Goal: Task Accomplishment & Management: Use online tool/utility

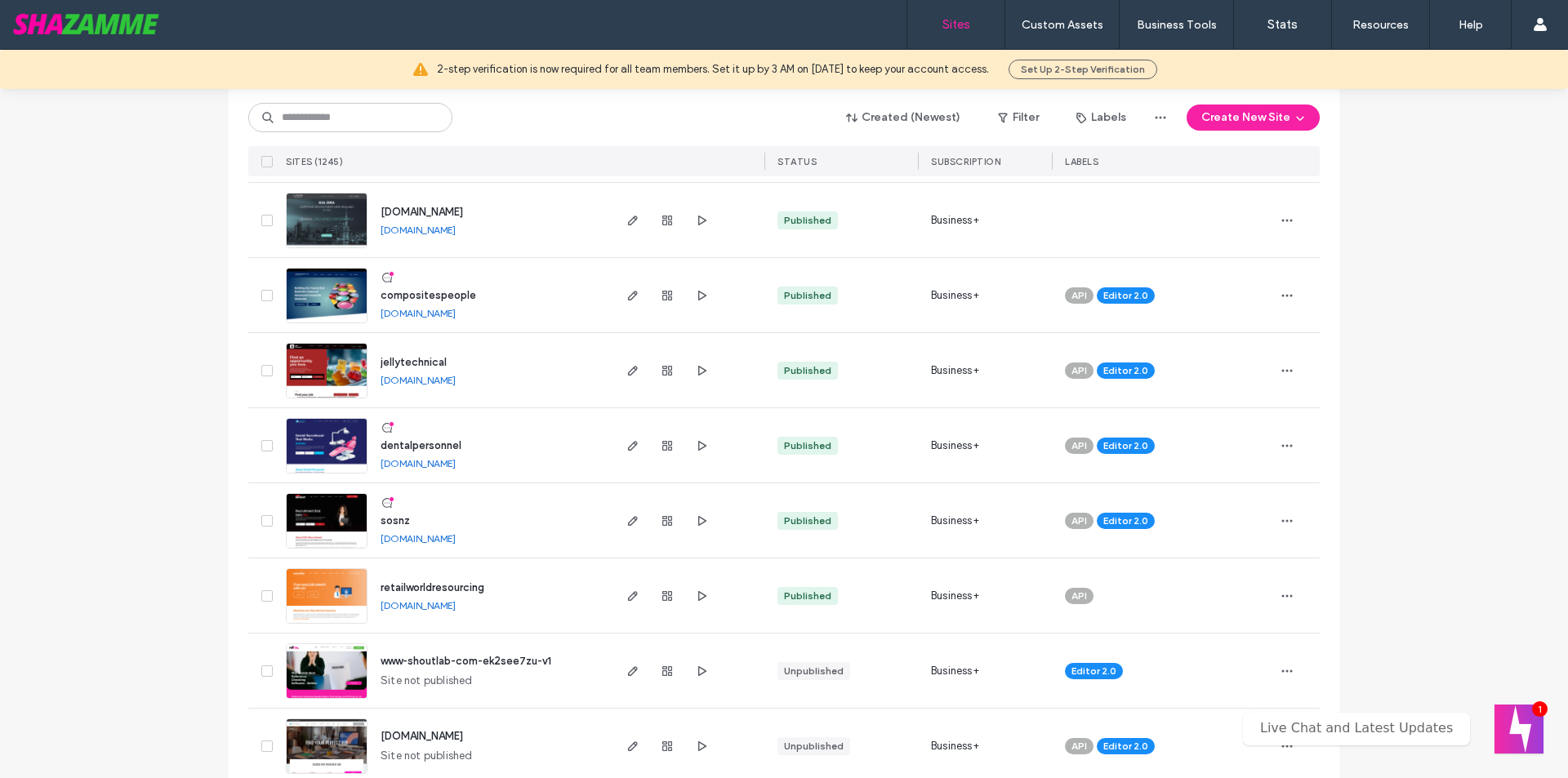
scroll to position [572, 0]
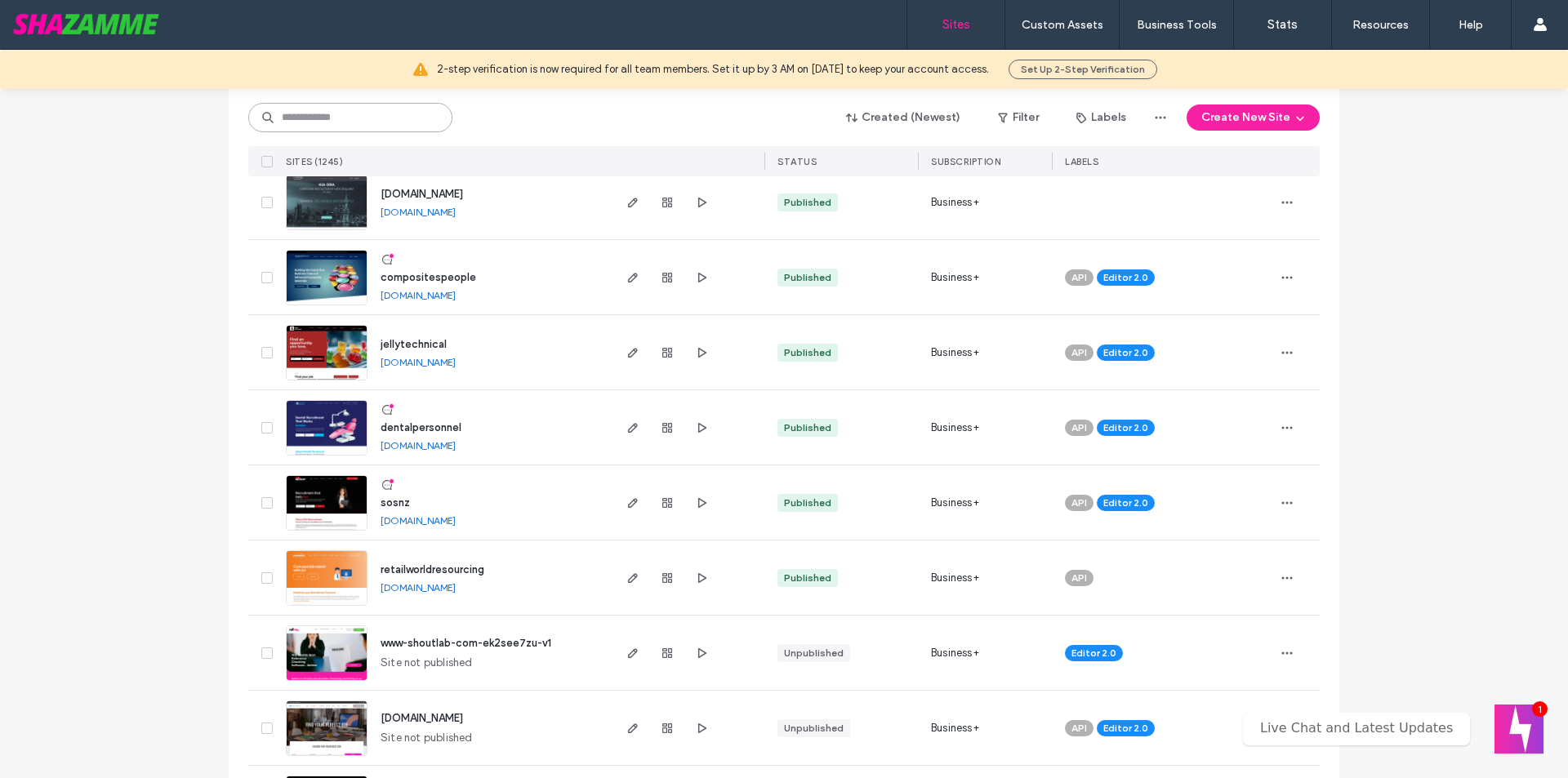
click at [335, 114] on input at bounding box center [349, 117] width 204 height 29
type input "***"
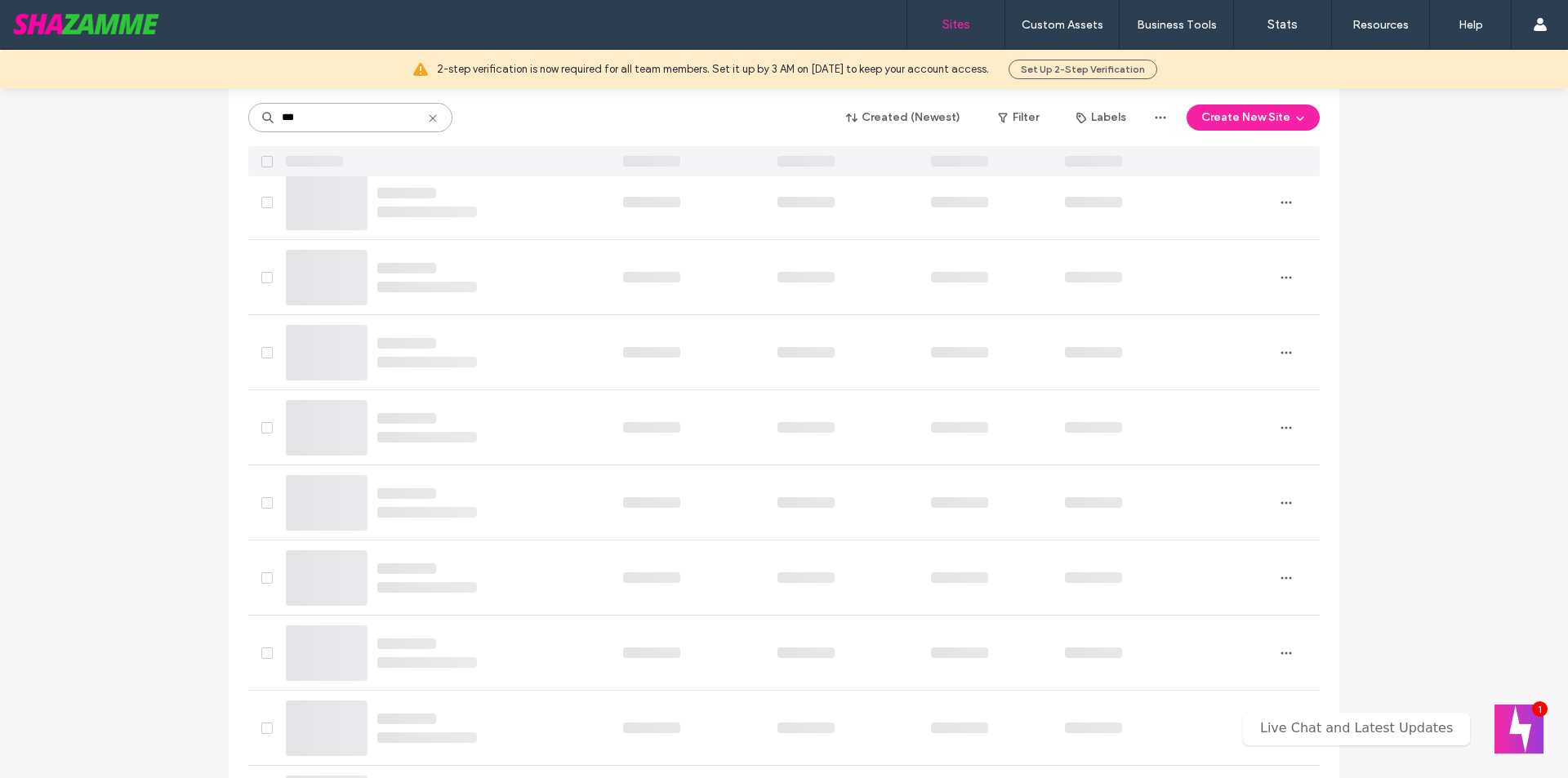
scroll to position [0, 0]
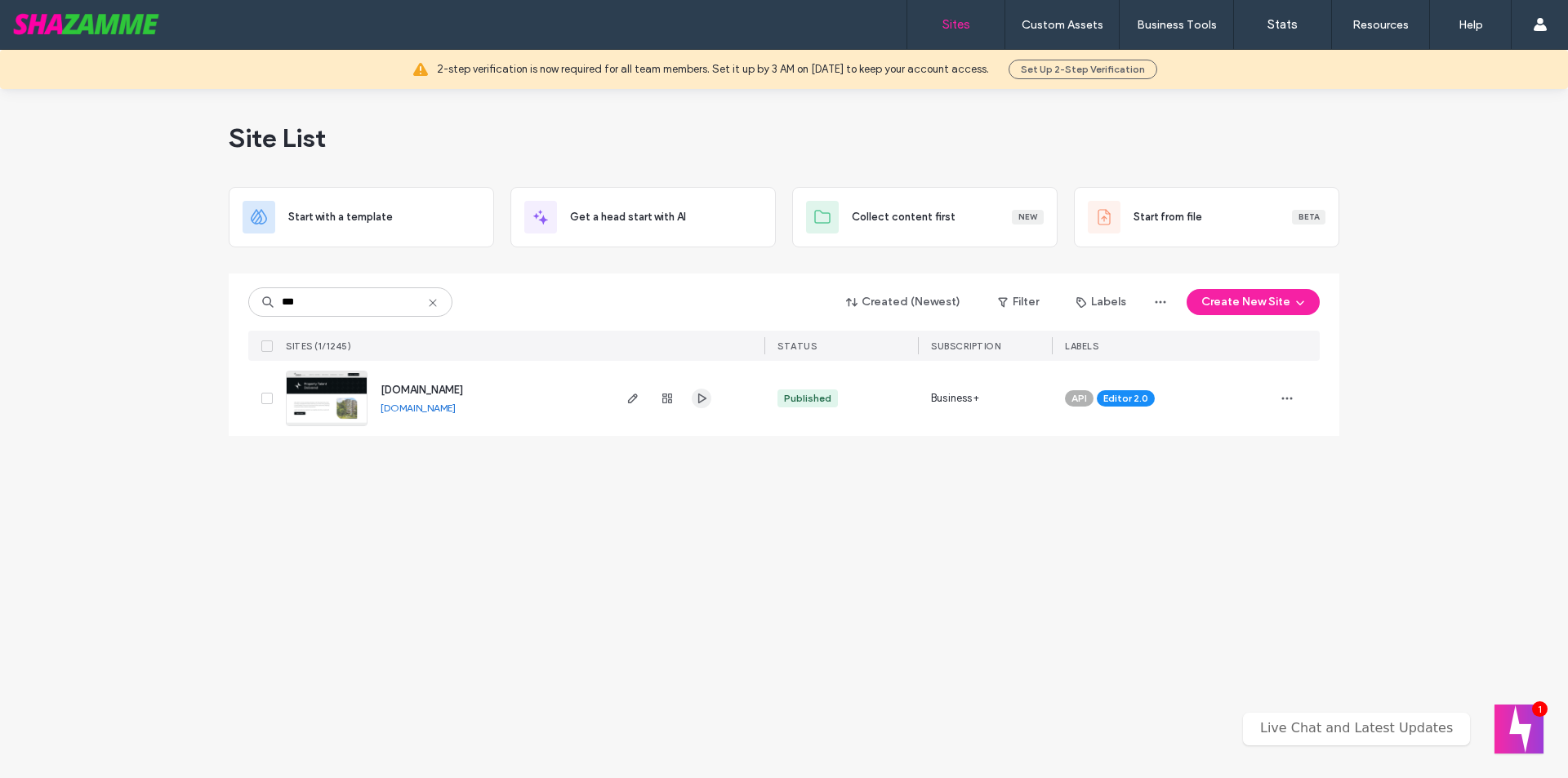
click at [700, 403] on icon "button" at bounding box center [701, 399] width 13 height 13
click at [638, 399] on icon "button" at bounding box center [633, 399] width 13 height 13
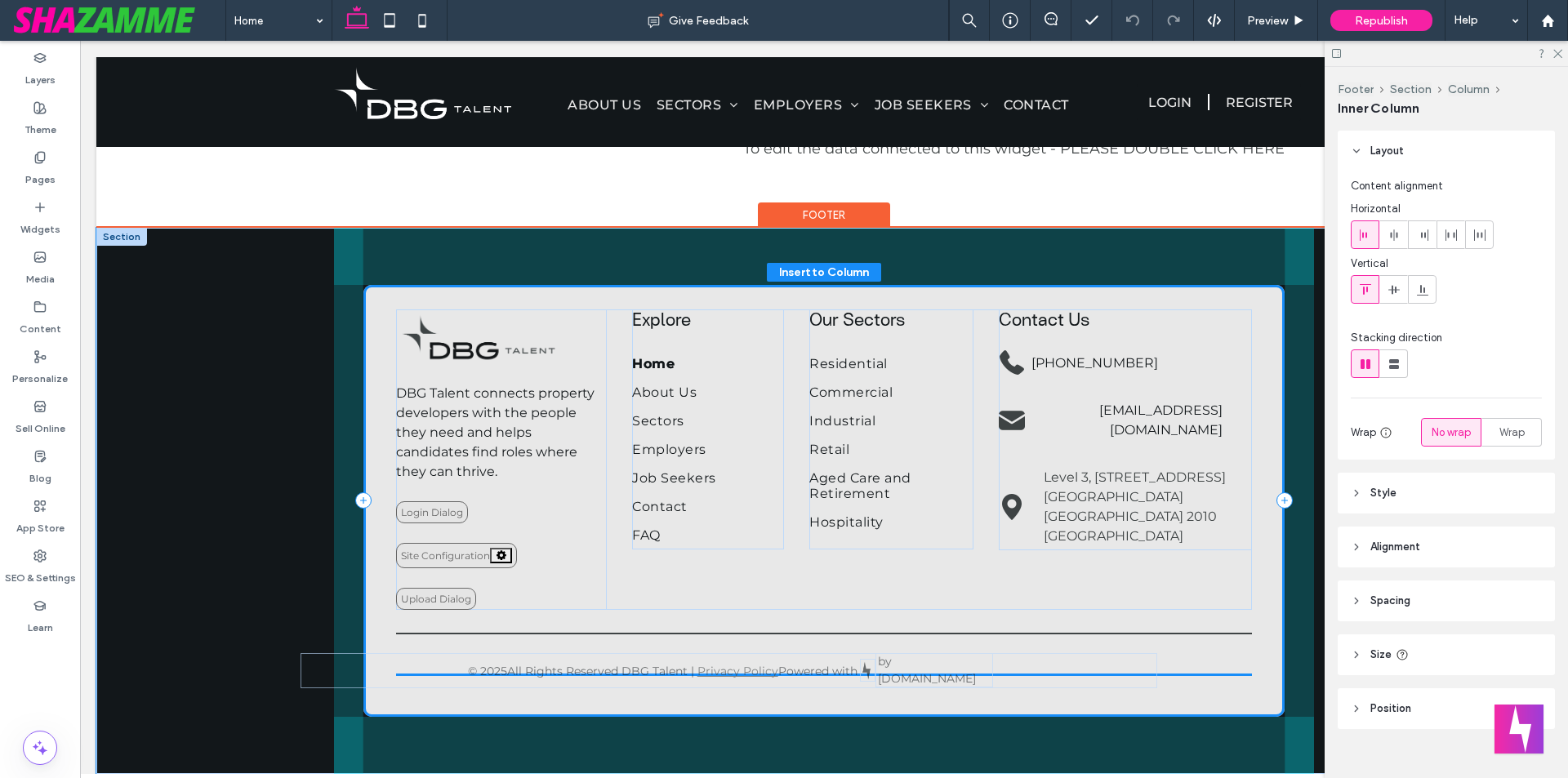
scroll to position [23, 0]
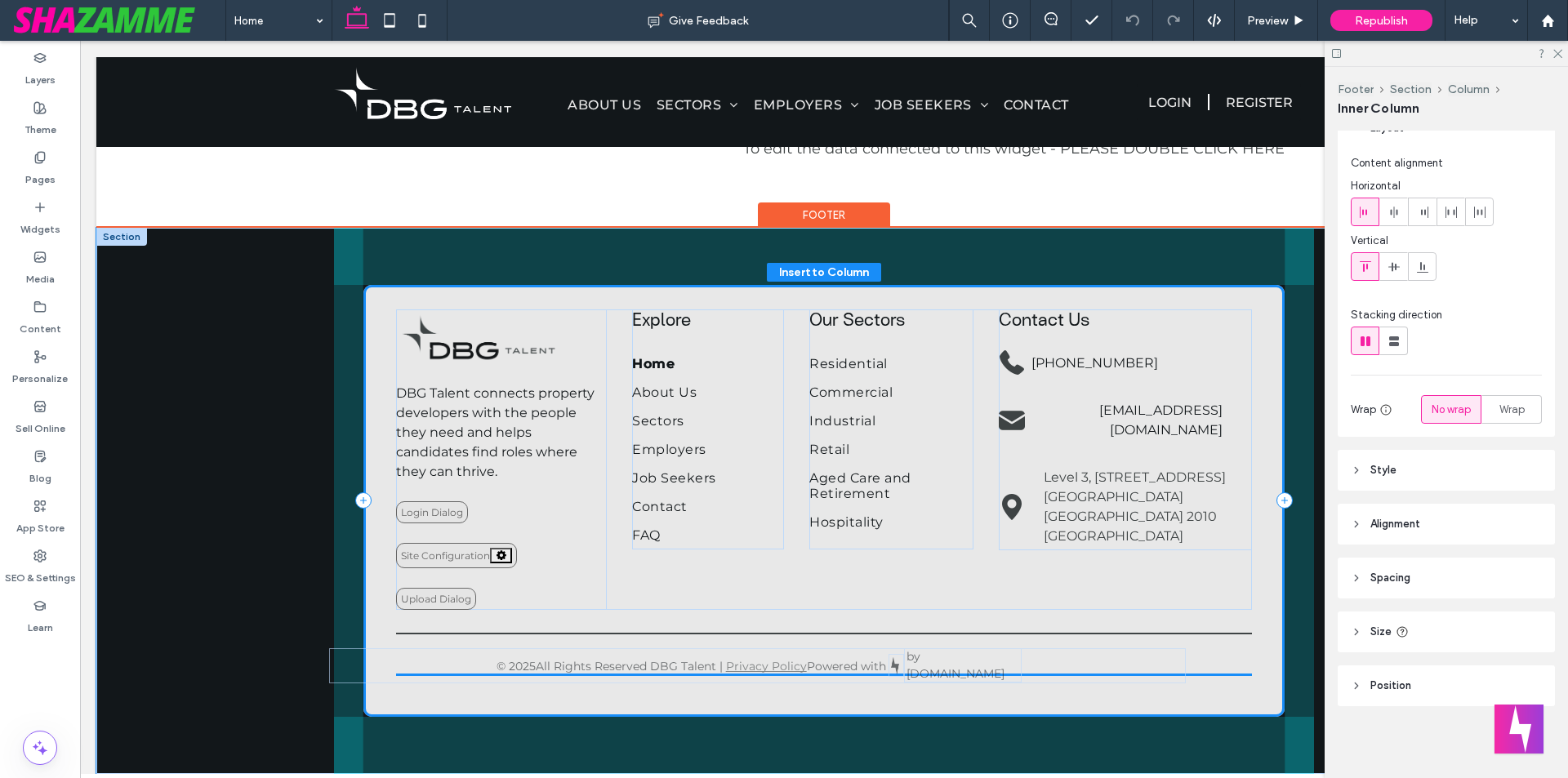
drag, startPoint x: 820, startPoint y: 670, endPoint x: 762, endPoint y: 665, distance: 58.2
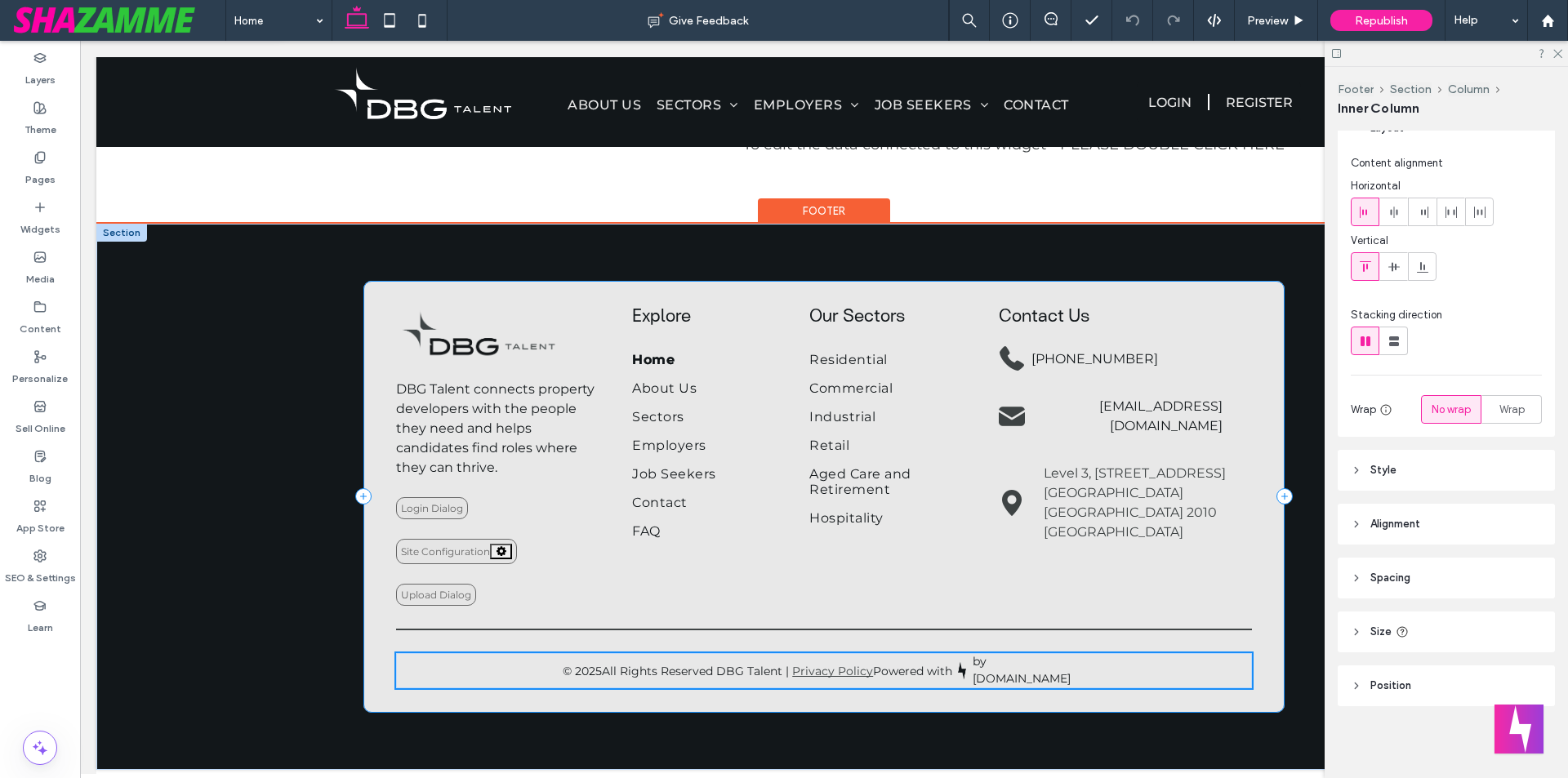
scroll to position [1984, 0]
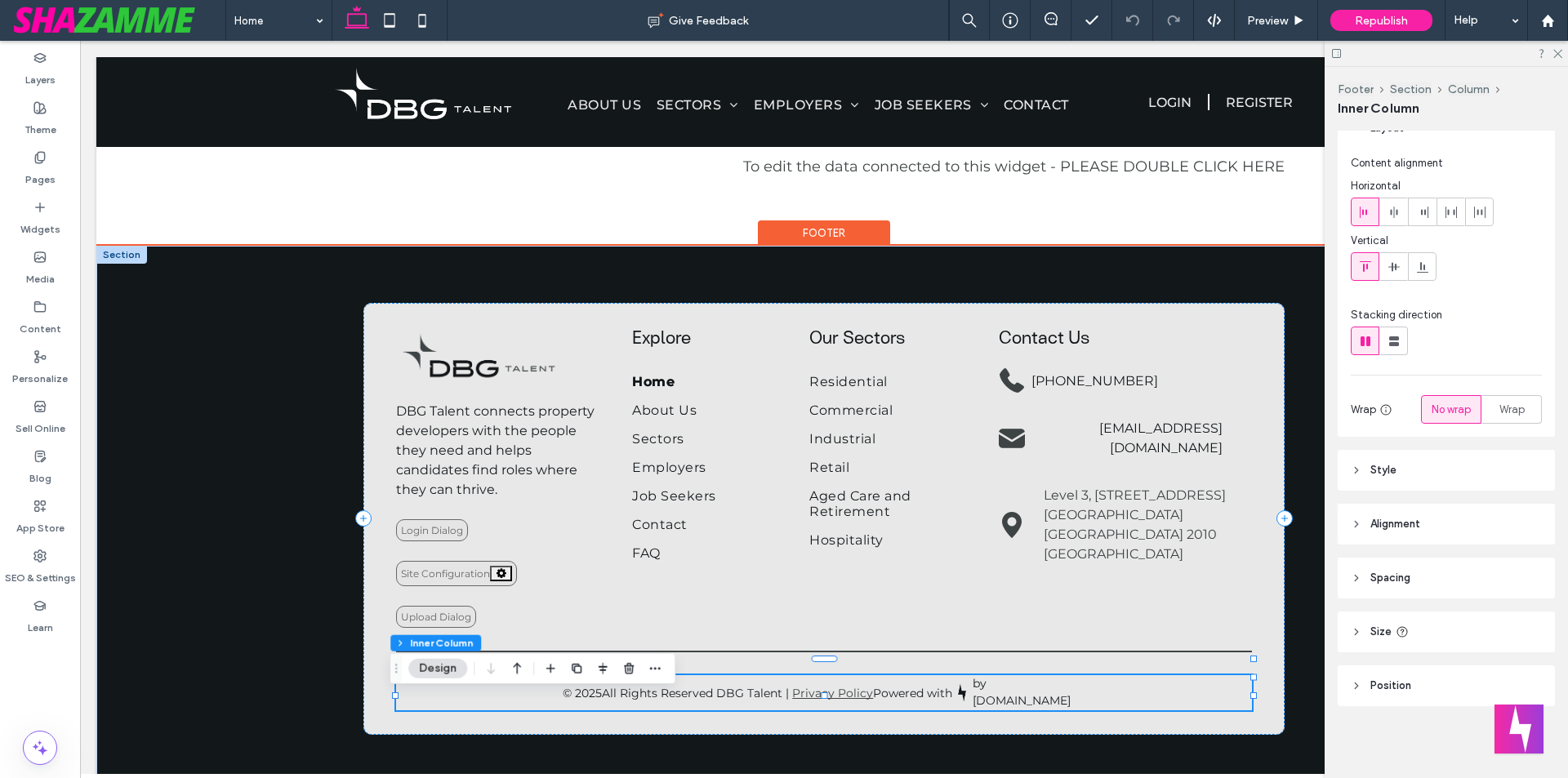
click at [680, 700] on p "All Rights Reserved DBG Talent | Privacy Policy Powered with" at bounding box center [776, 693] width 350 height 16
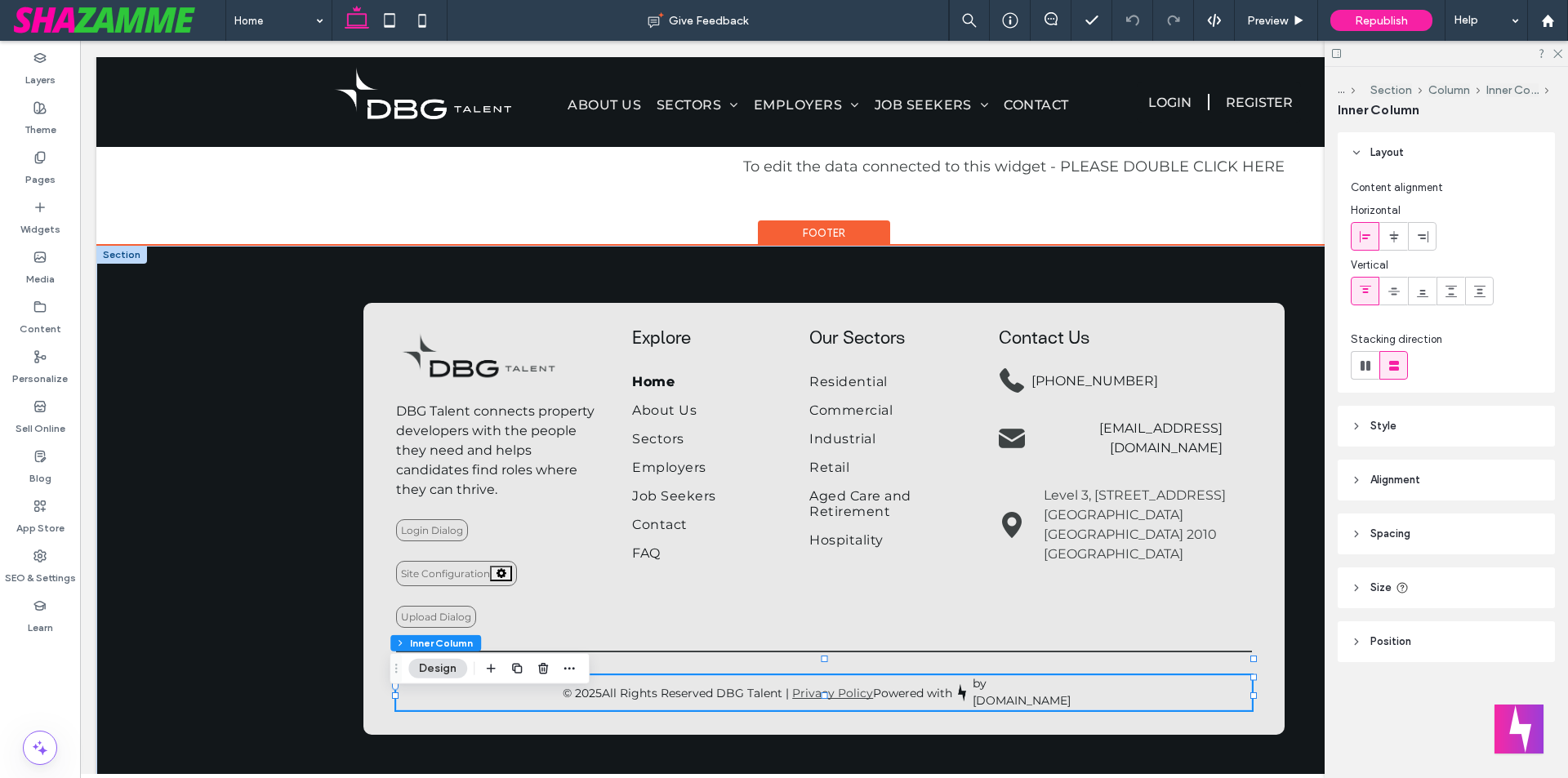
click at [680, 700] on p "All Rights Reserved DBG Talent | Privacy Policy Powered with" at bounding box center [776, 693] width 350 height 16
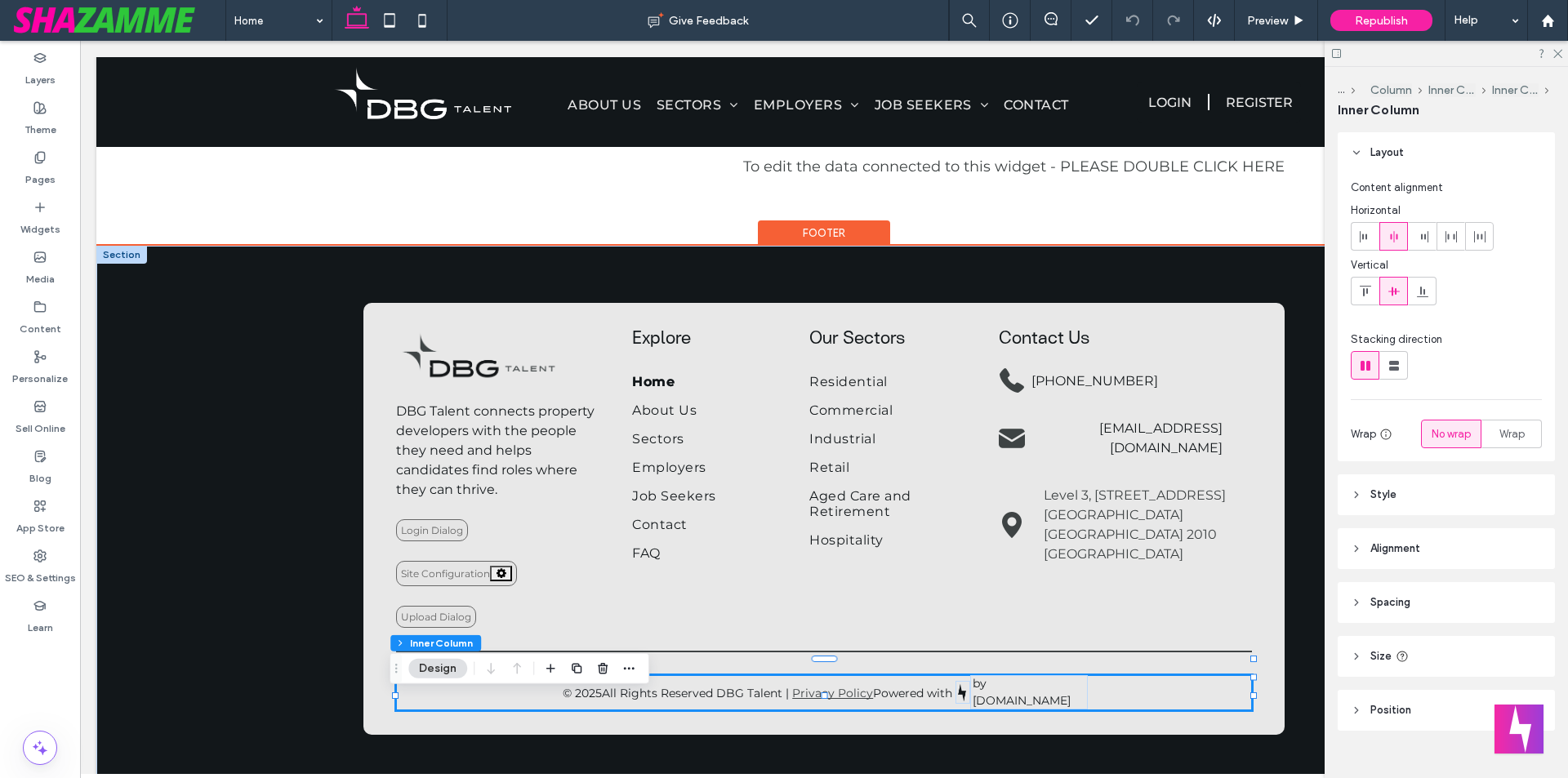
click at [680, 700] on p "All Rights Reserved DBG Talent | Privacy Policy Powered with" at bounding box center [776, 693] width 350 height 16
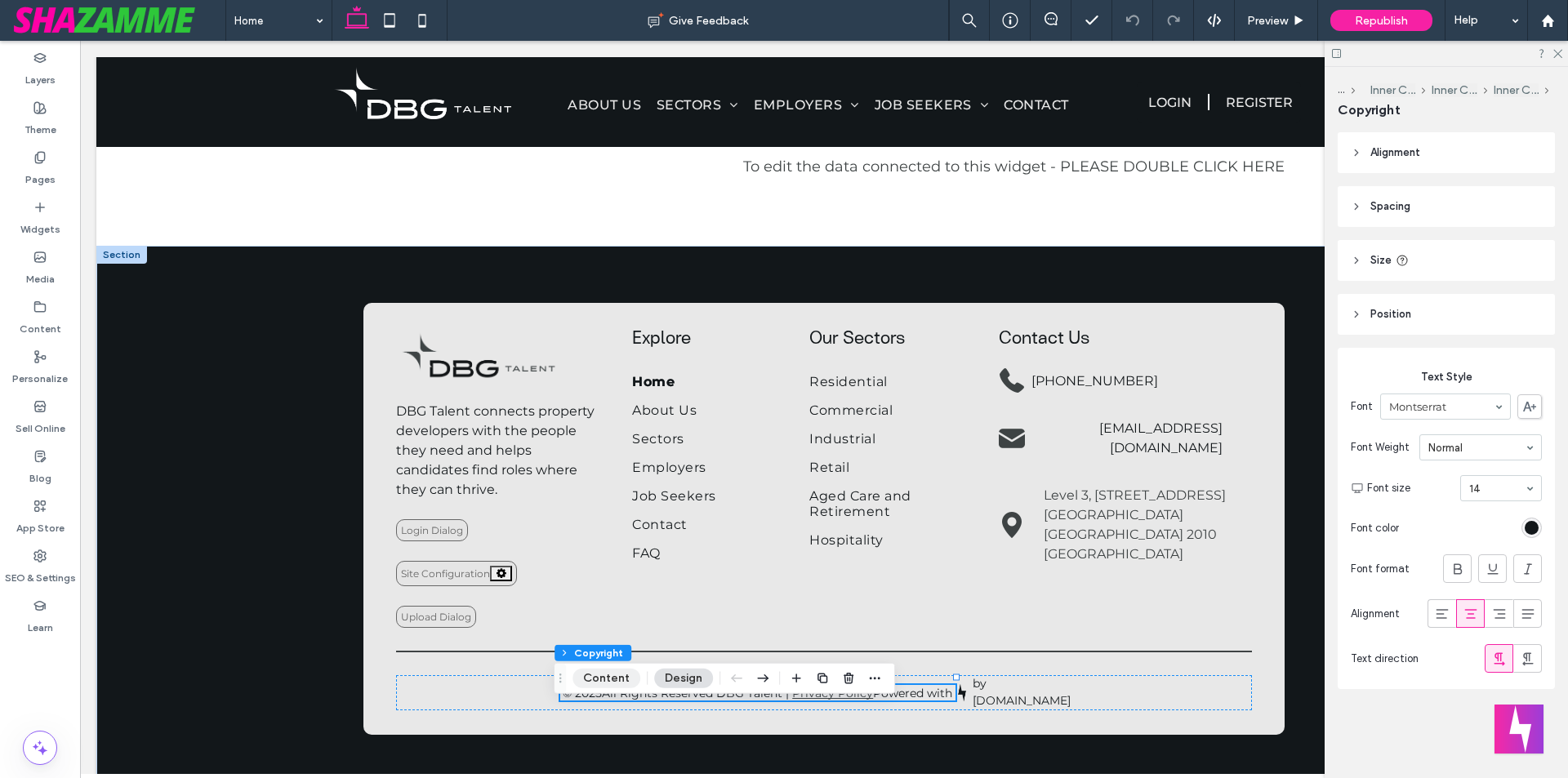
click at [582, 682] on button "Content" at bounding box center [607, 678] width 68 height 20
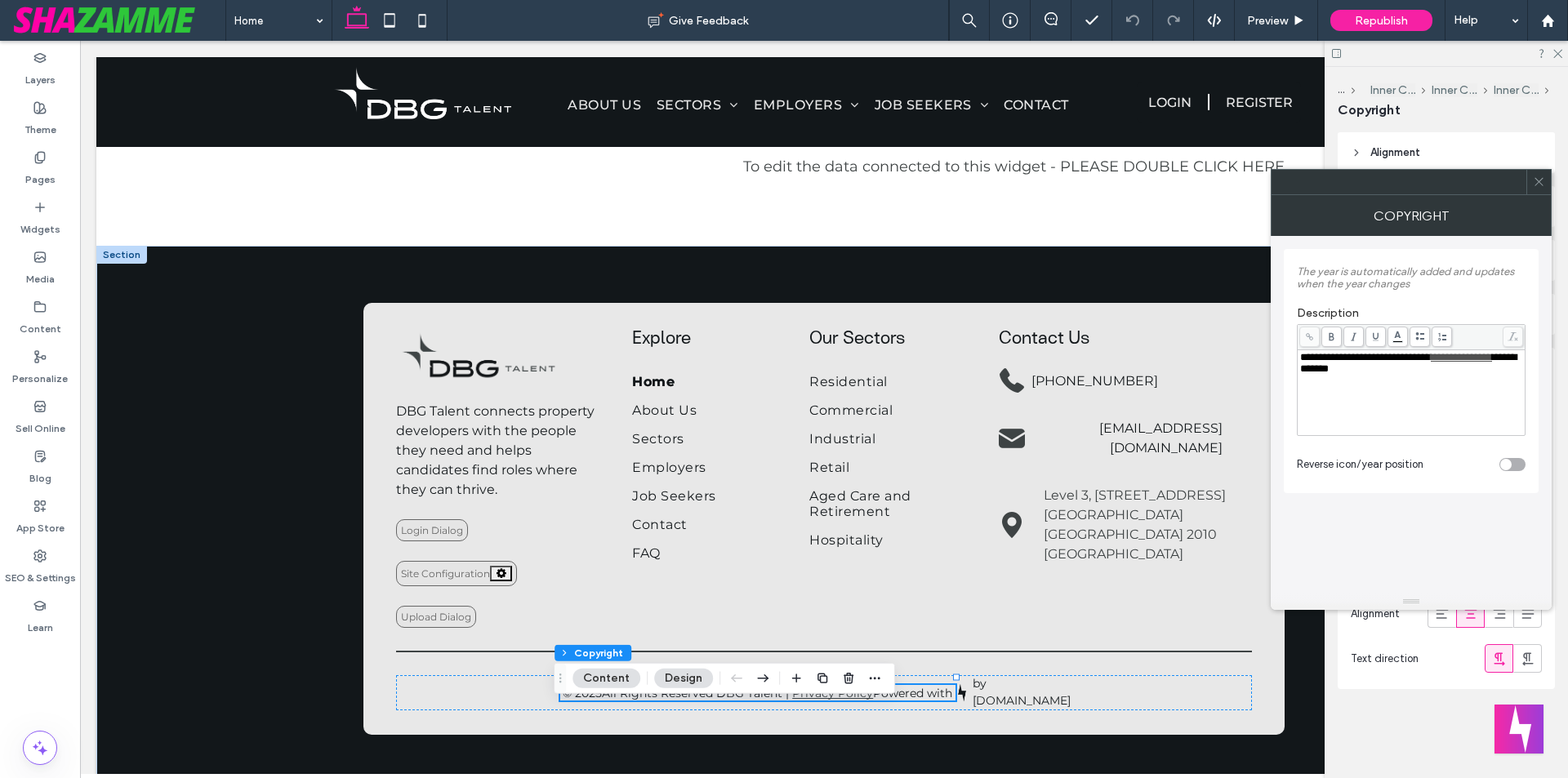
click at [1545, 181] on icon at bounding box center [1539, 181] width 12 height 12
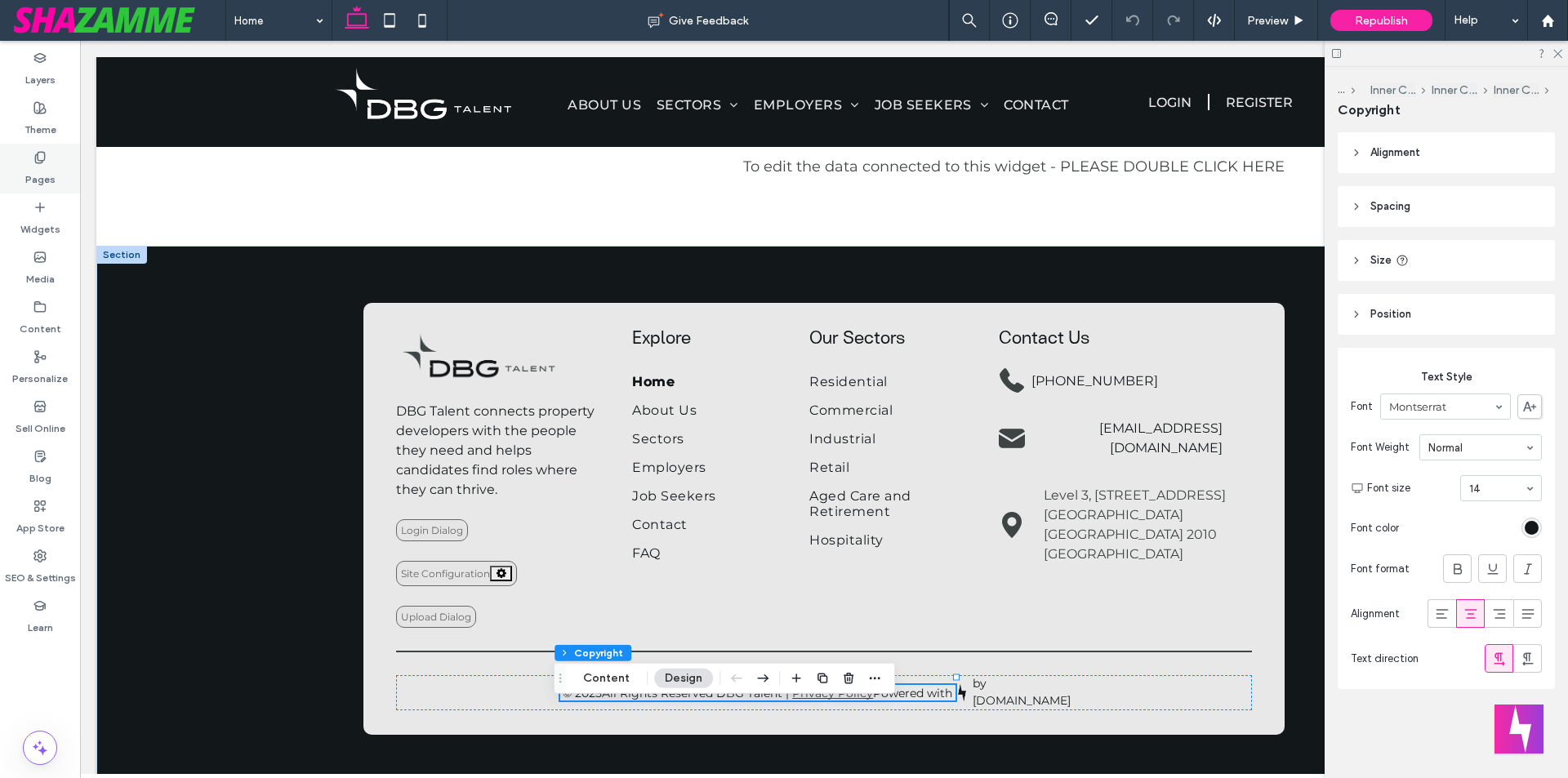
click at [41, 166] on label "Pages" at bounding box center [40, 175] width 30 height 23
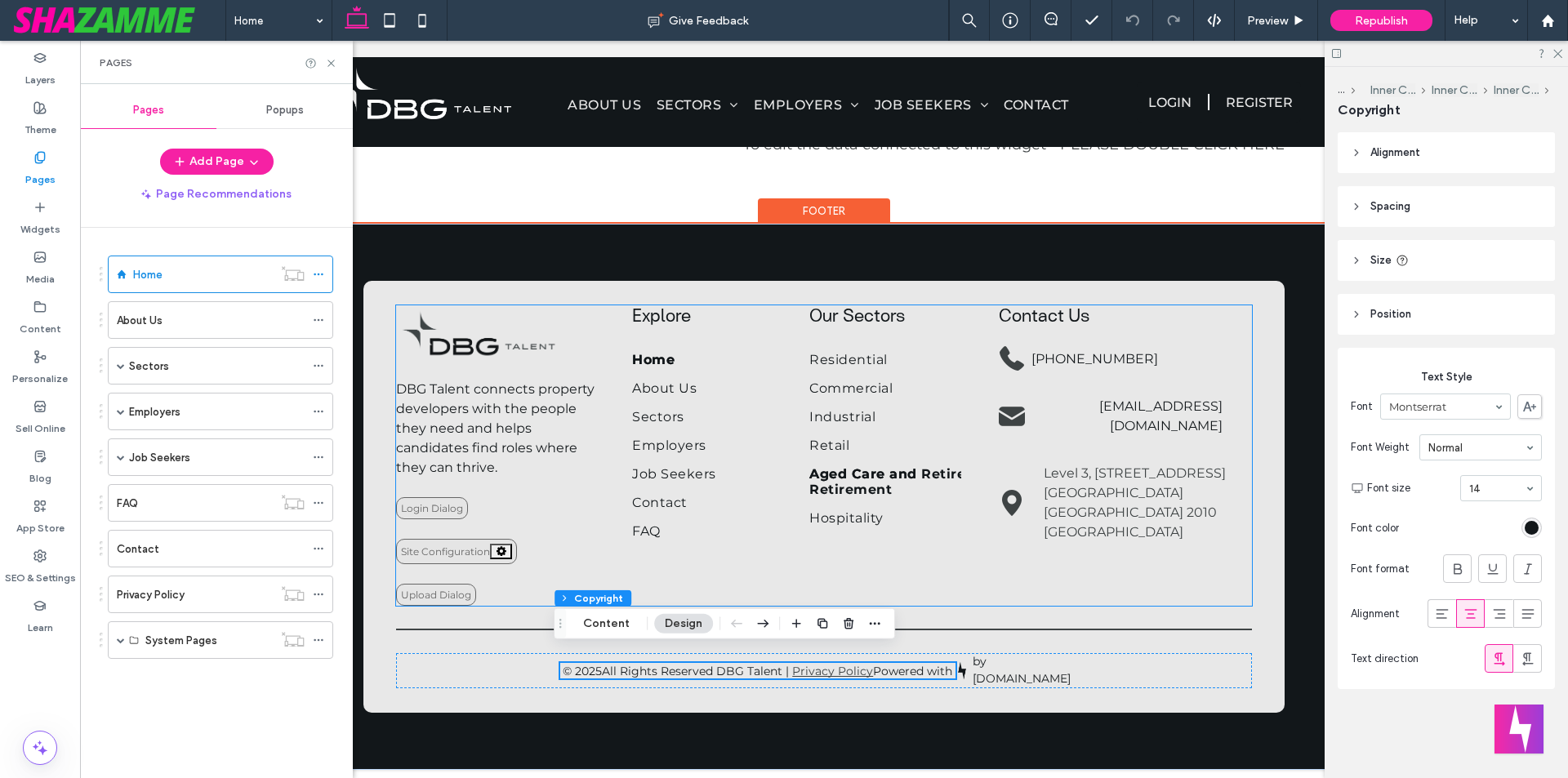
scroll to position [2038, 0]
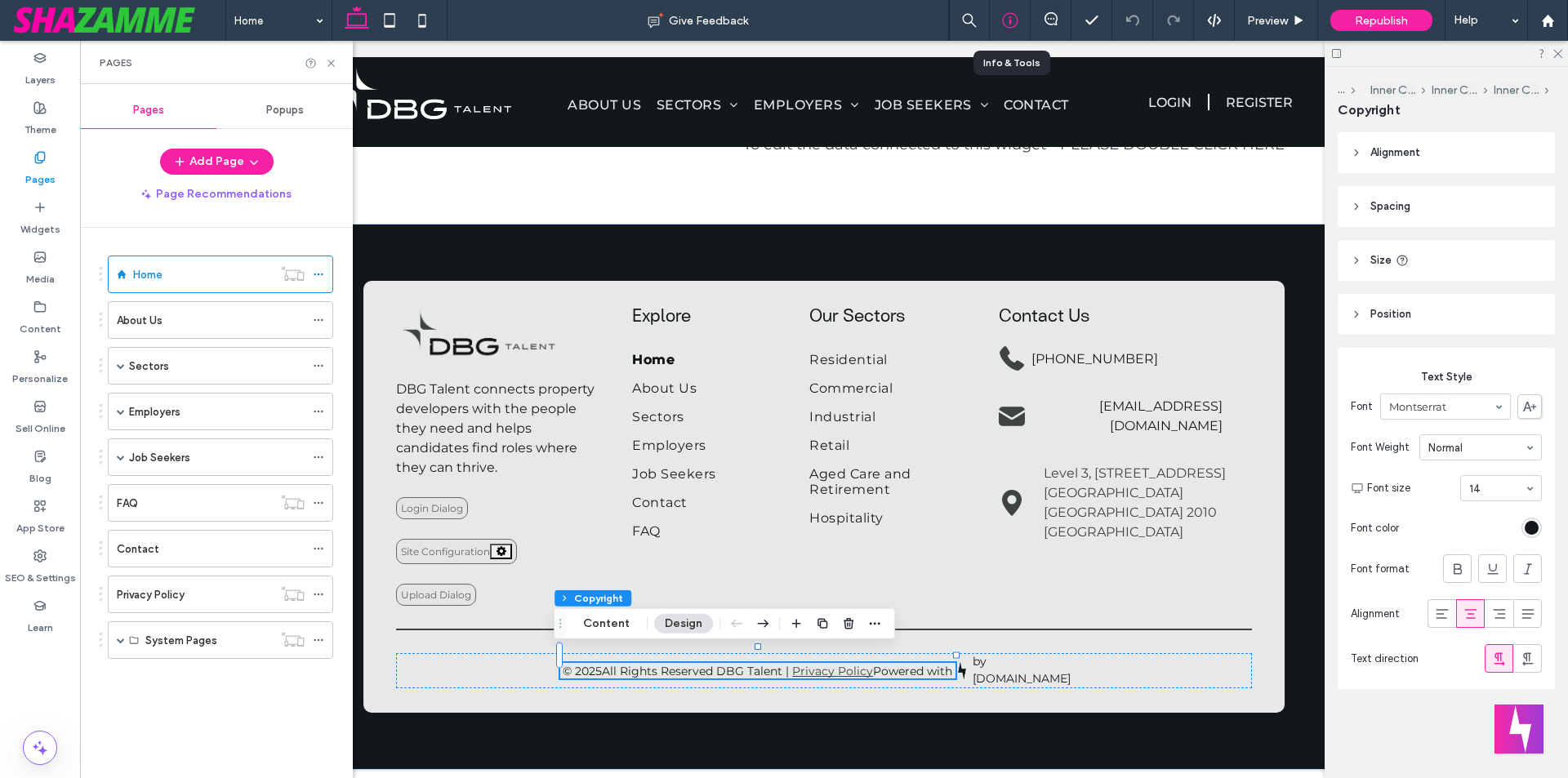
click at [1007, 28] on div at bounding box center [1009, 20] width 40 height 40
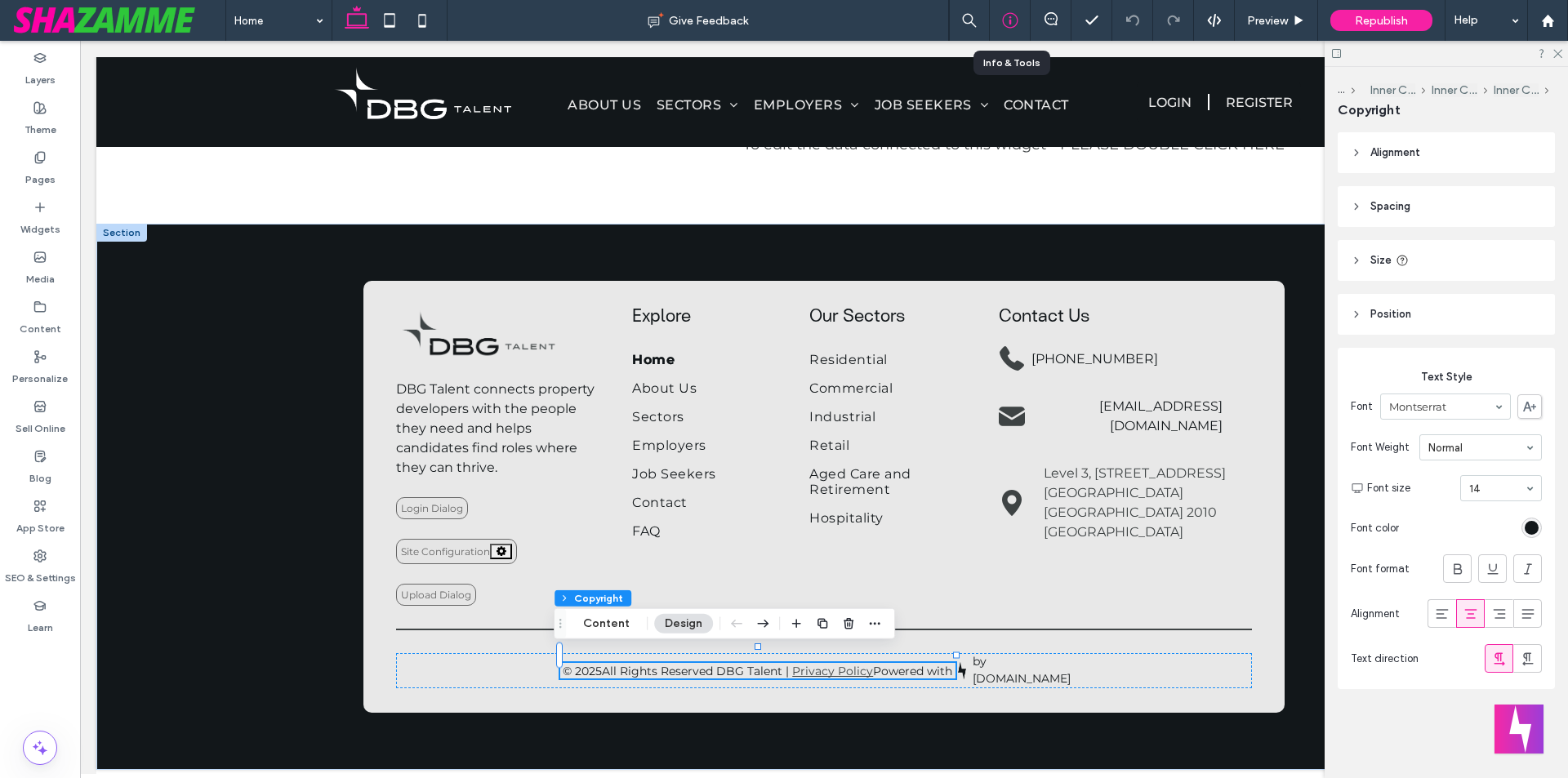
click at [1007, 20] on icon at bounding box center [1009, 20] width 16 height 16
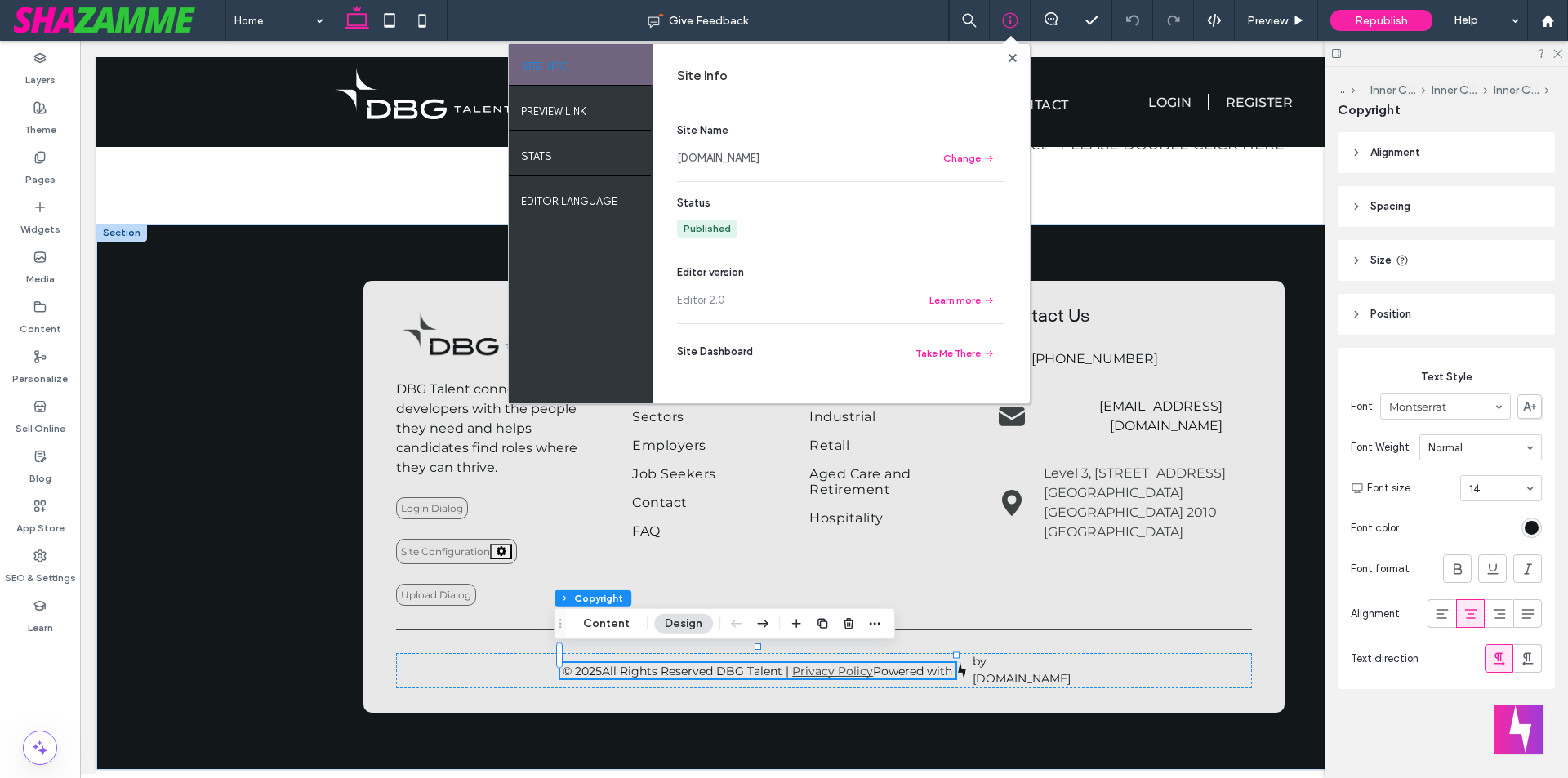
click at [756, 154] on link "[DOMAIN_NAME]" at bounding box center [718, 158] width 83 height 16
click at [1014, 57] on use at bounding box center [1011, 57] width 8 height 8
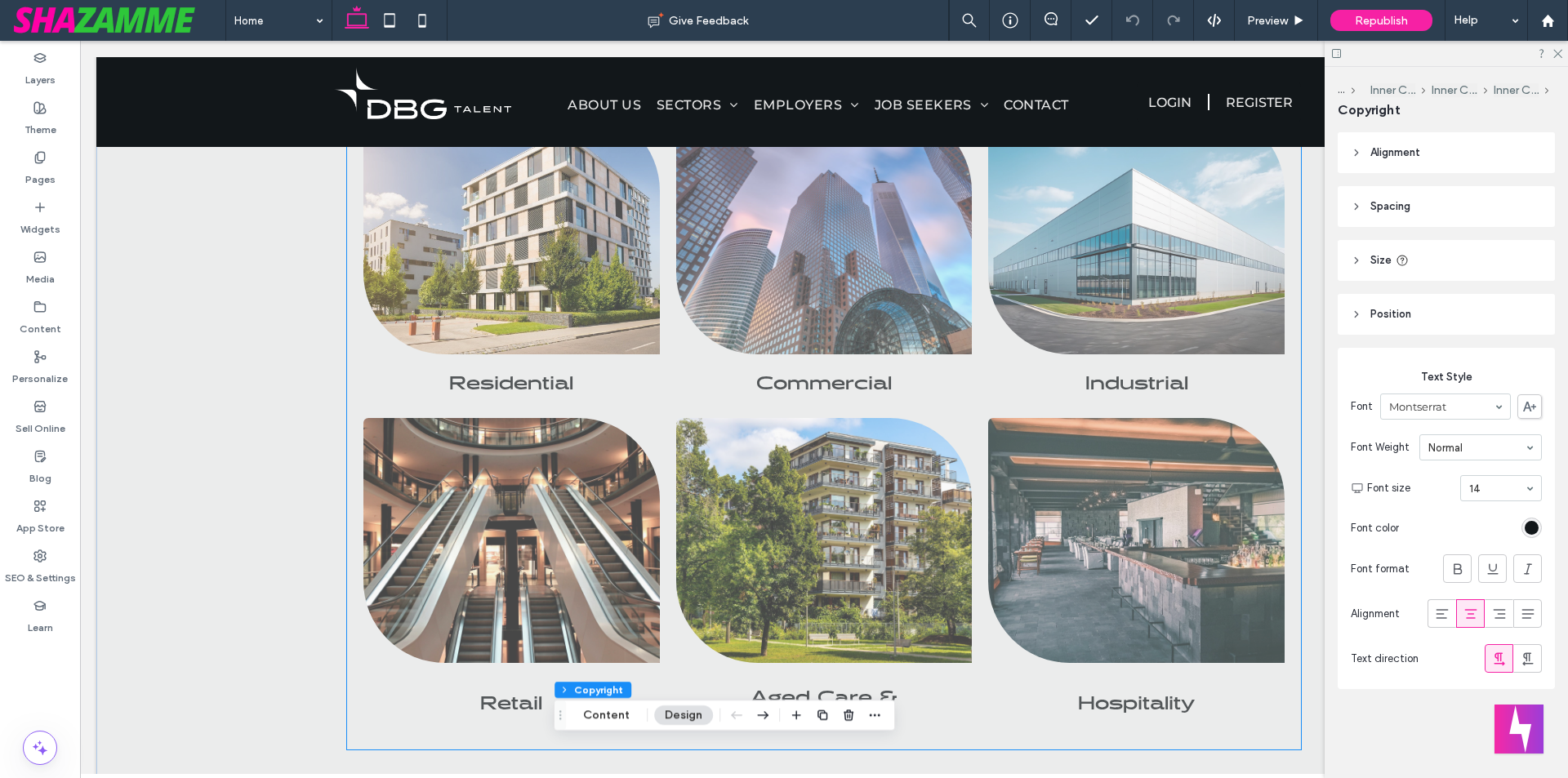
scroll to position [895, 0]
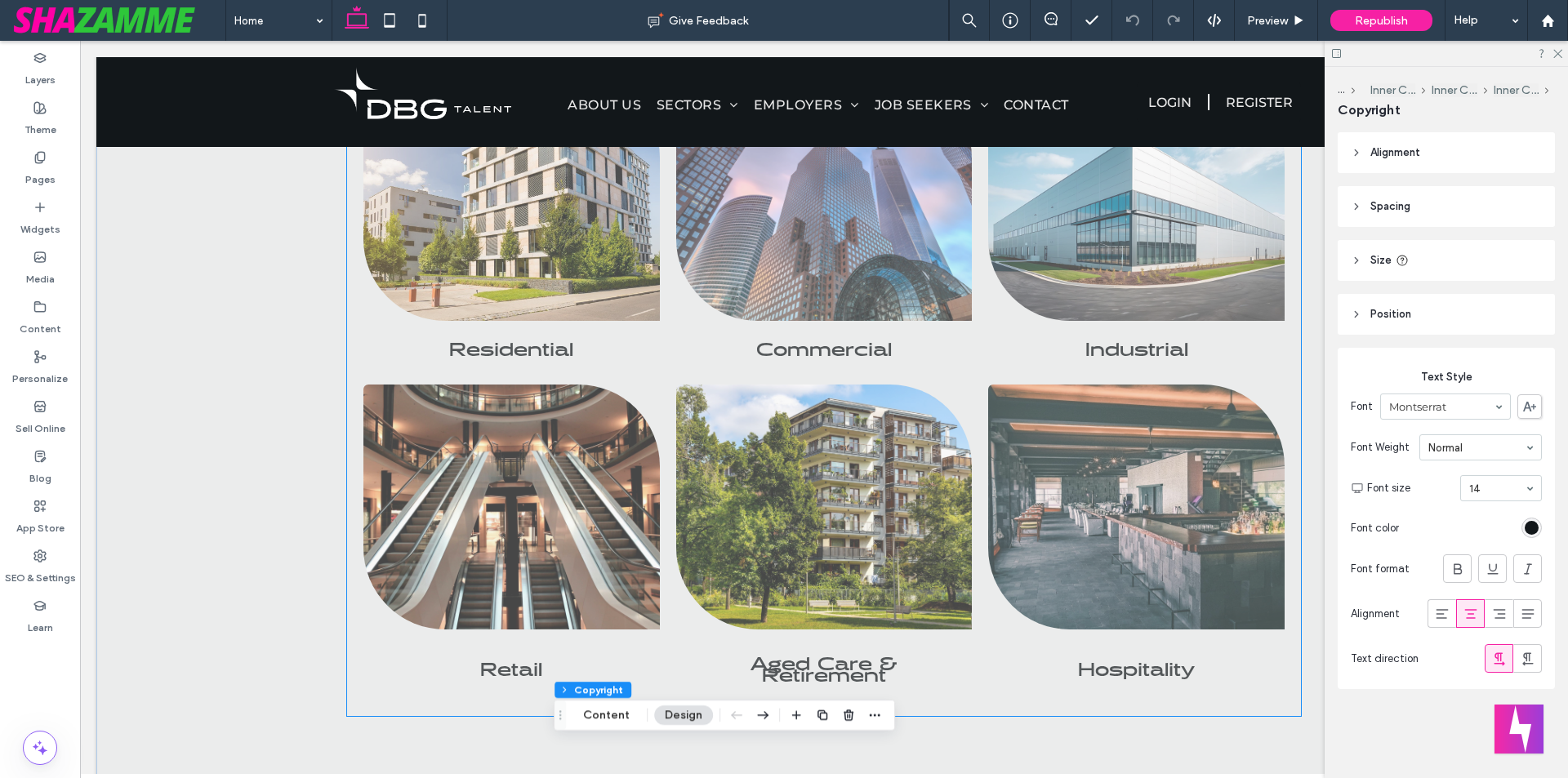
click at [990, 368] on span "Industrial Stark beauty of desolate dunes Button" at bounding box center [1137, 344] width 297 height 47
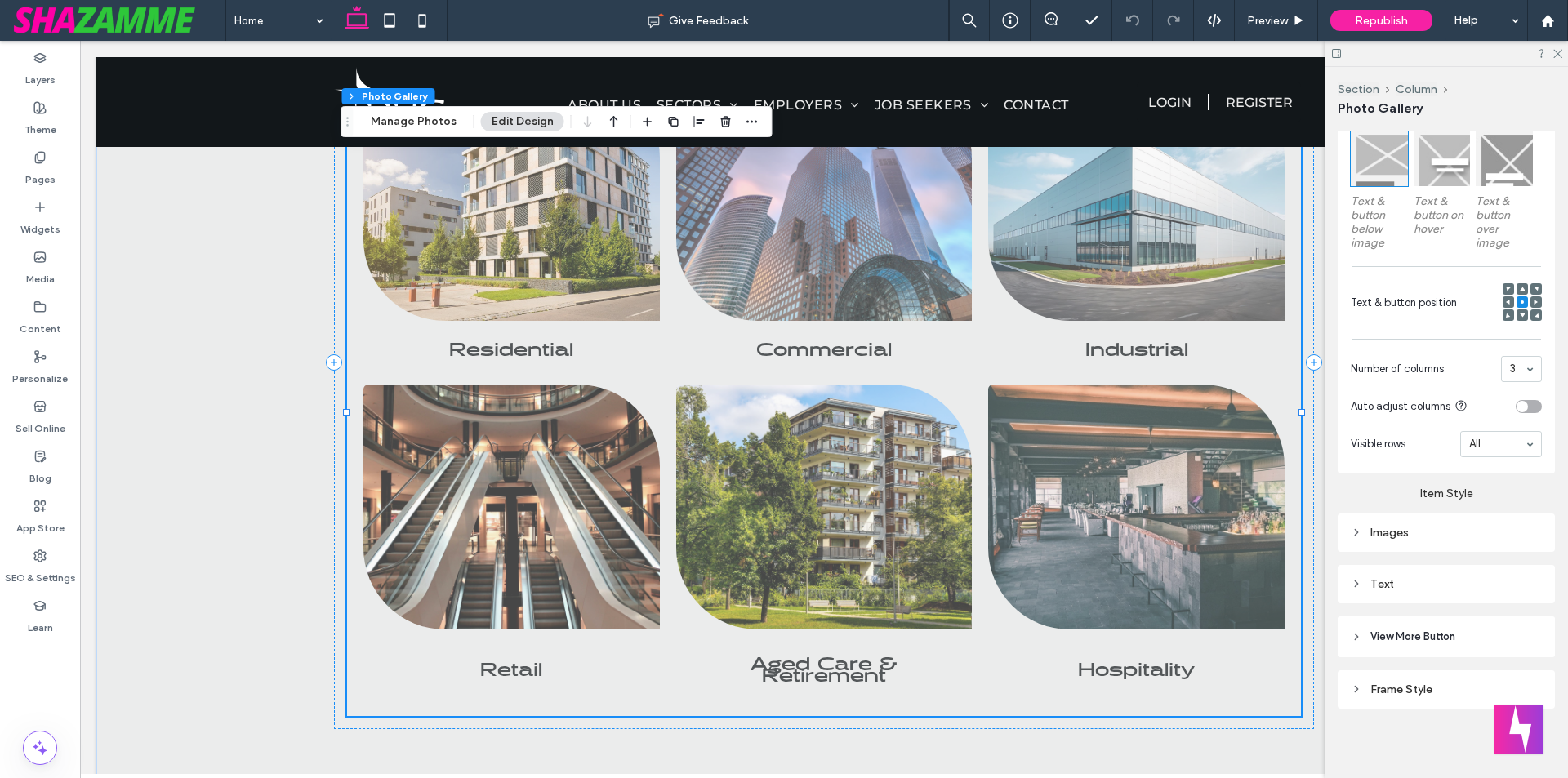
click at [1401, 577] on div "Text" at bounding box center [1447, 584] width 192 height 14
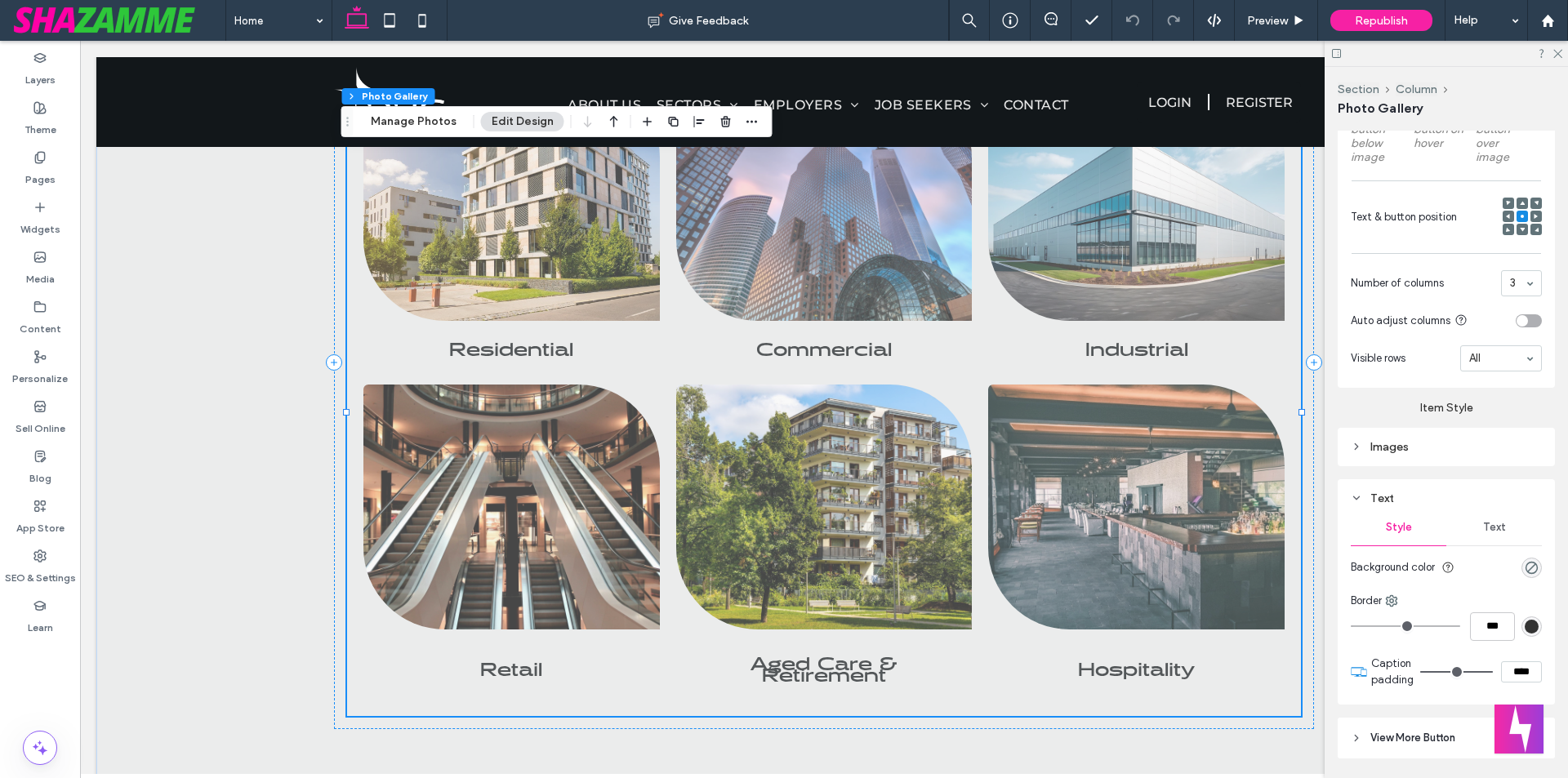
scroll to position [701, 0]
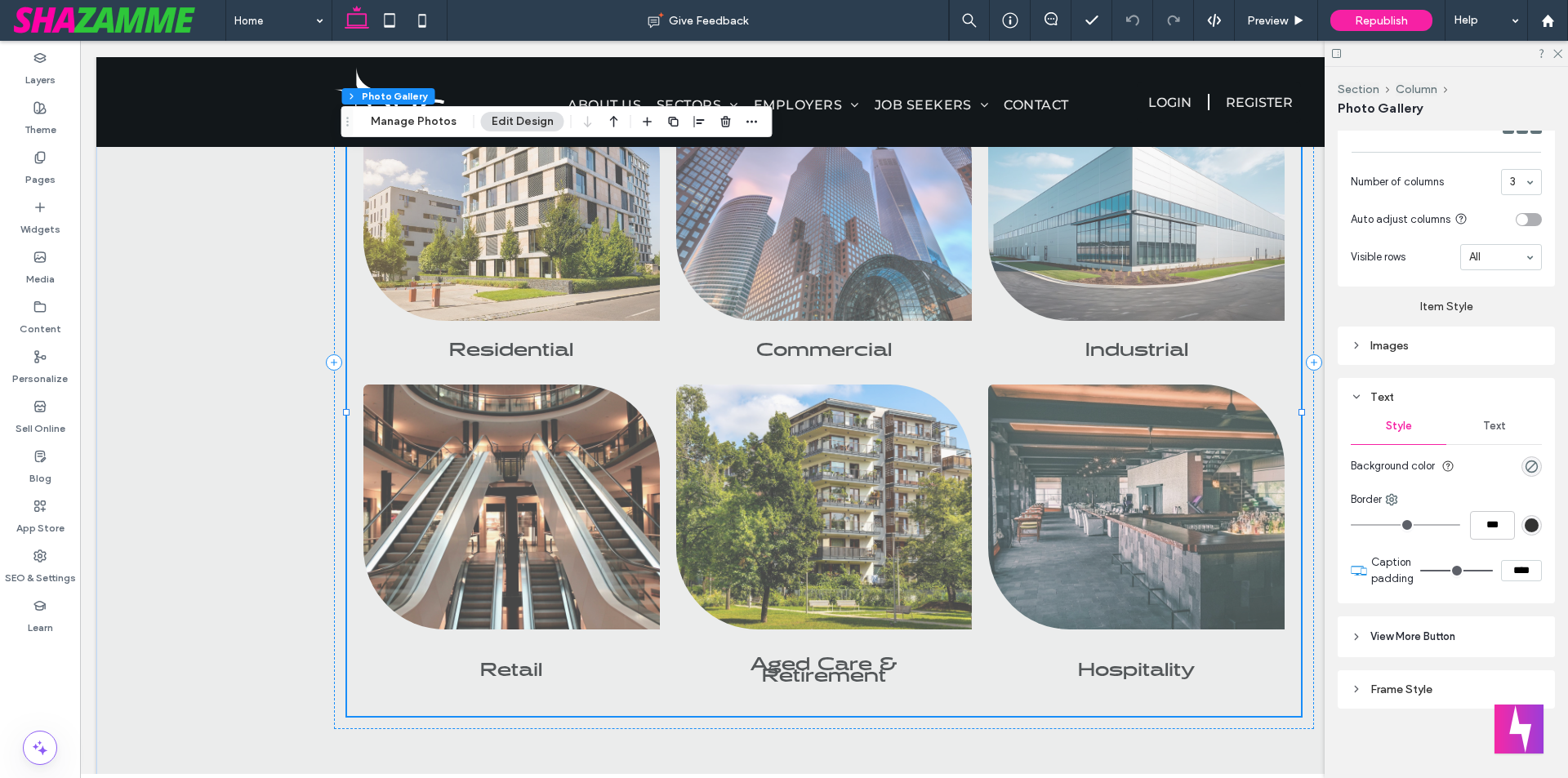
click at [1501, 408] on div "Text" at bounding box center [1495, 426] width 96 height 36
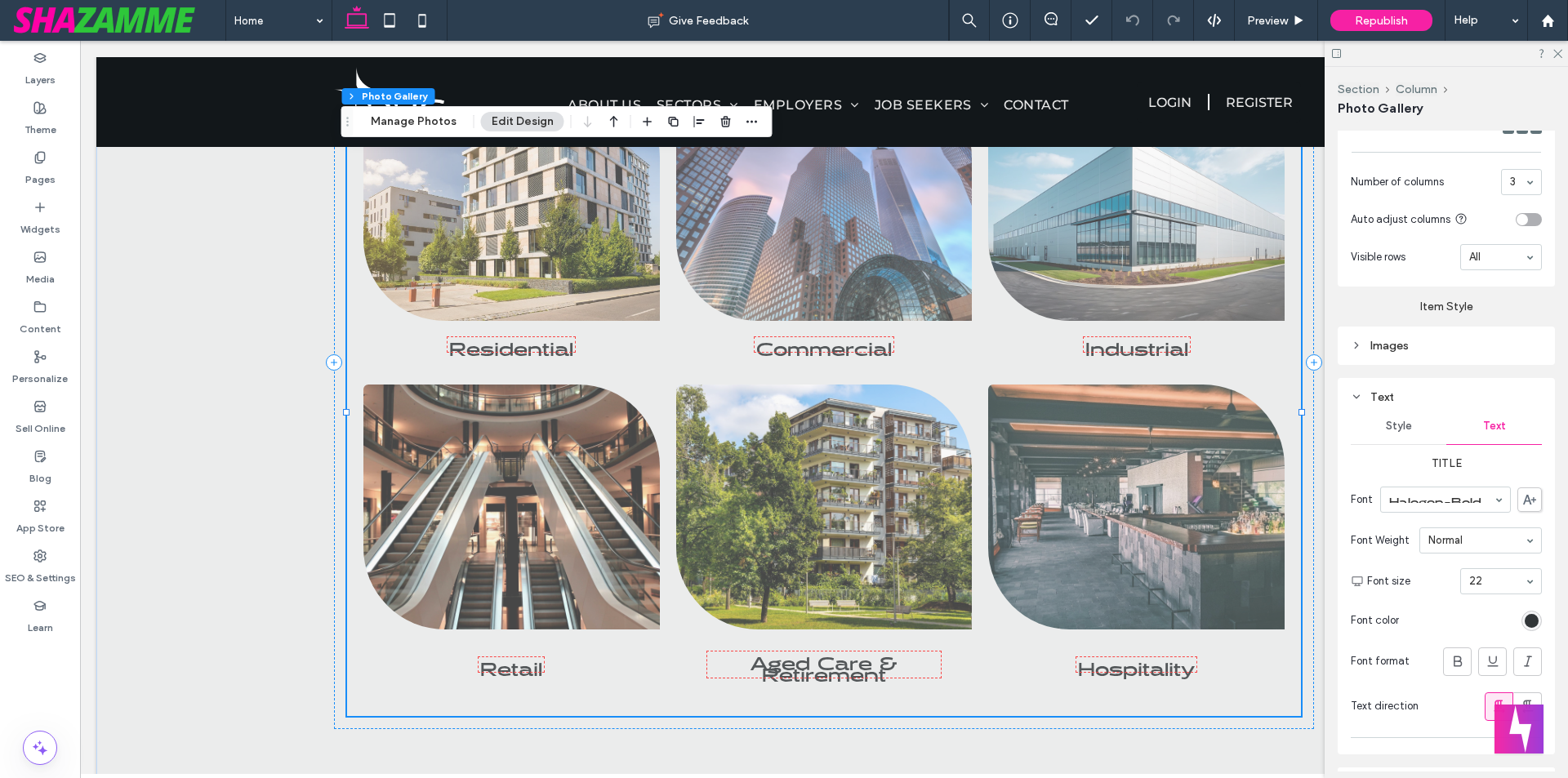
click at [1525, 620] on div "rgb(18, 23, 26)" at bounding box center [1531, 620] width 14 height 14
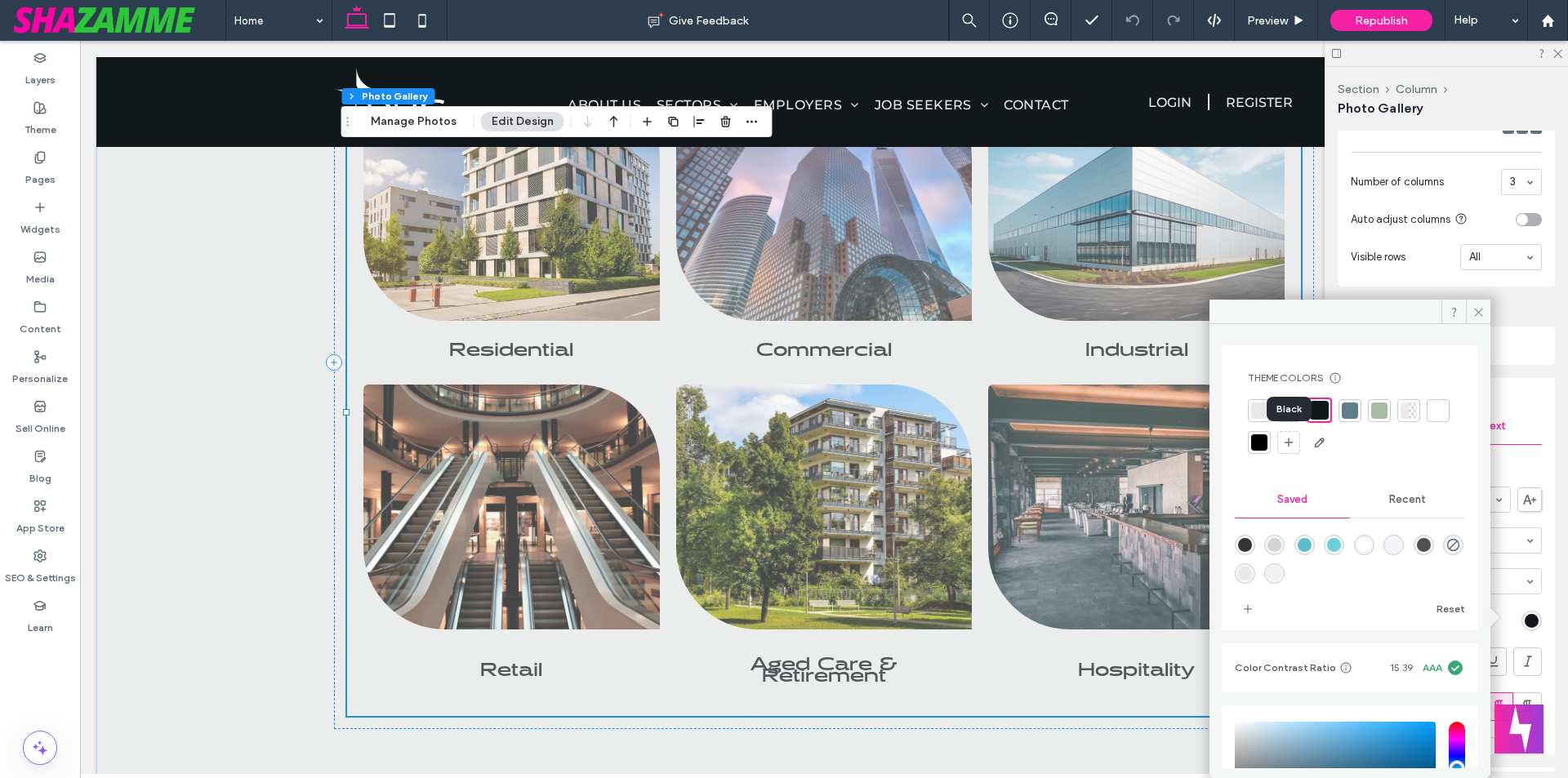
click at [1268, 446] on div at bounding box center [1259, 442] width 16 height 16
click at [1305, 443] on div at bounding box center [1349, 425] width 204 height 55
click at [1270, 443] on div at bounding box center [1261, 440] width 19 height 19
click at [1280, 407] on div "Black" at bounding box center [1290, 405] width 45 height 24
click at [1346, 411] on div at bounding box center [1347, 408] width 16 height 16
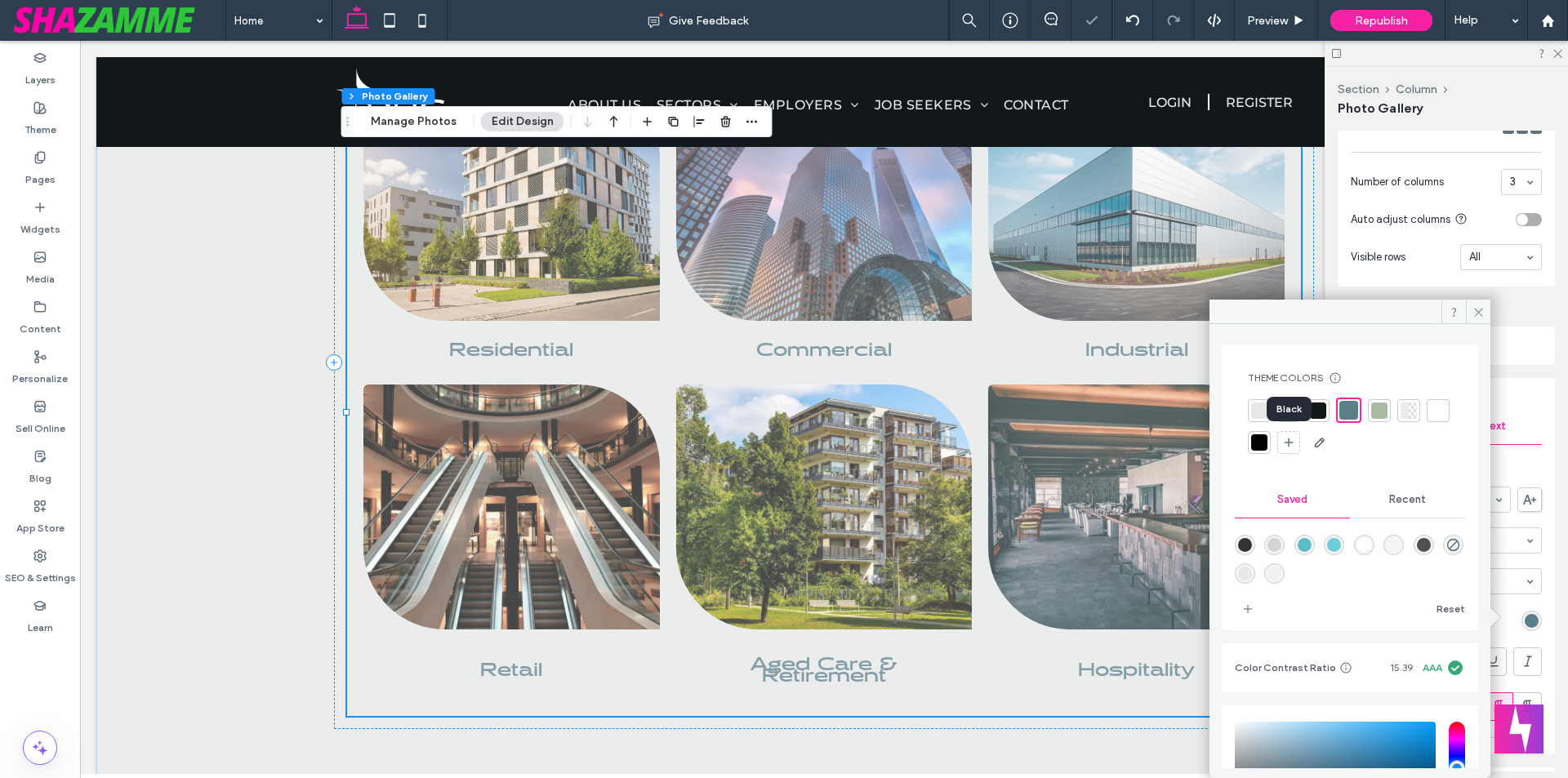
click at [1268, 442] on div at bounding box center [1259, 442] width 16 height 16
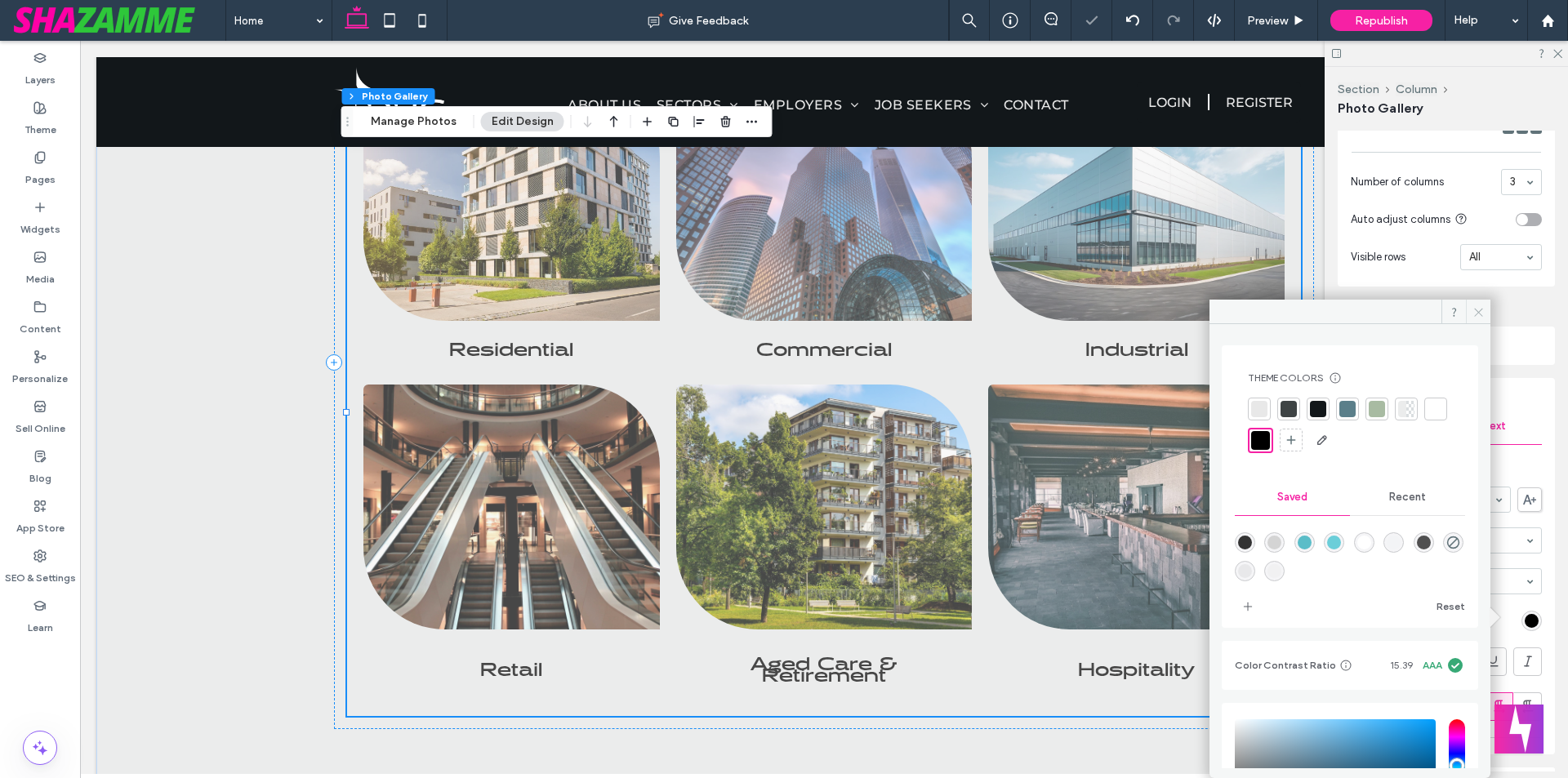
click at [1470, 314] on span at bounding box center [1478, 312] width 24 height 24
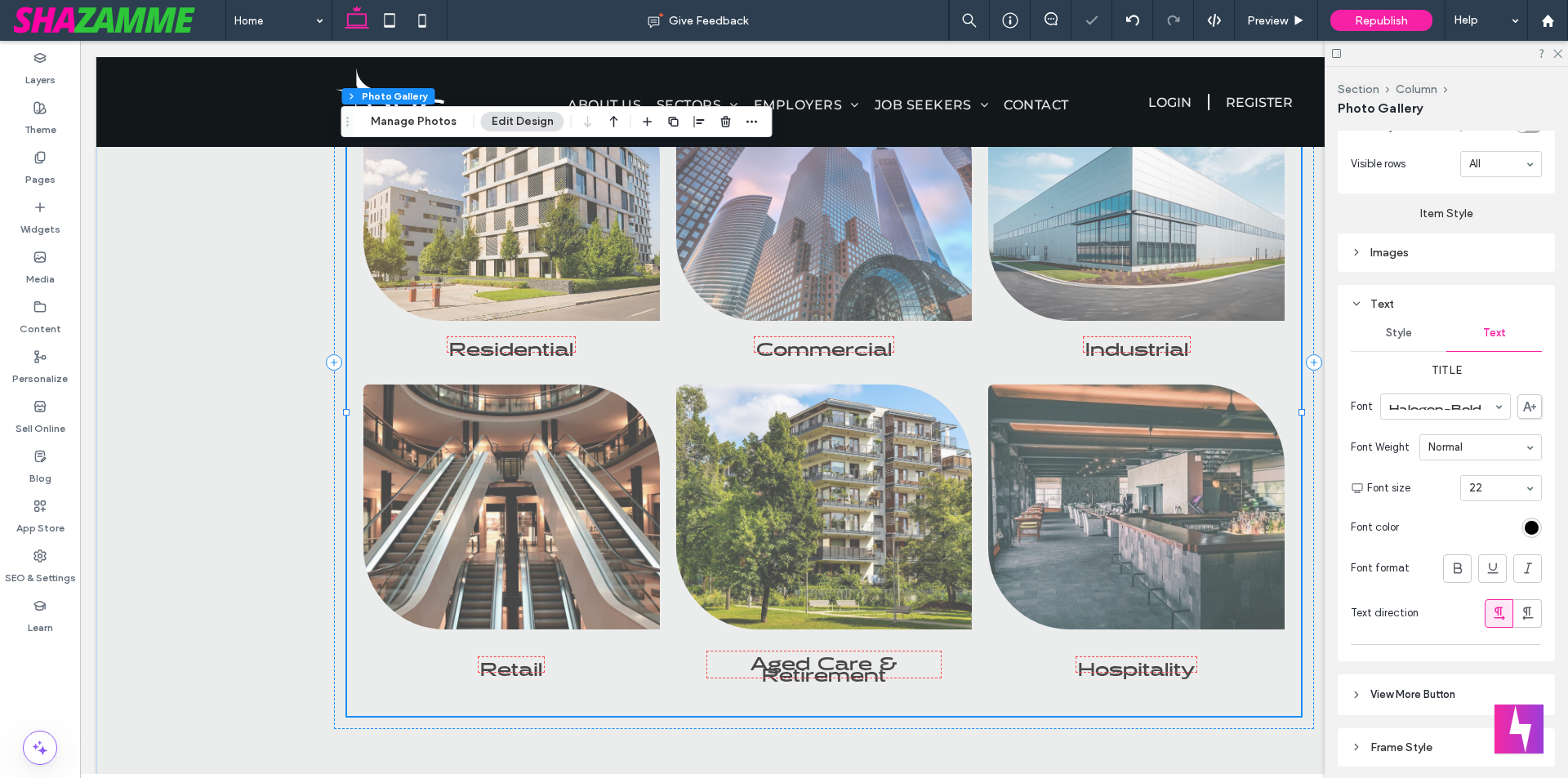
scroll to position [852, 0]
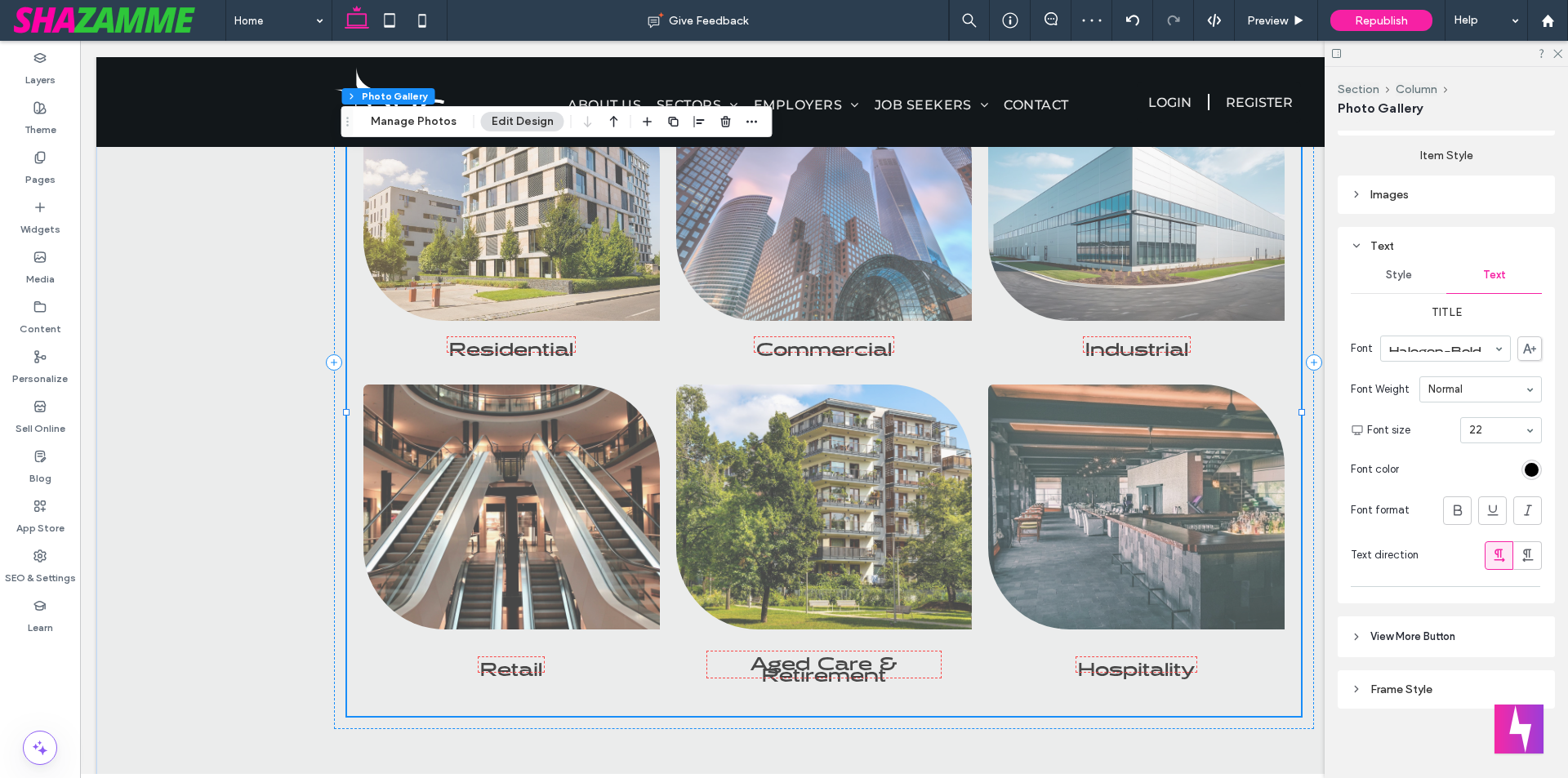
click at [1525, 460] on div "rgba(0, 0, 0, 1)" at bounding box center [1532, 470] width 21 height 21
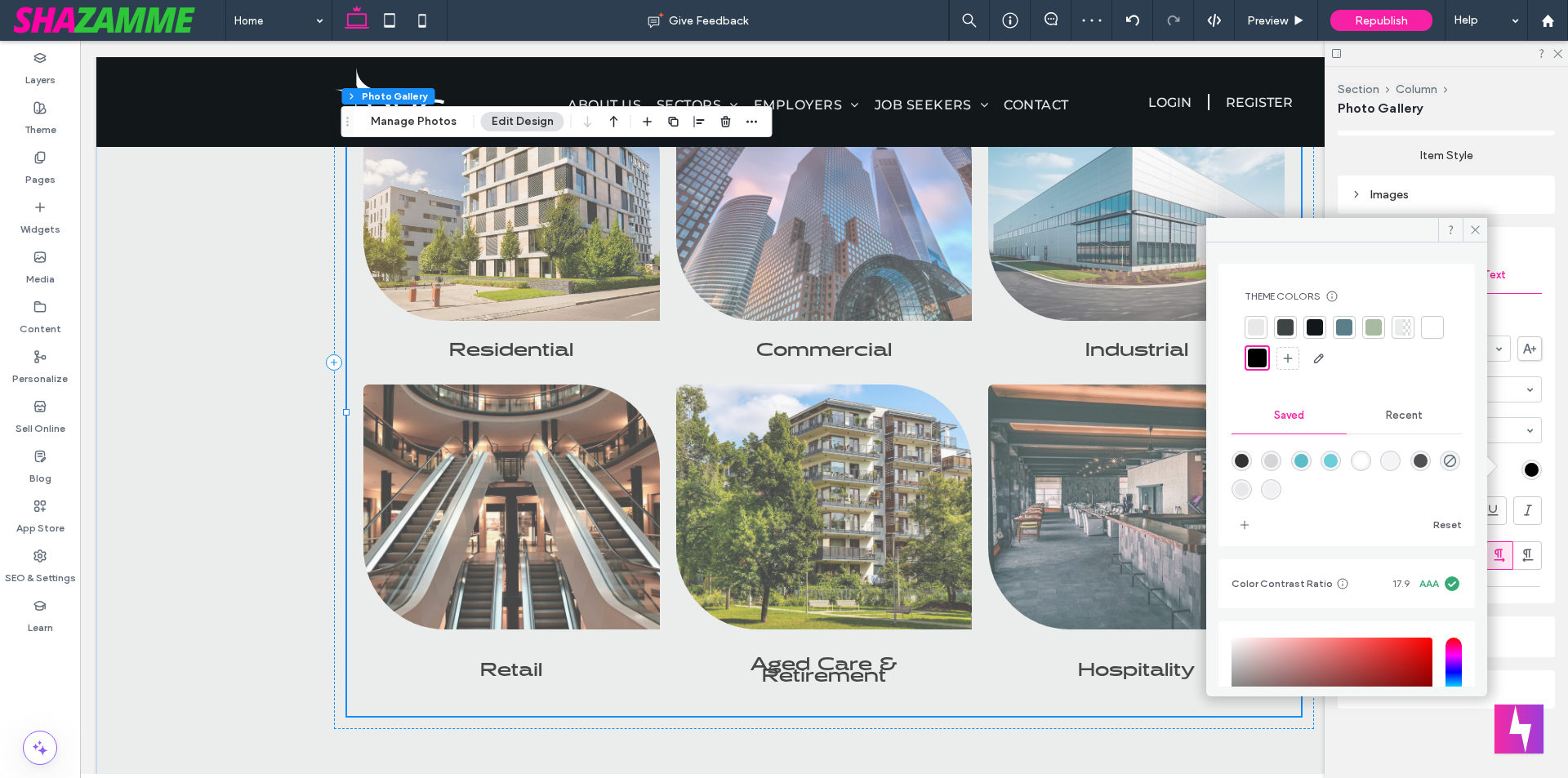
scroll to position [160, 0]
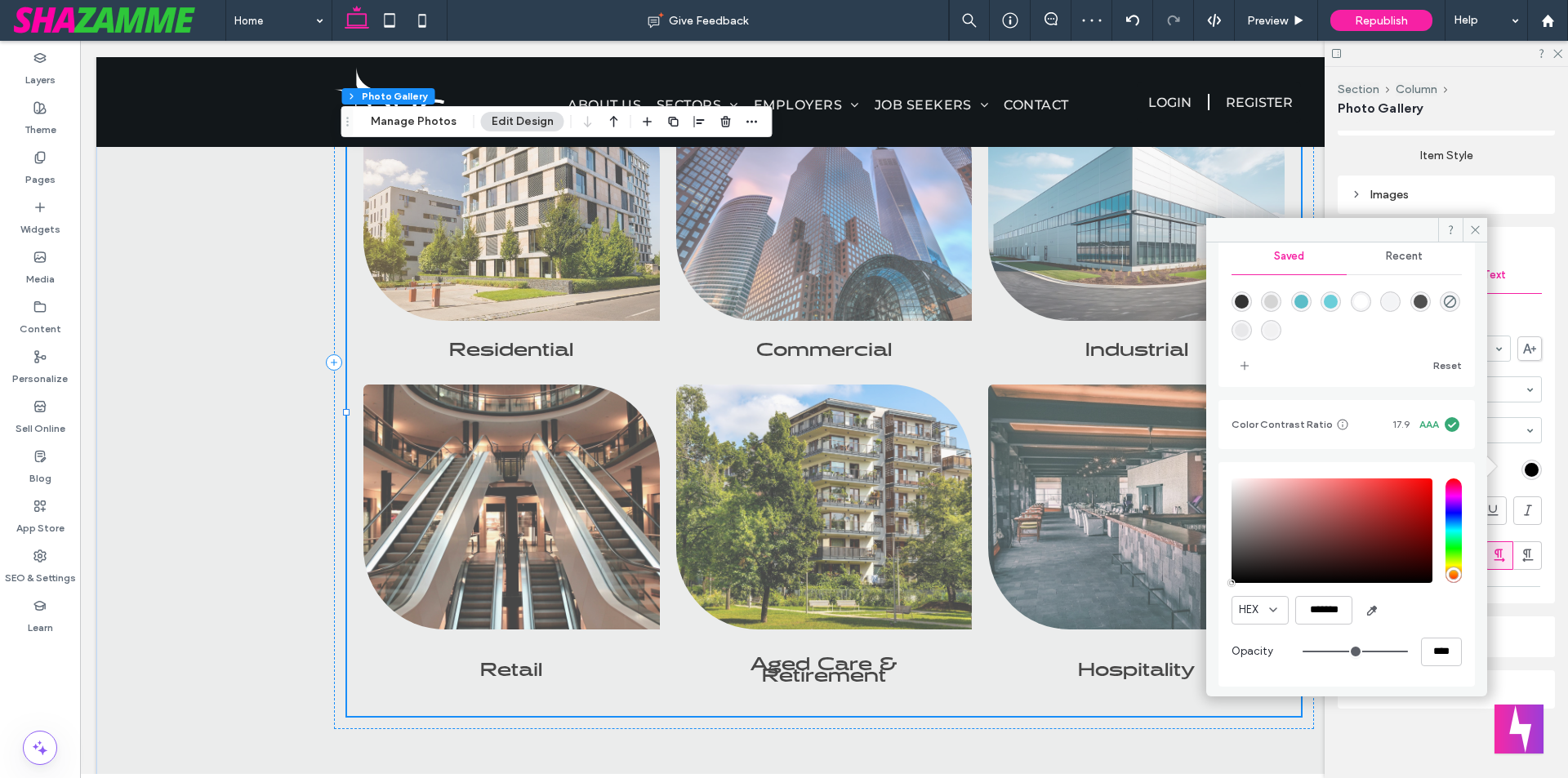
drag, startPoint x: 1397, startPoint y: 655, endPoint x: 1428, endPoint y: 653, distance: 31.1
click at [1408, 652] on input "range" at bounding box center [1356, 651] width 105 height 2
click at [1479, 234] on use at bounding box center [1475, 230] width 8 height 8
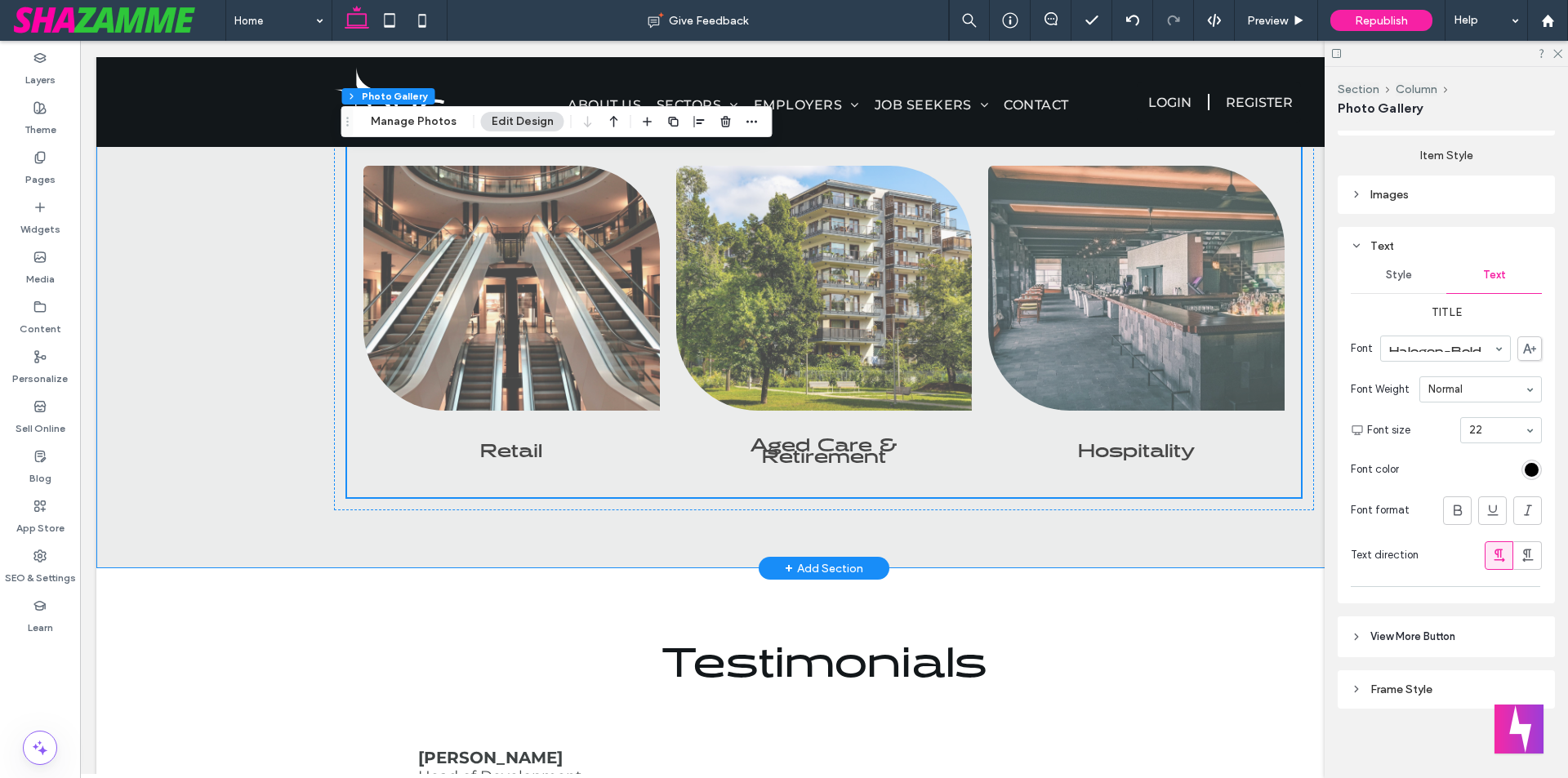
scroll to position [1304, 0]
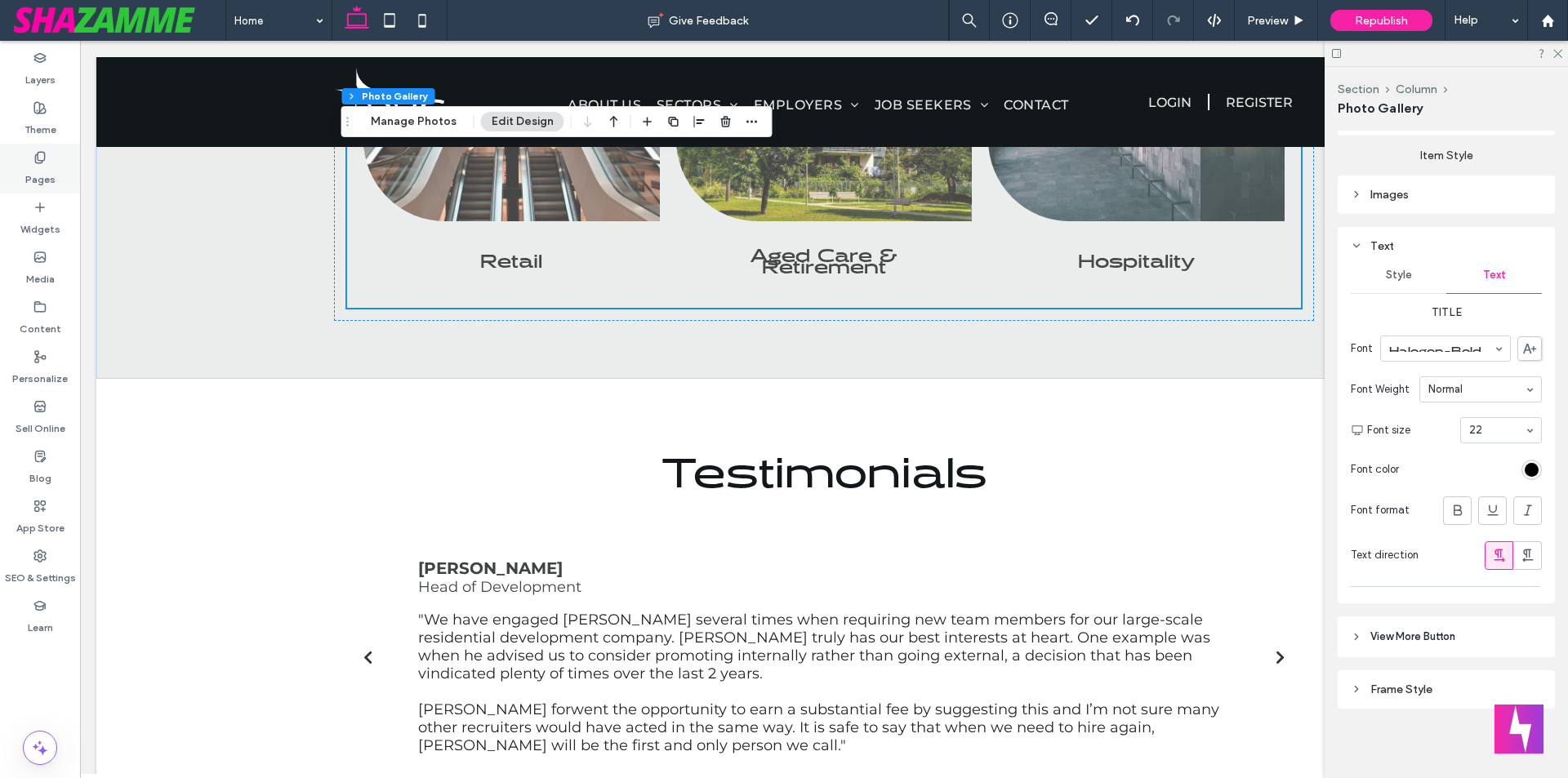
click at [23, 178] on div "Pages" at bounding box center [39, 168] width 80 height 50
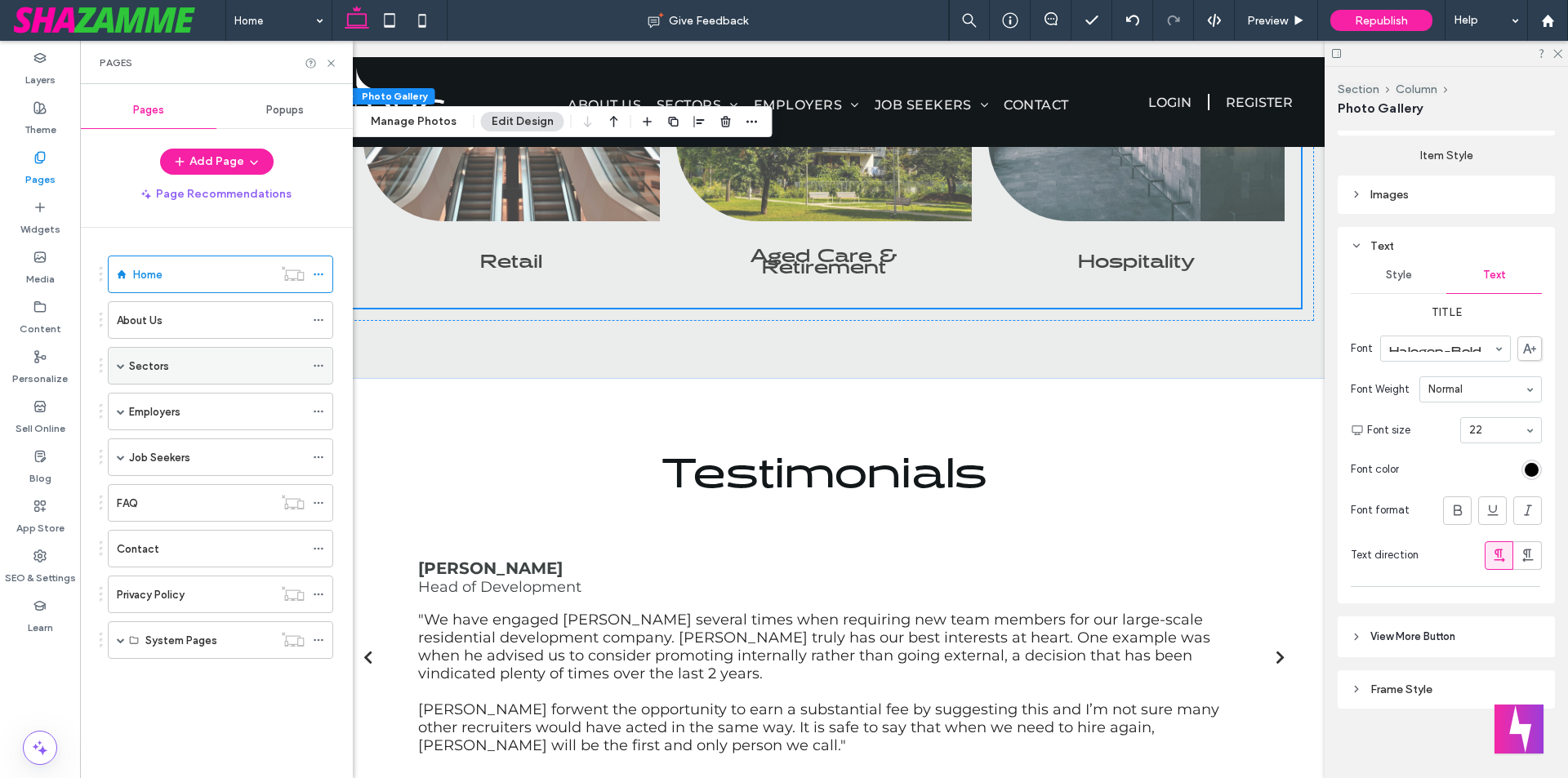
click at [173, 374] on div "Sectors" at bounding box center [216, 366] width 176 height 17
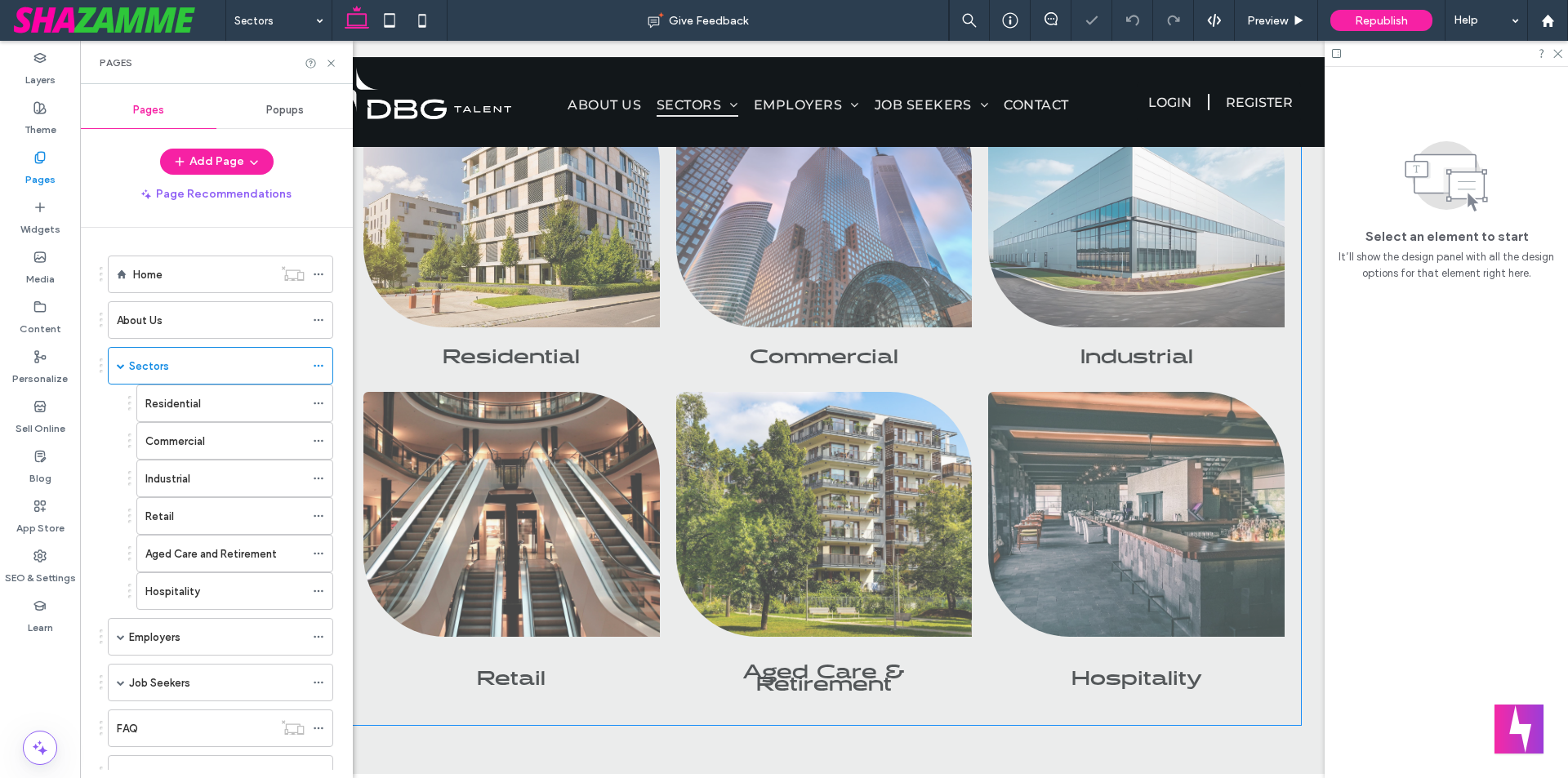
scroll to position [987, 0]
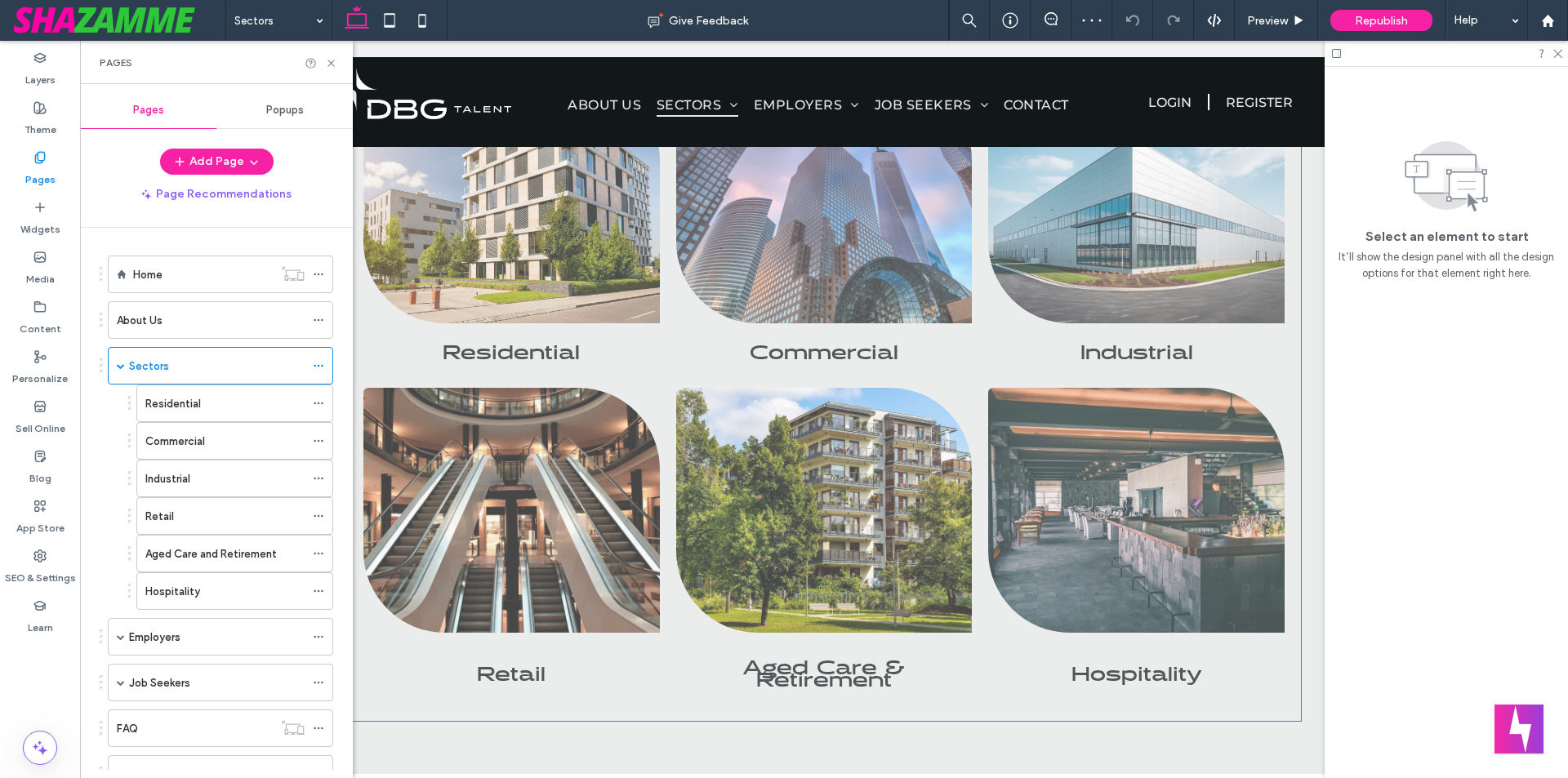
click at [719, 372] on span "Commercial Portraits of people from around the globe Button" at bounding box center [824, 346] width 297 height 48
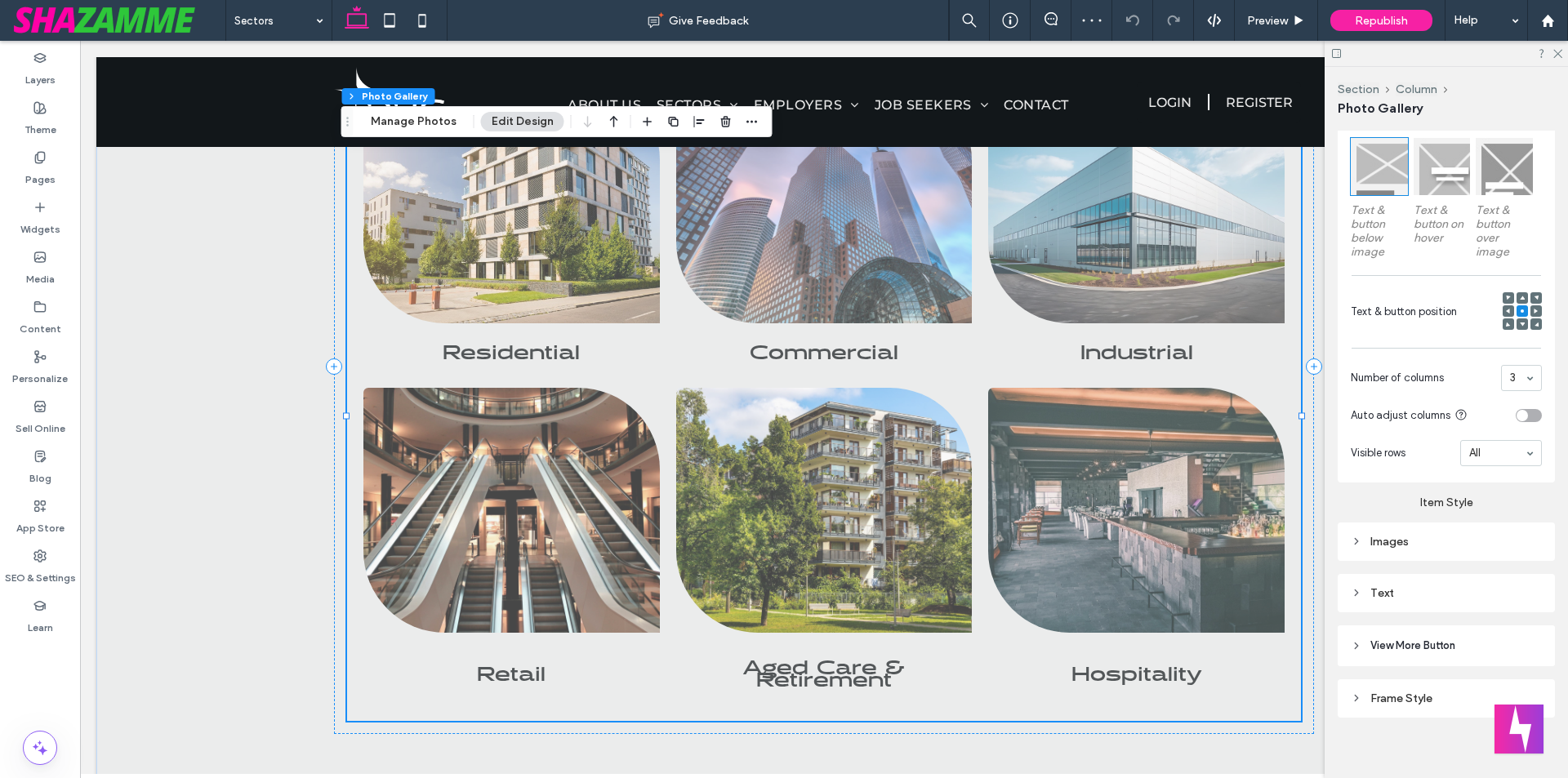
scroll to position [514, 0]
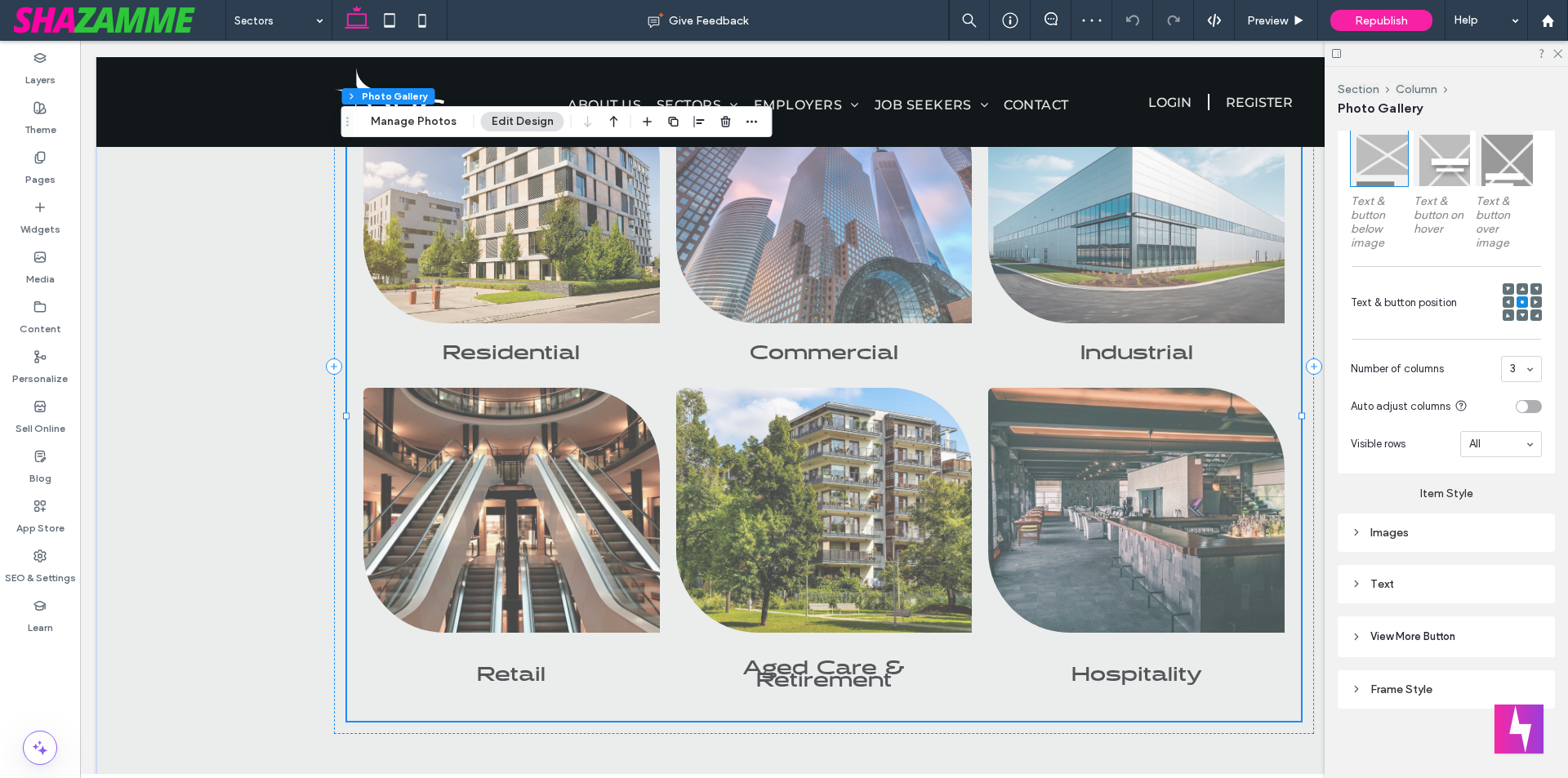
click at [1437, 580] on div "Text" at bounding box center [1447, 584] width 192 height 14
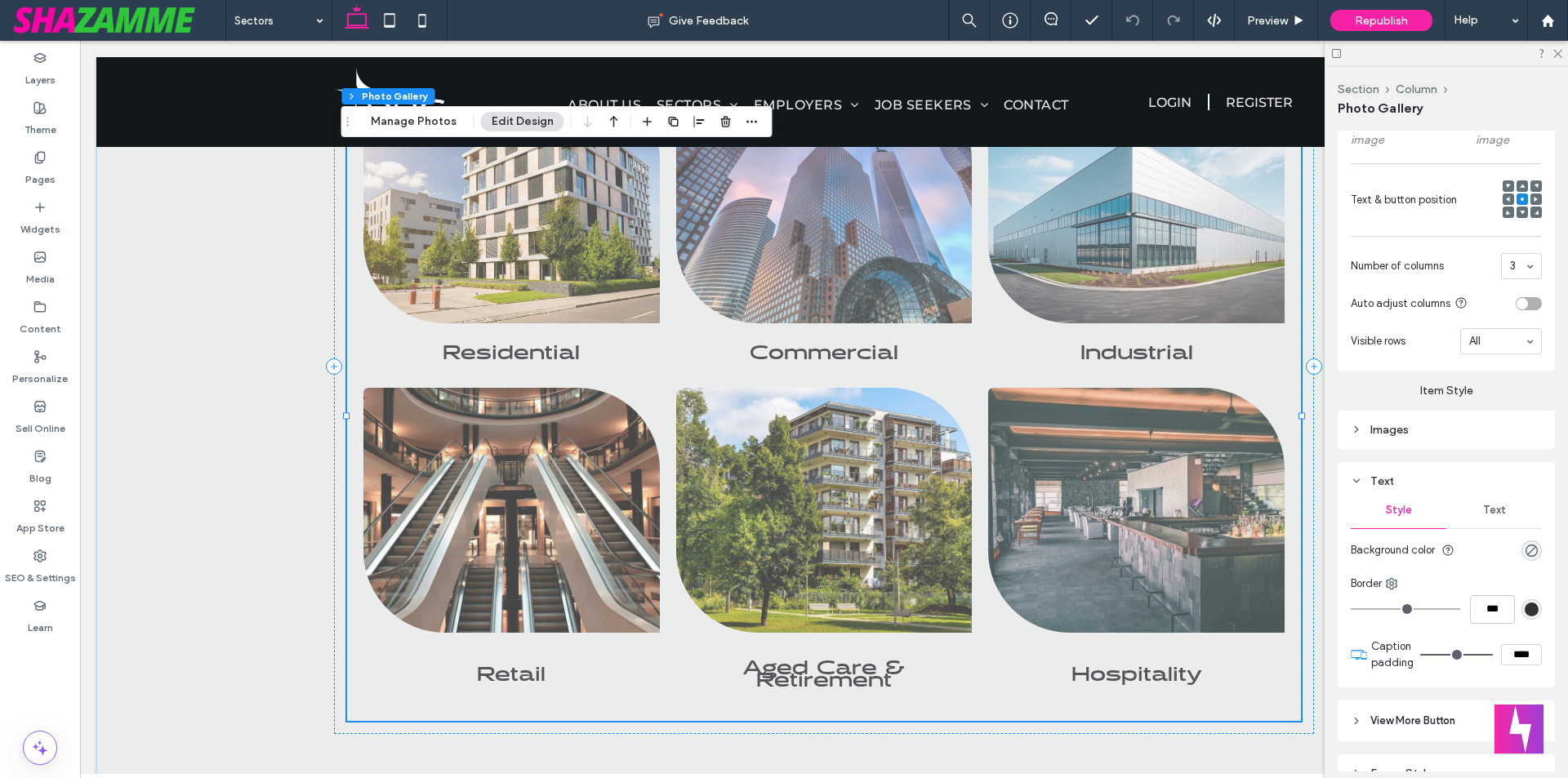
scroll to position [701, 0]
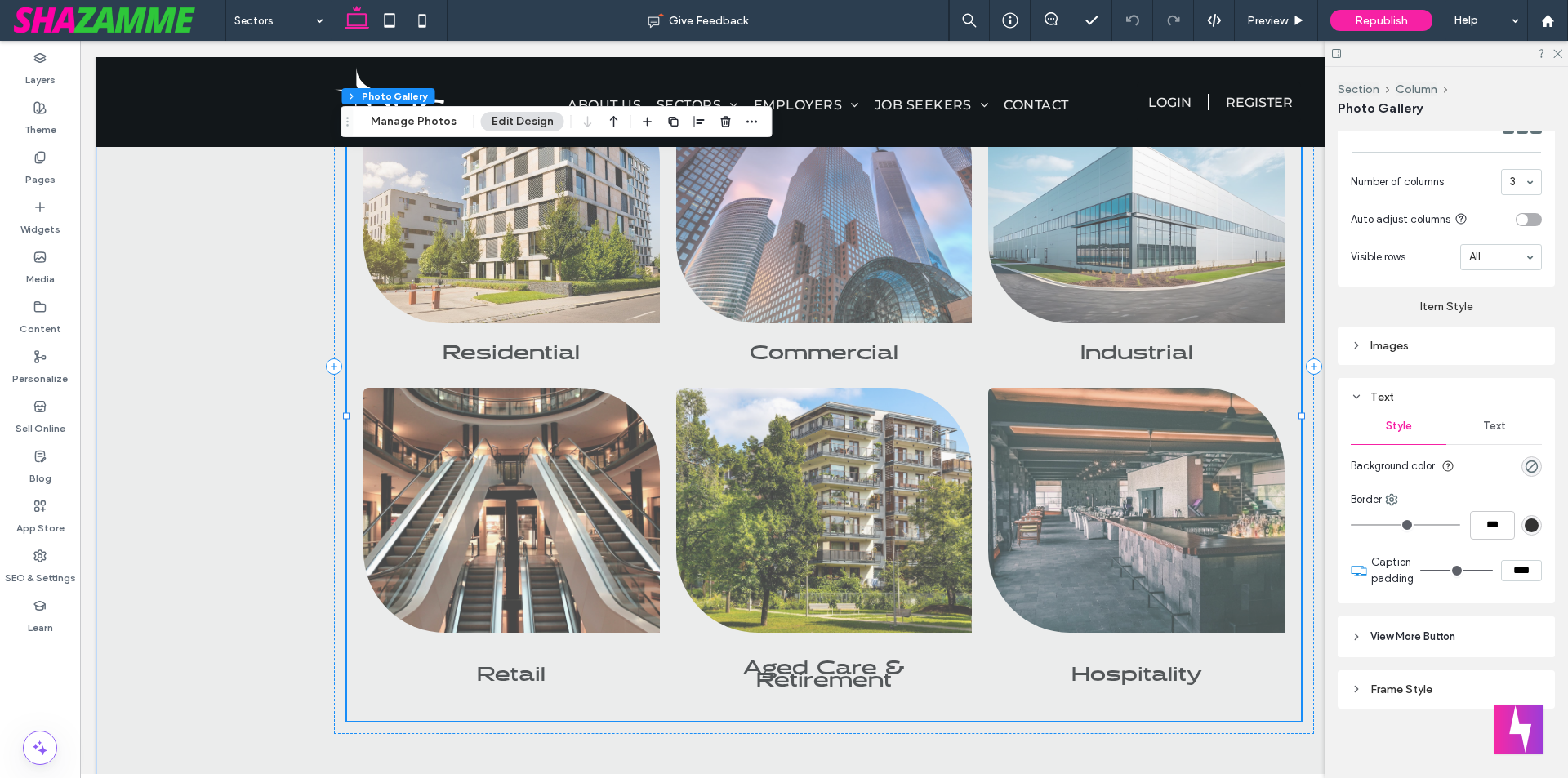
click at [1497, 420] on span "Text" at bounding box center [1495, 426] width 23 height 13
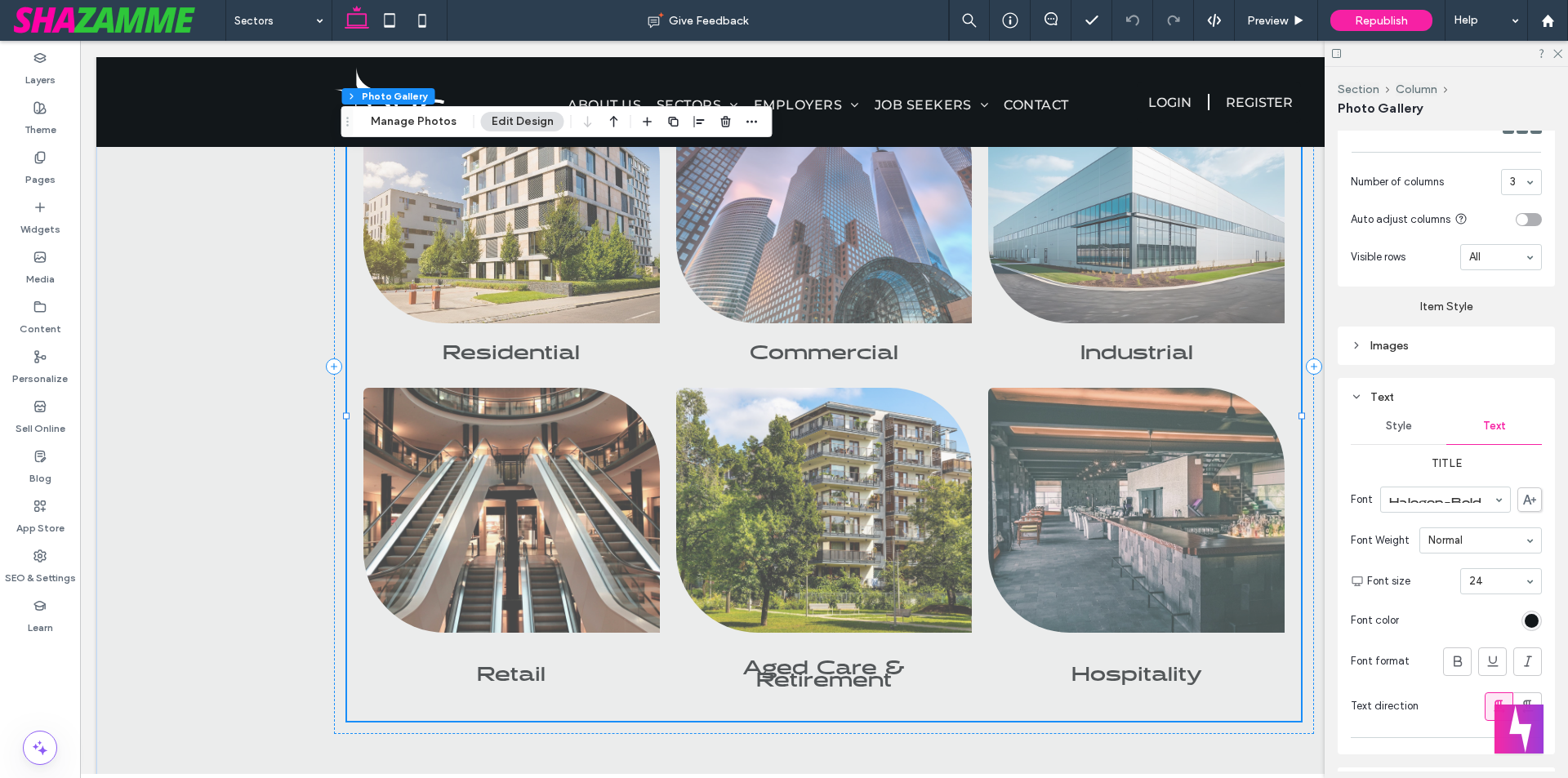
scroll to position [852, 0]
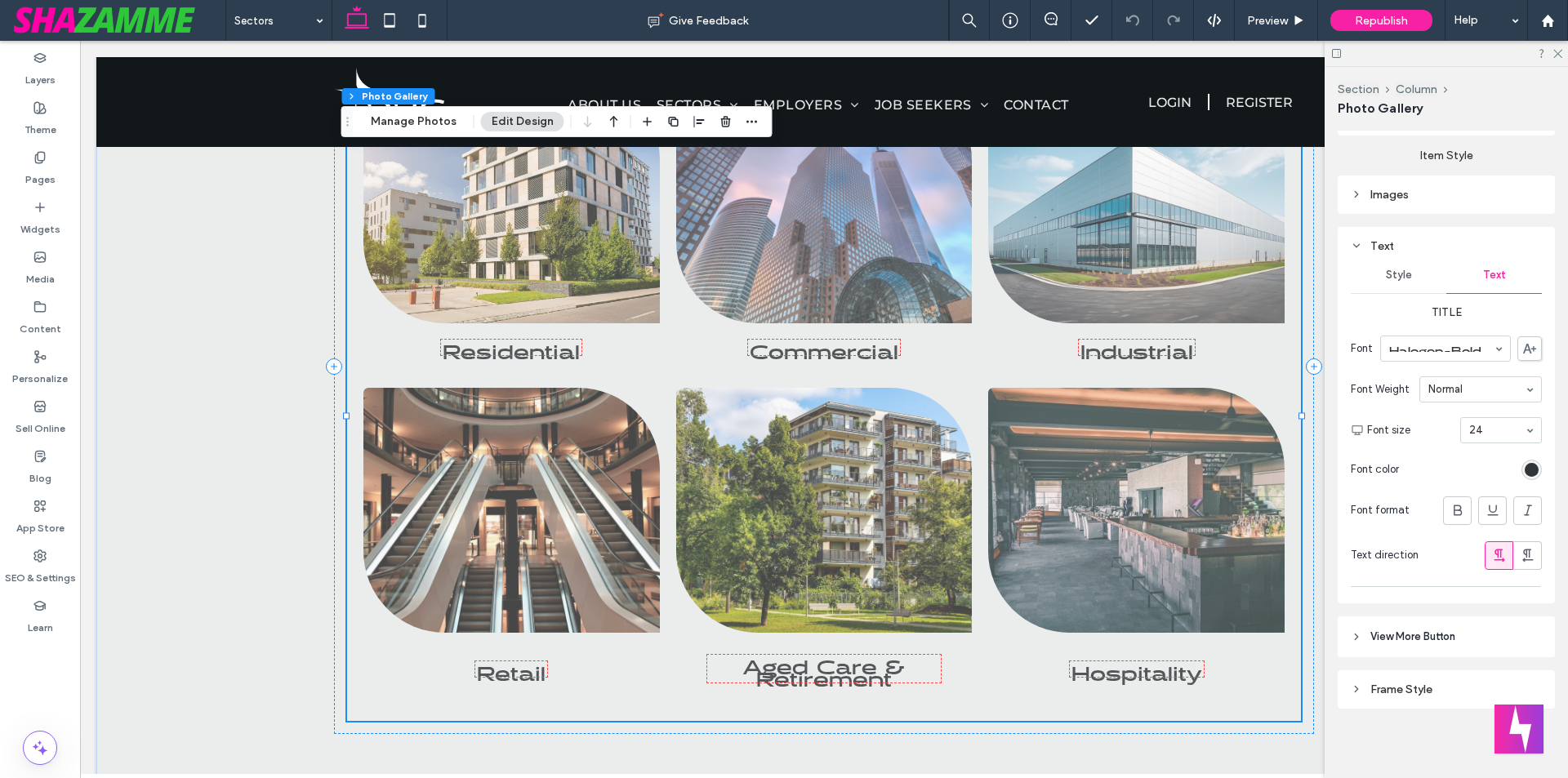
click at [1528, 467] on div "rgb(18, 23, 26)" at bounding box center [1531, 469] width 14 height 14
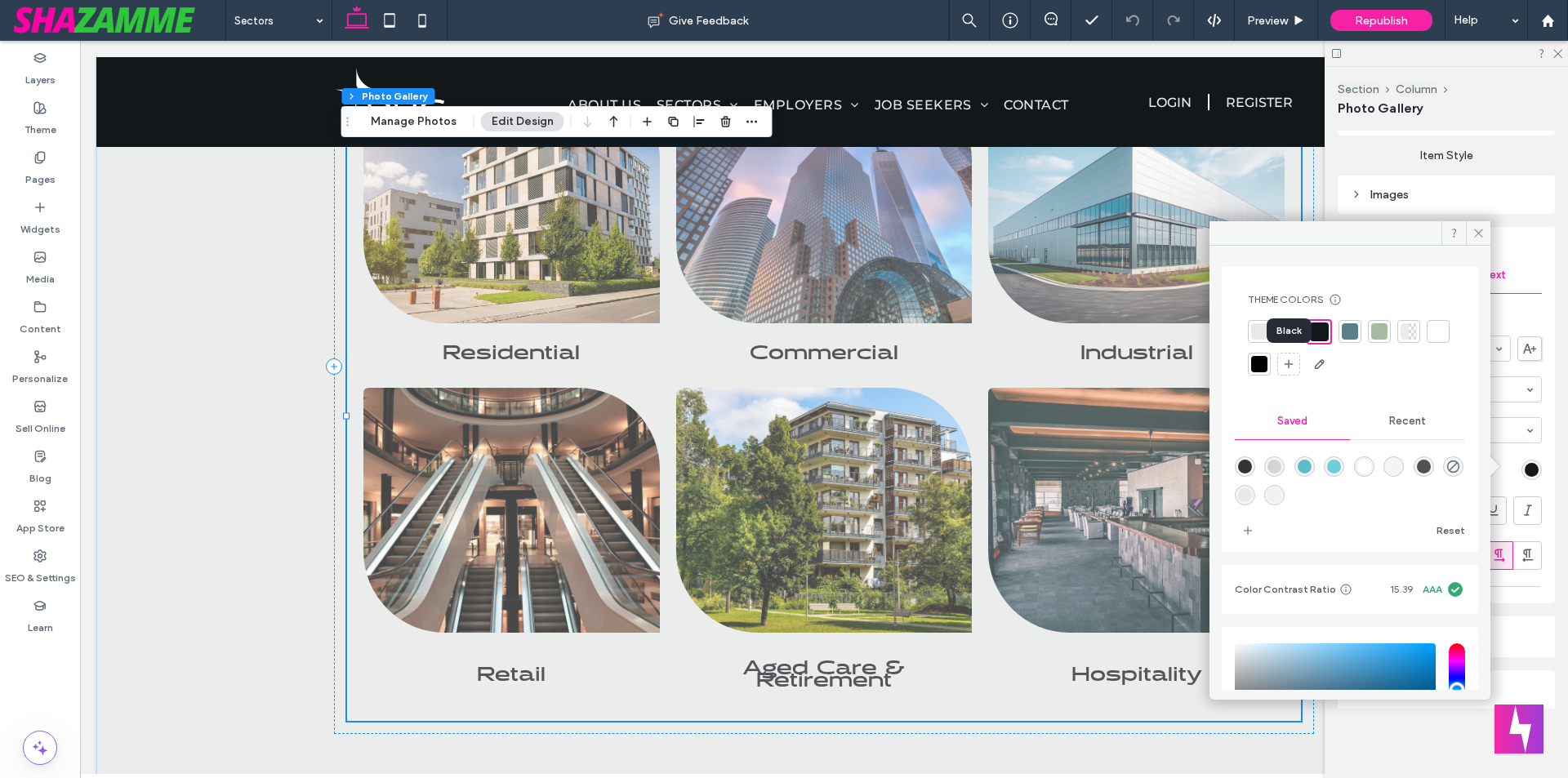
click at [1268, 368] on div at bounding box center [1259, 363] width 16 height 16
click at [1324, 331] on div at bounding box center [1317, 330] width 16 height 16
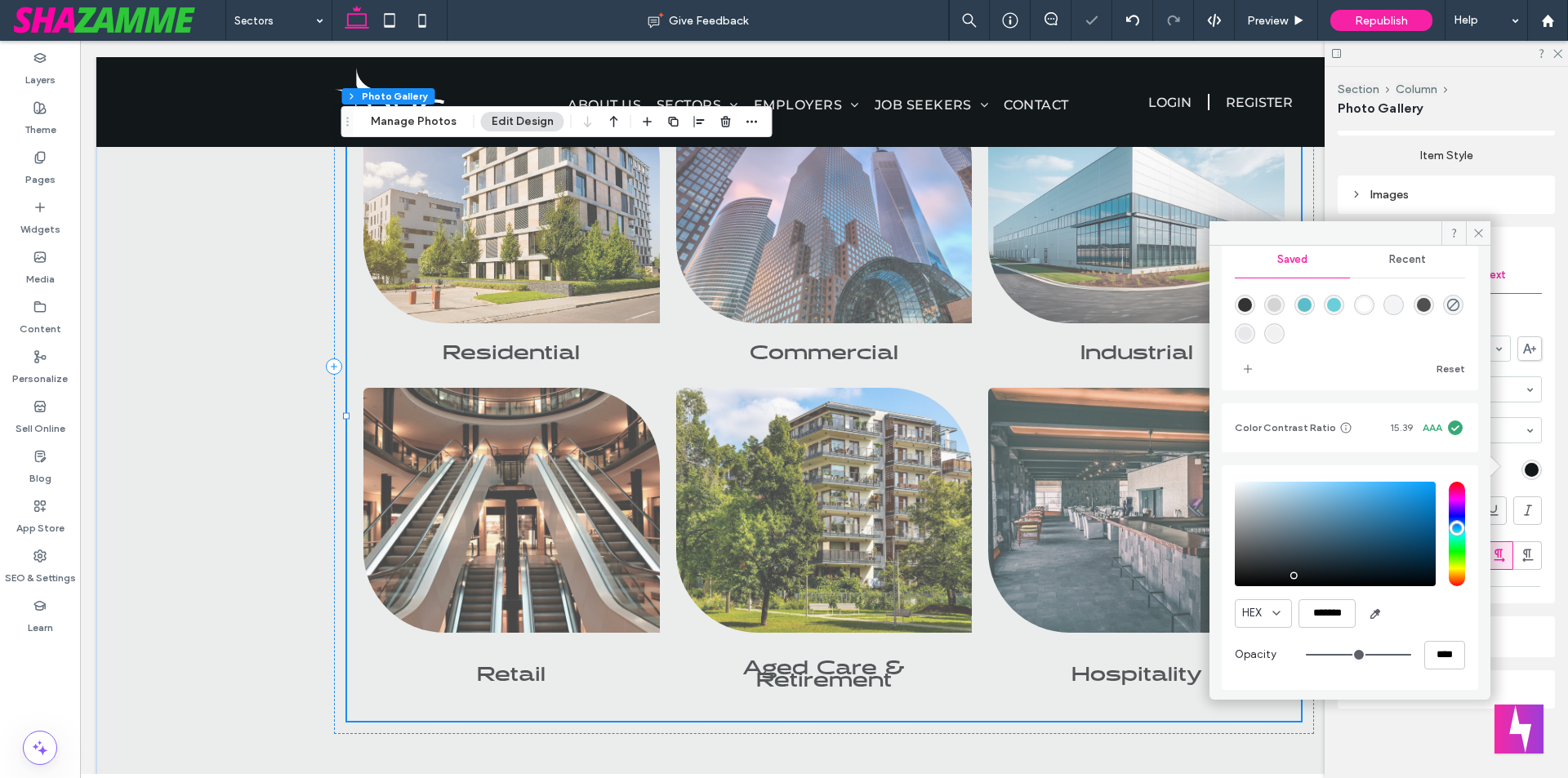
scroll to position [0, 0]
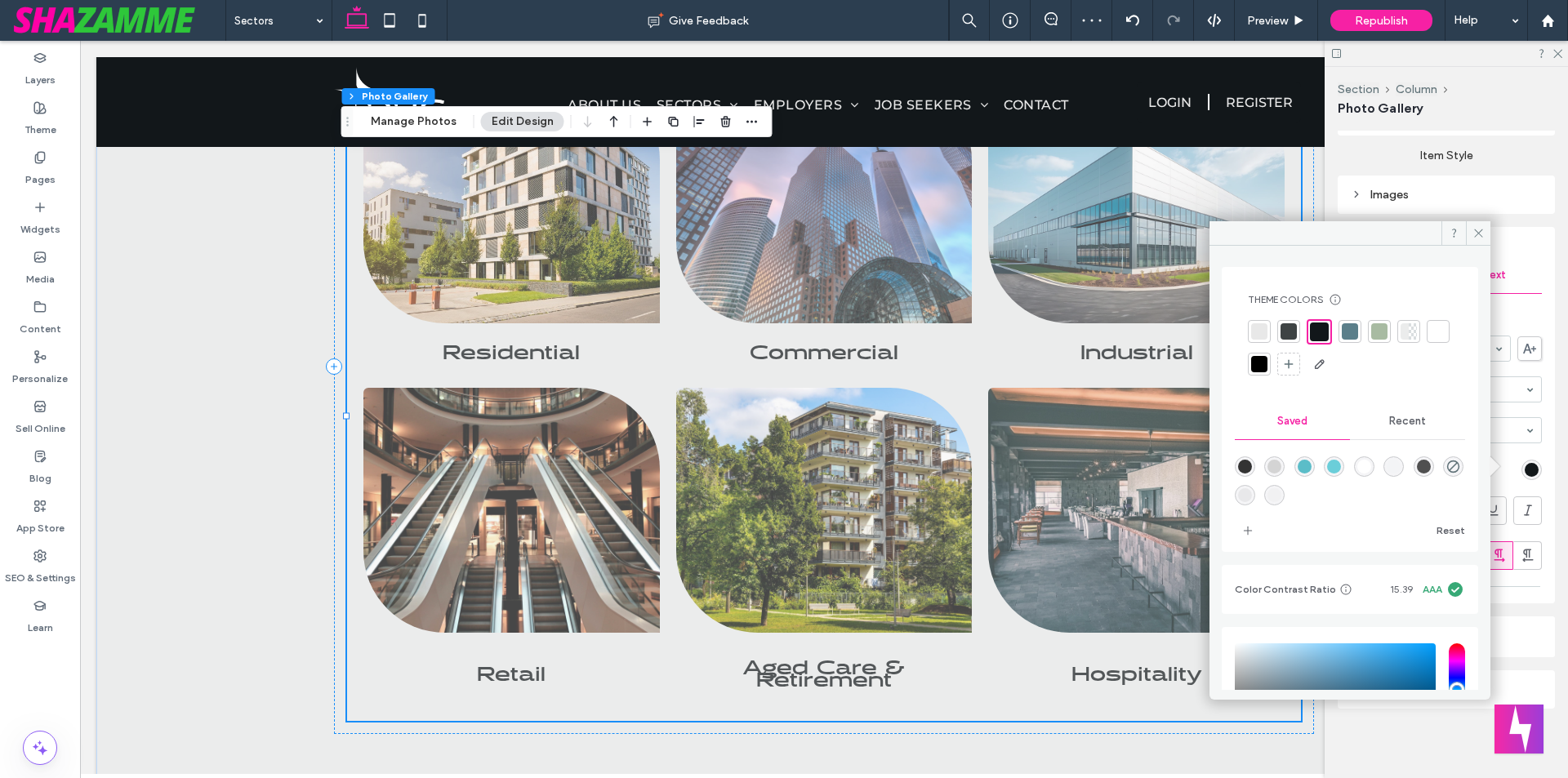
click at [1268, 363] on div at bounding box center [1259, 363] width 16 height 16
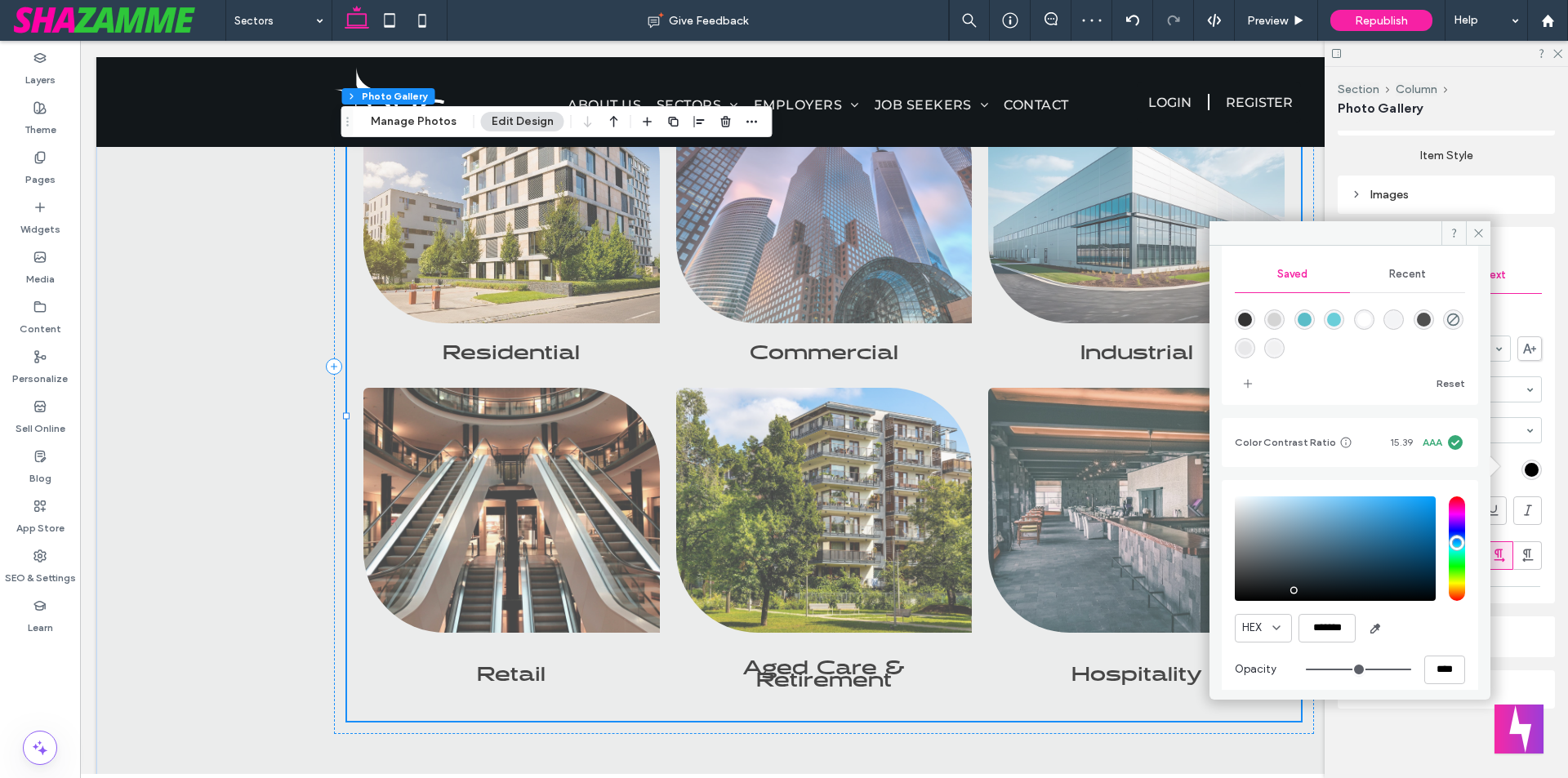
scroll to position [160, 0]
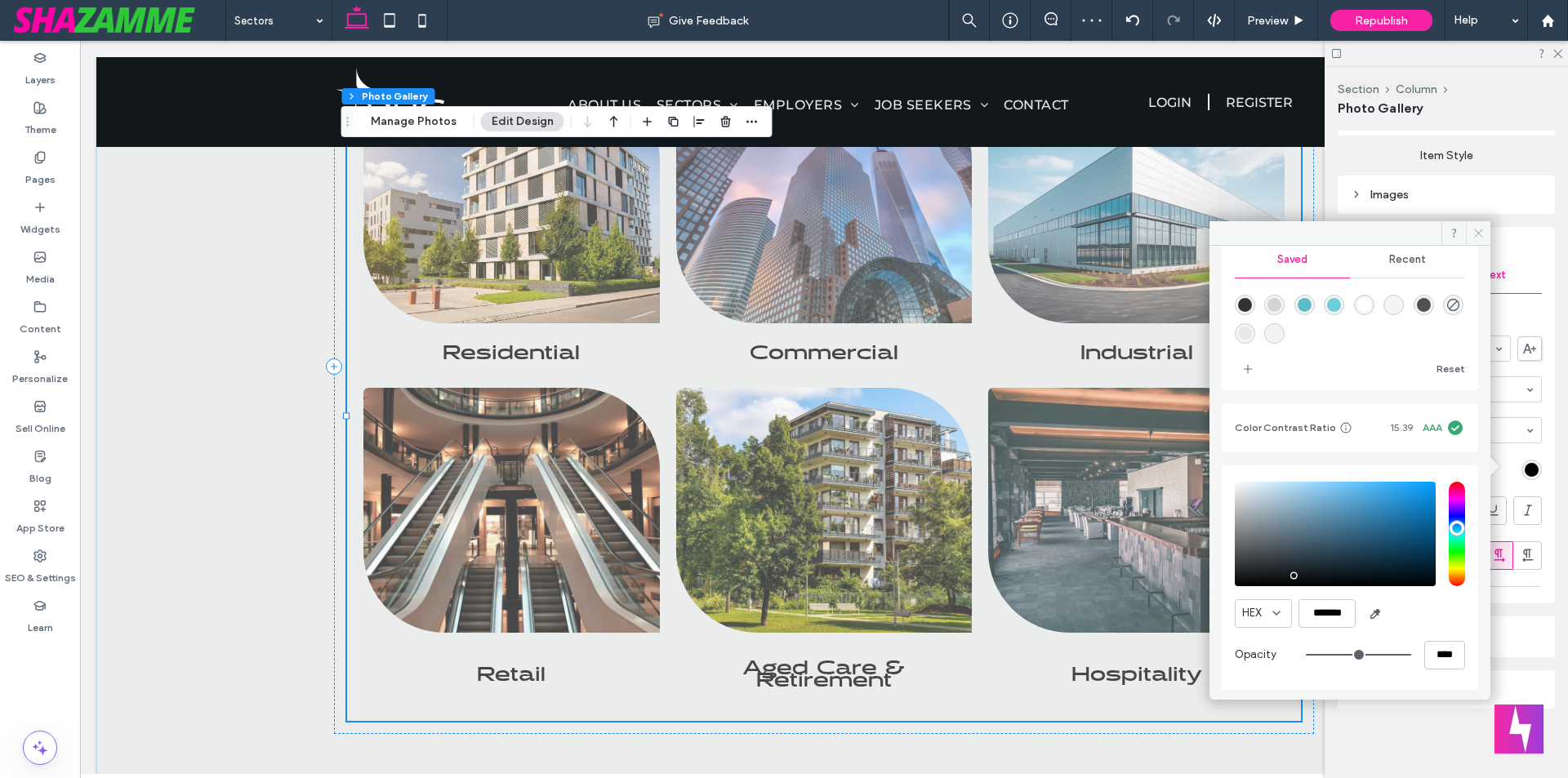
click at [1486, 235] on span at bounding box center [1478, 234] width 24 height 24
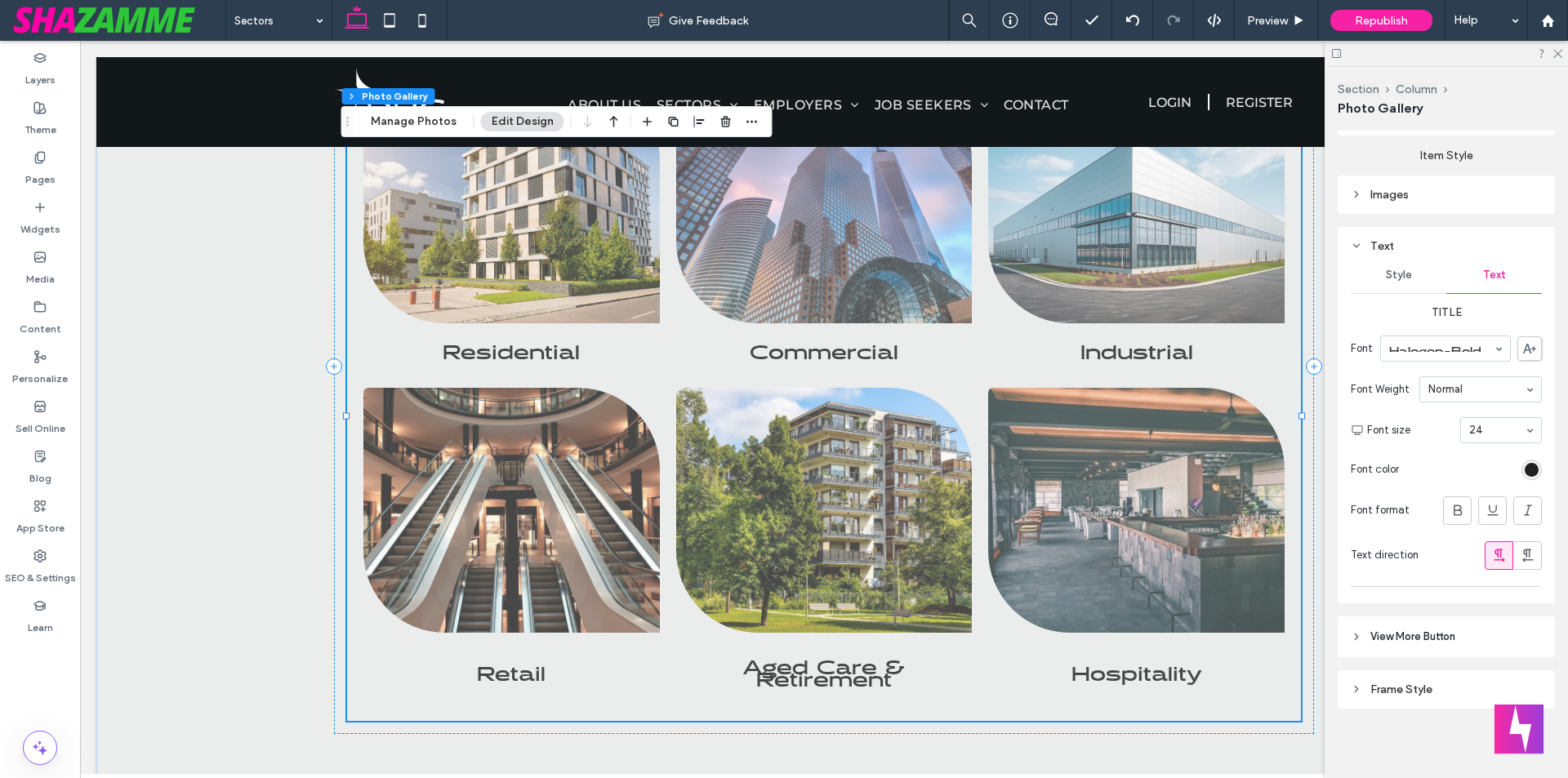
click at [1525, 469] on div "rgba(0, 0, 0, 1)" at bounding box center [1531, 469] width 14 height 14
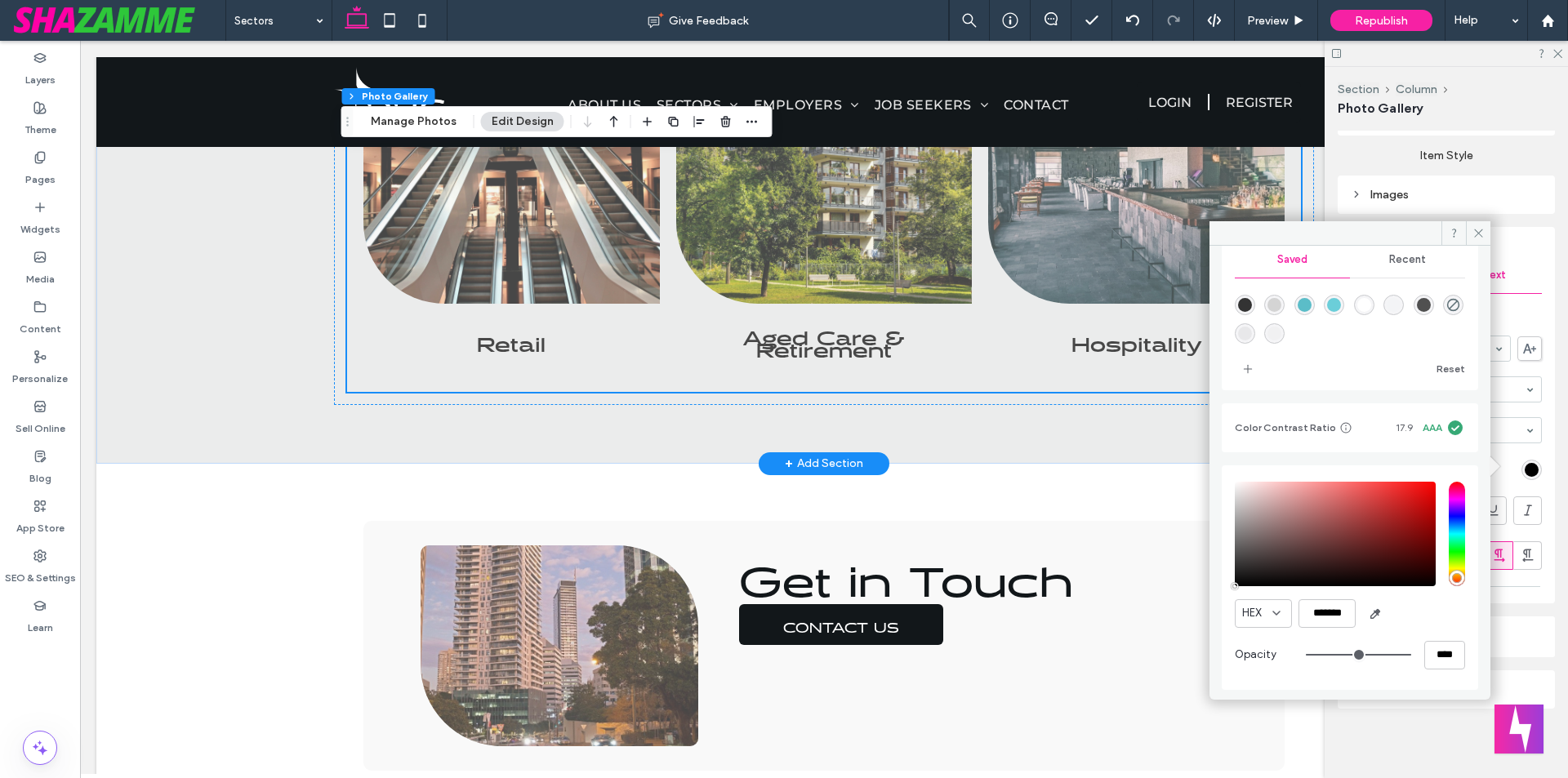
scroll to position [1396, 0]
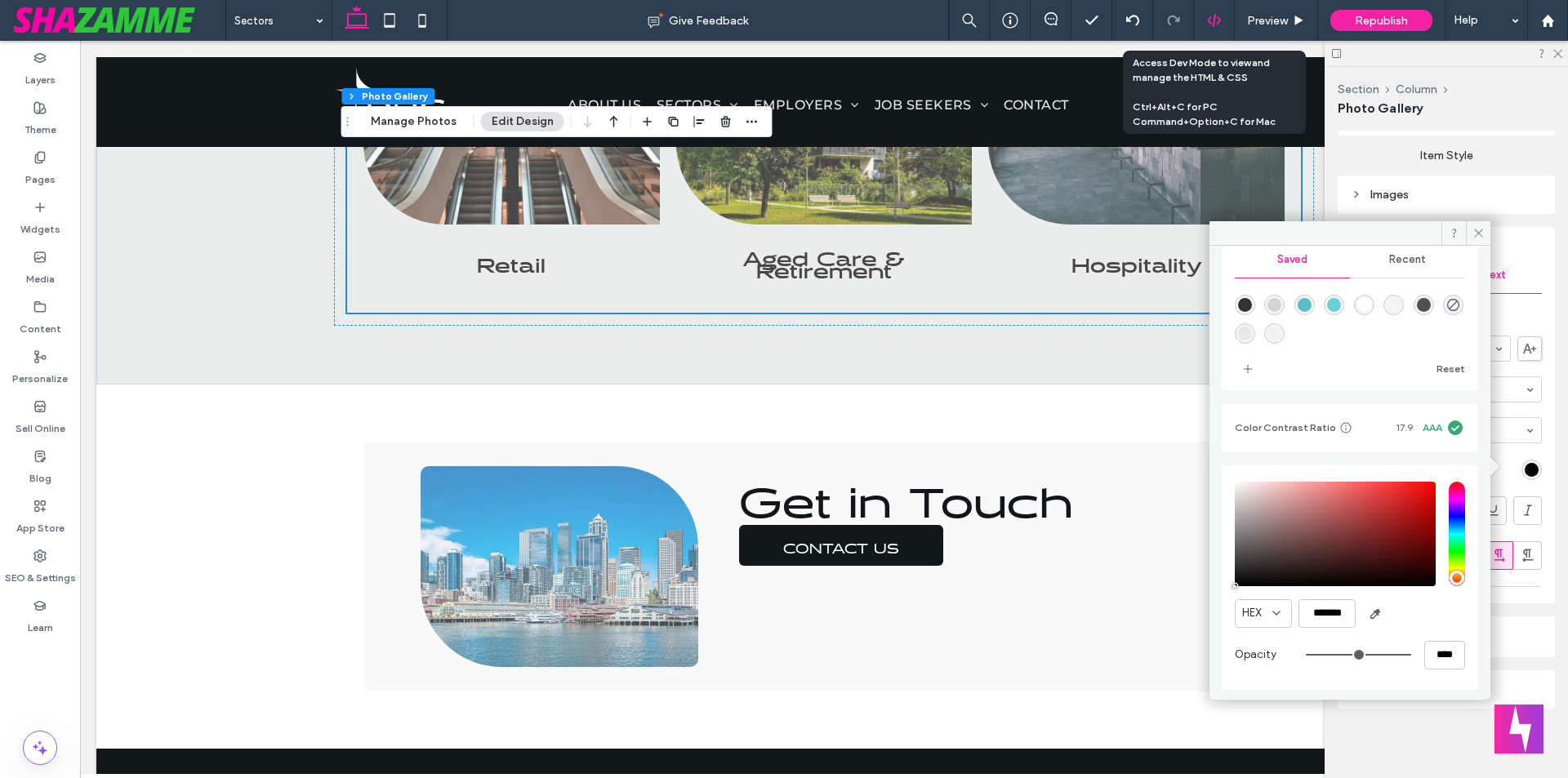
click at [1197, 22] on div at bounding box center [1214, 21] width 40 height 15
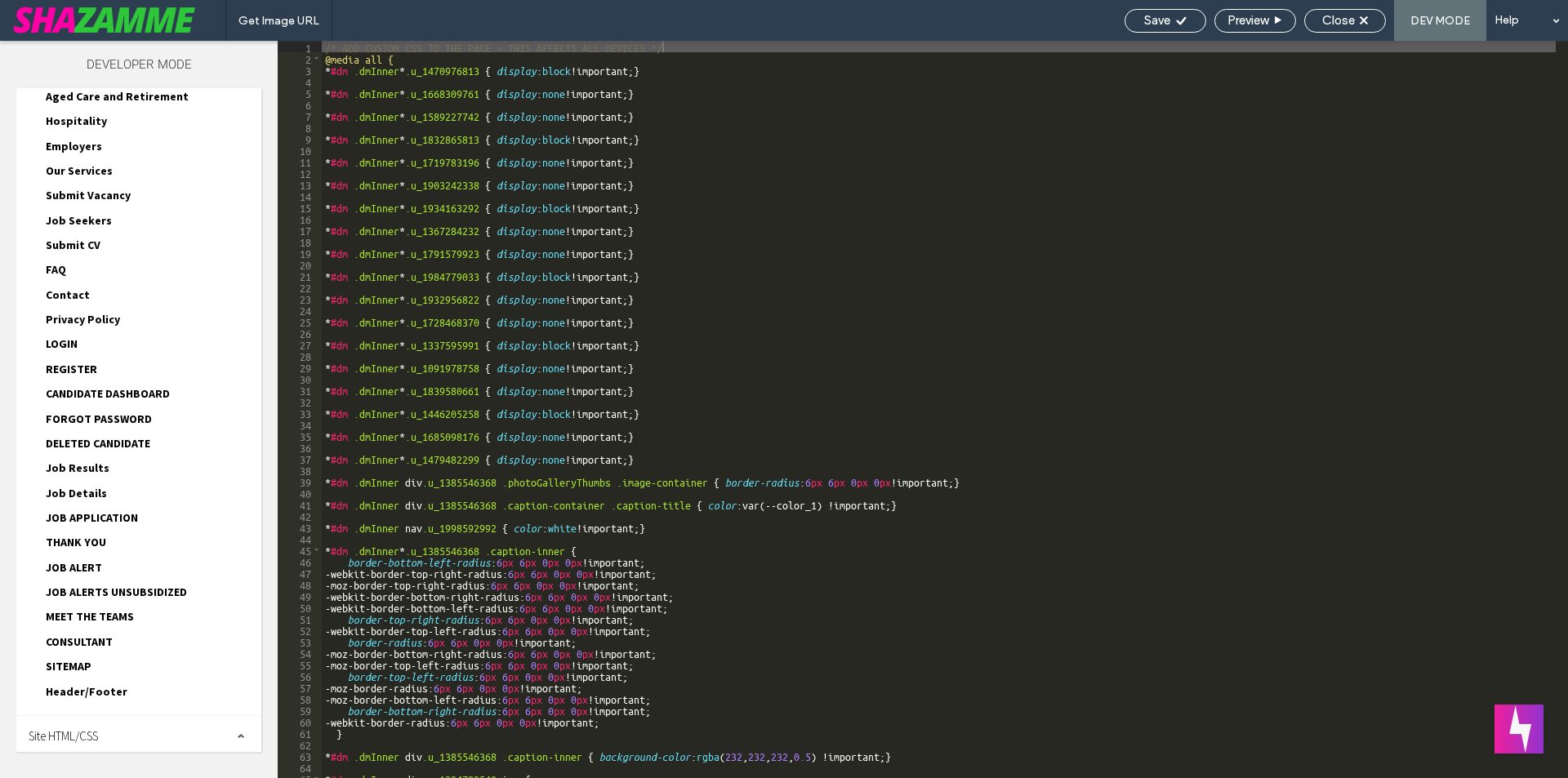
scroll to position [319, 0]
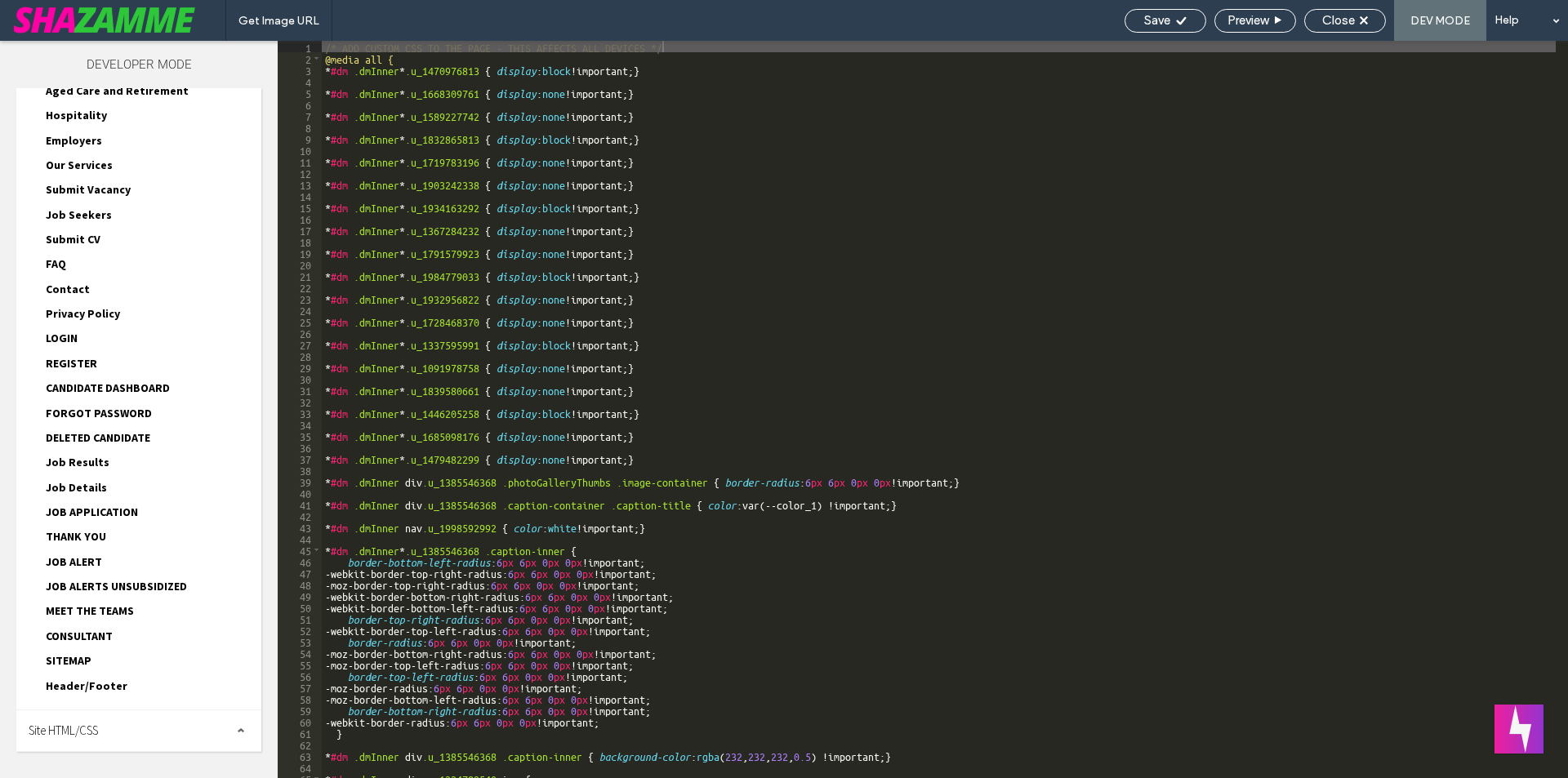
click at [104, 722] on div "Site HTML/CSS" at bounding box center [138, 730] width 245 height 40
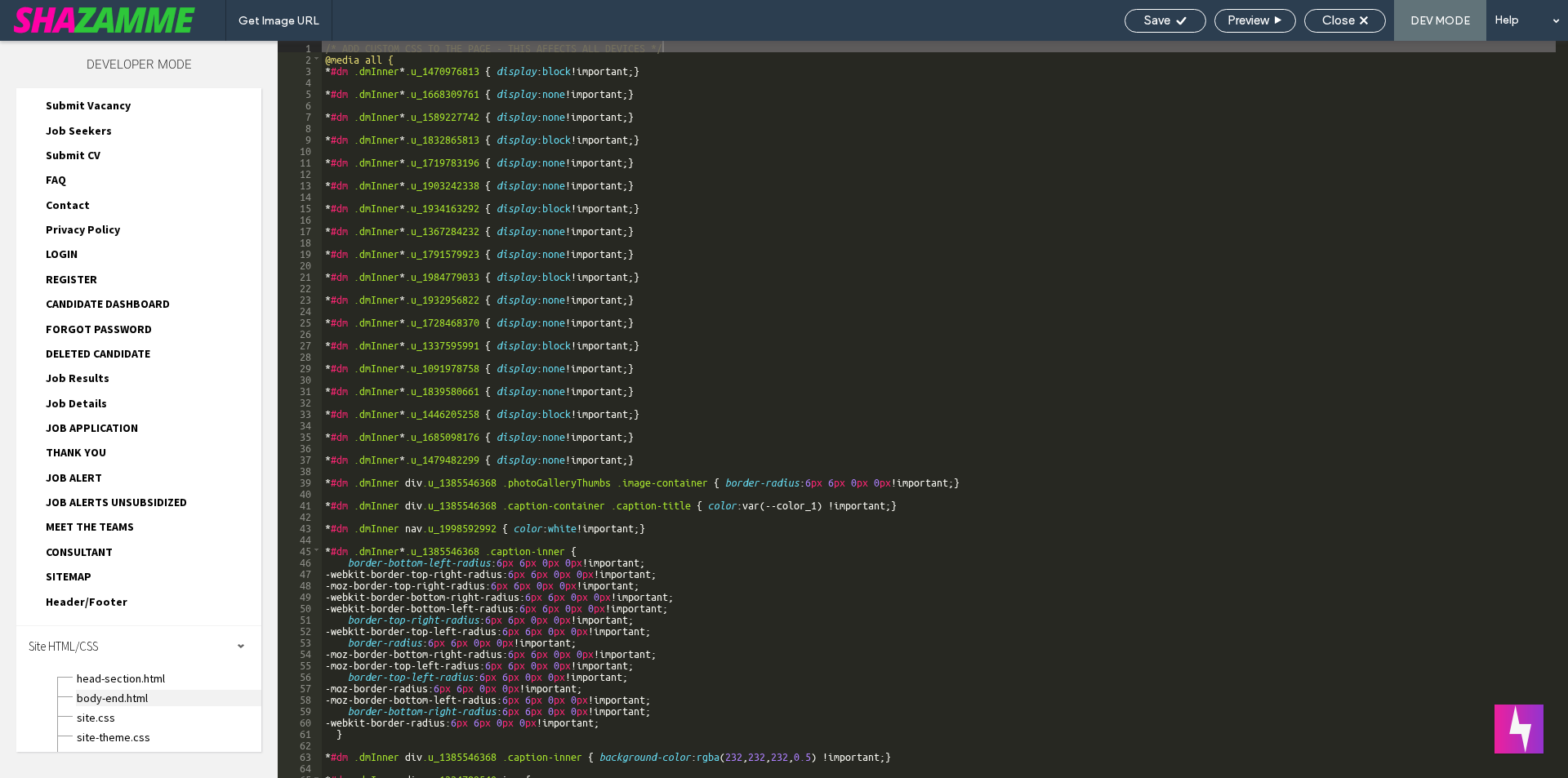
scroll to position [466, 0]
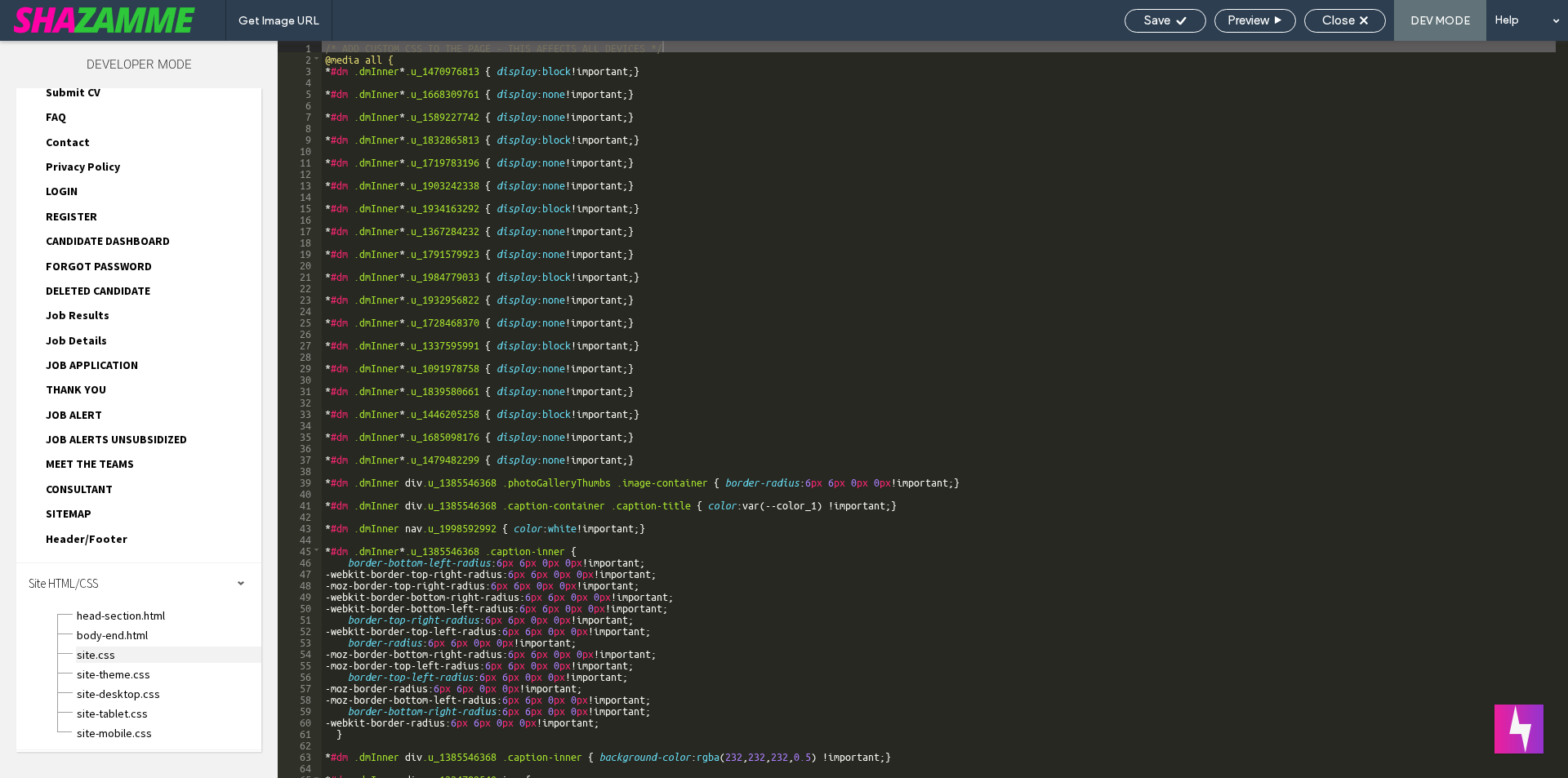
click at [103, 655] on span "site.css" at bounding box center [168, 654] width 185 height 16
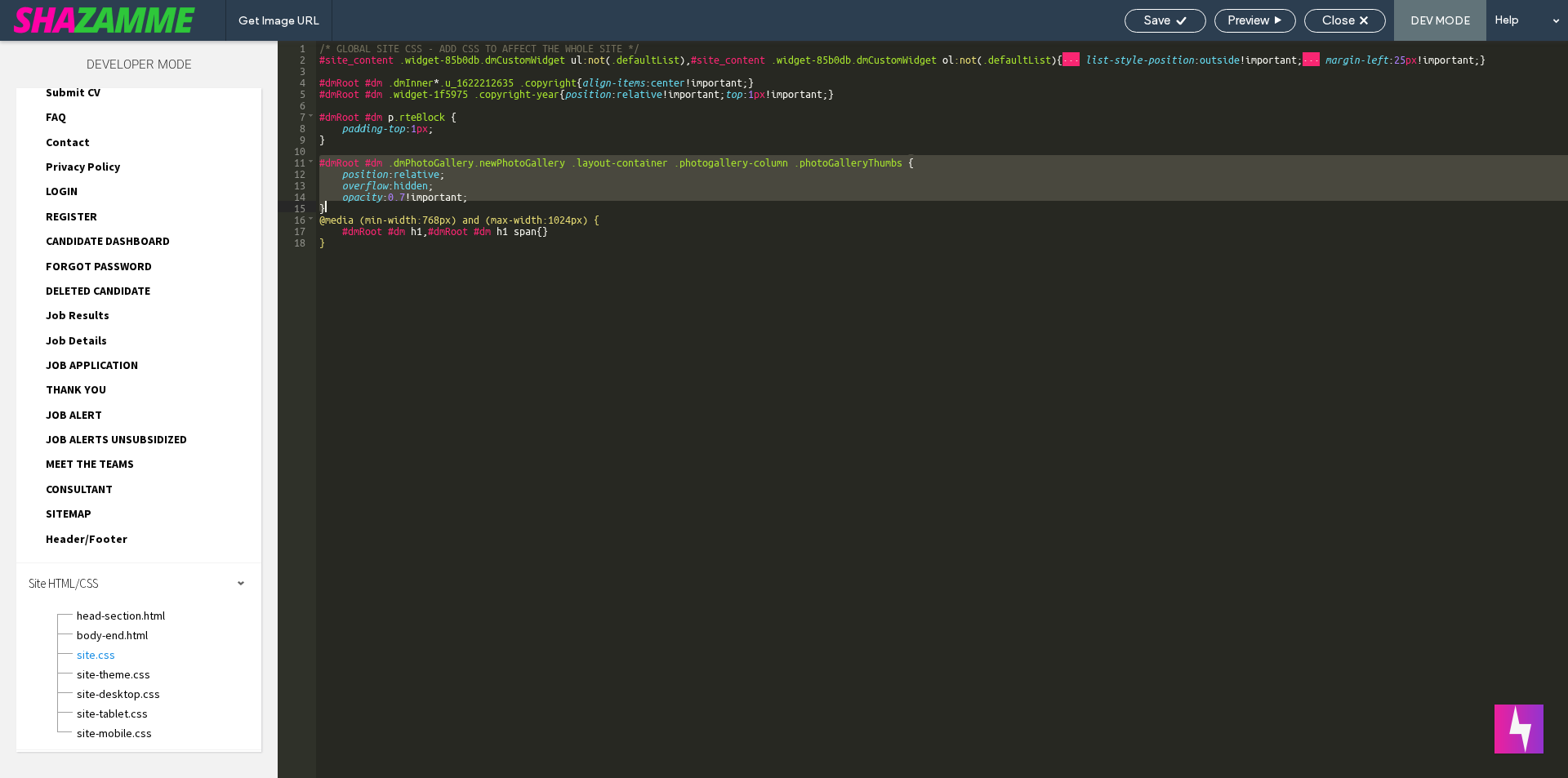
drag, startPoint x: 317, startPoint y: 160, endPoint x: 334, endPoint y: 206, distance: 49.0
click at [334, 206] on div "/* GLOBAL SITE CSS - ADD CSS TO AFFECT THE WHOLE SITE */ #site_content .widget-…" at bounding box center [943, 420] width 1253 height 760
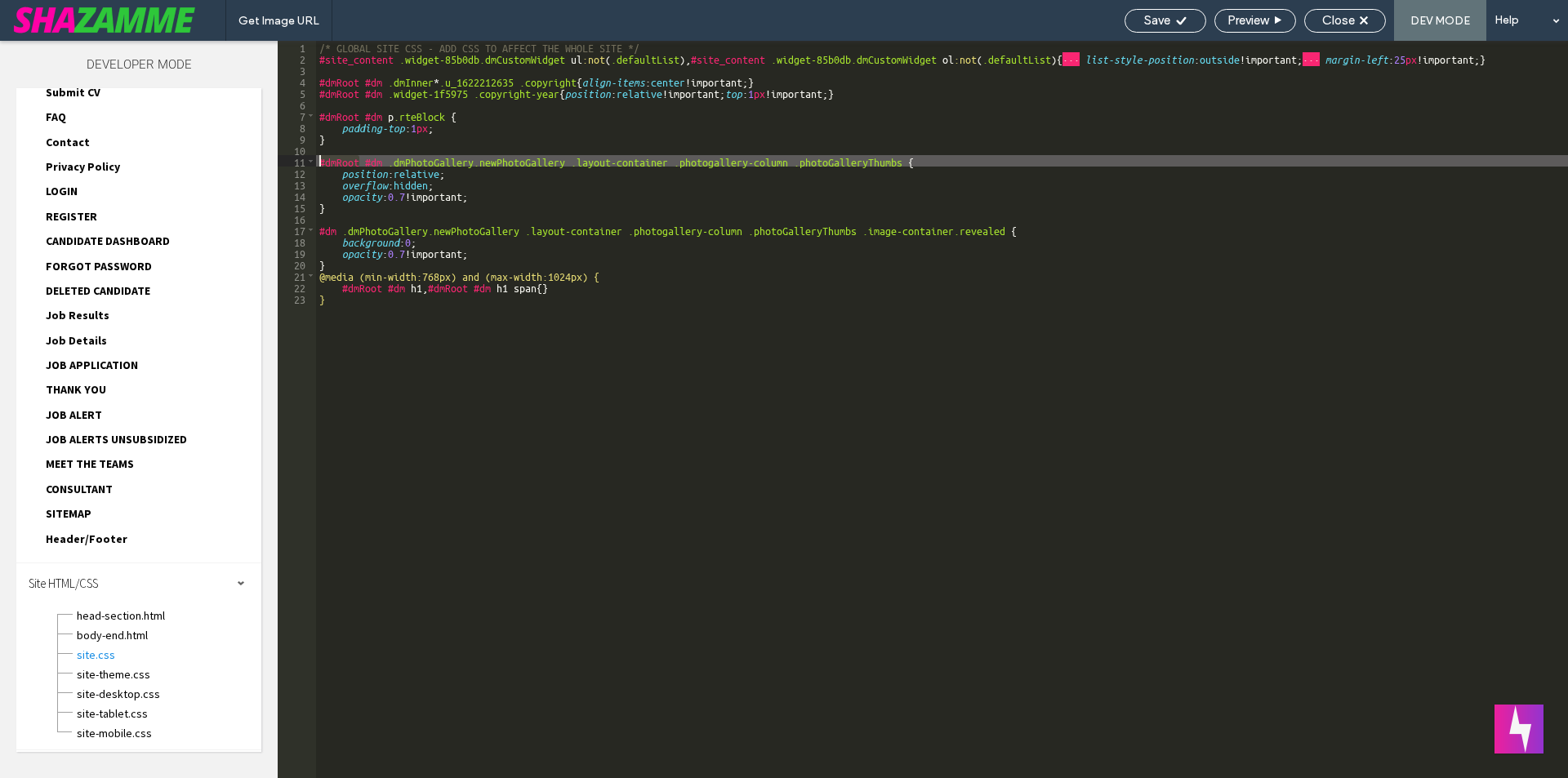
drag, startPoint x: 358, startPoint y: 163, endPoint x: 317, endPoint y: 163, distance: 41.0
click at [317, 163] on div "/* GLOBAL SITE CSS - ADD CSS TO AFFECT THE WHOLE SITE */ #site_content .widget-…" at bounding box center [943, 420] width 1253 height 760
click at [321, 236] on div "/* GLOBAL SITE CSS - ADD CSS TO AFFECT THE WHOLE SITE */ #site_content .widget-…" at bounding box center [943, 420] width 1253 height 760
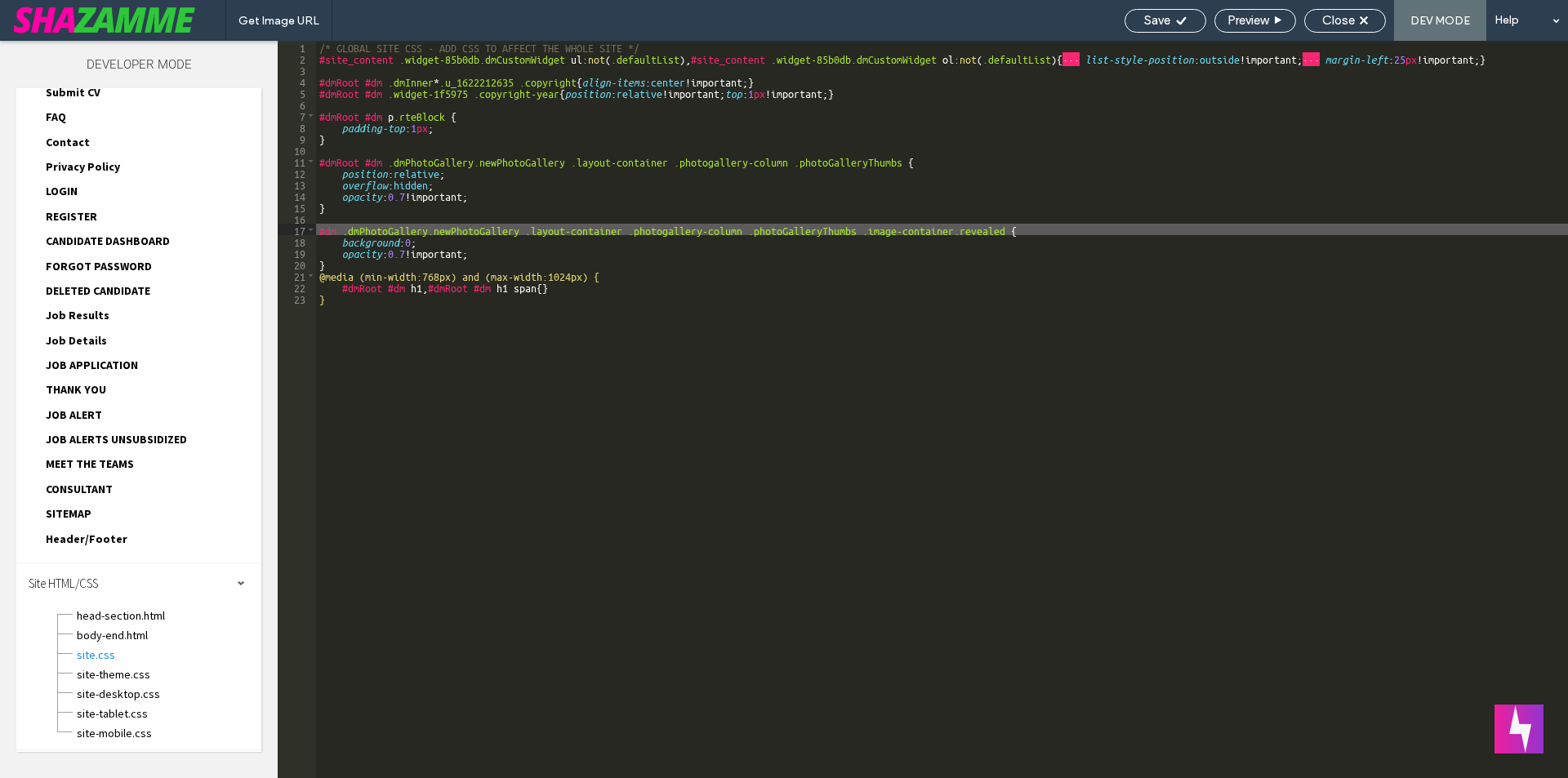
paste textarea
type textarea "**"
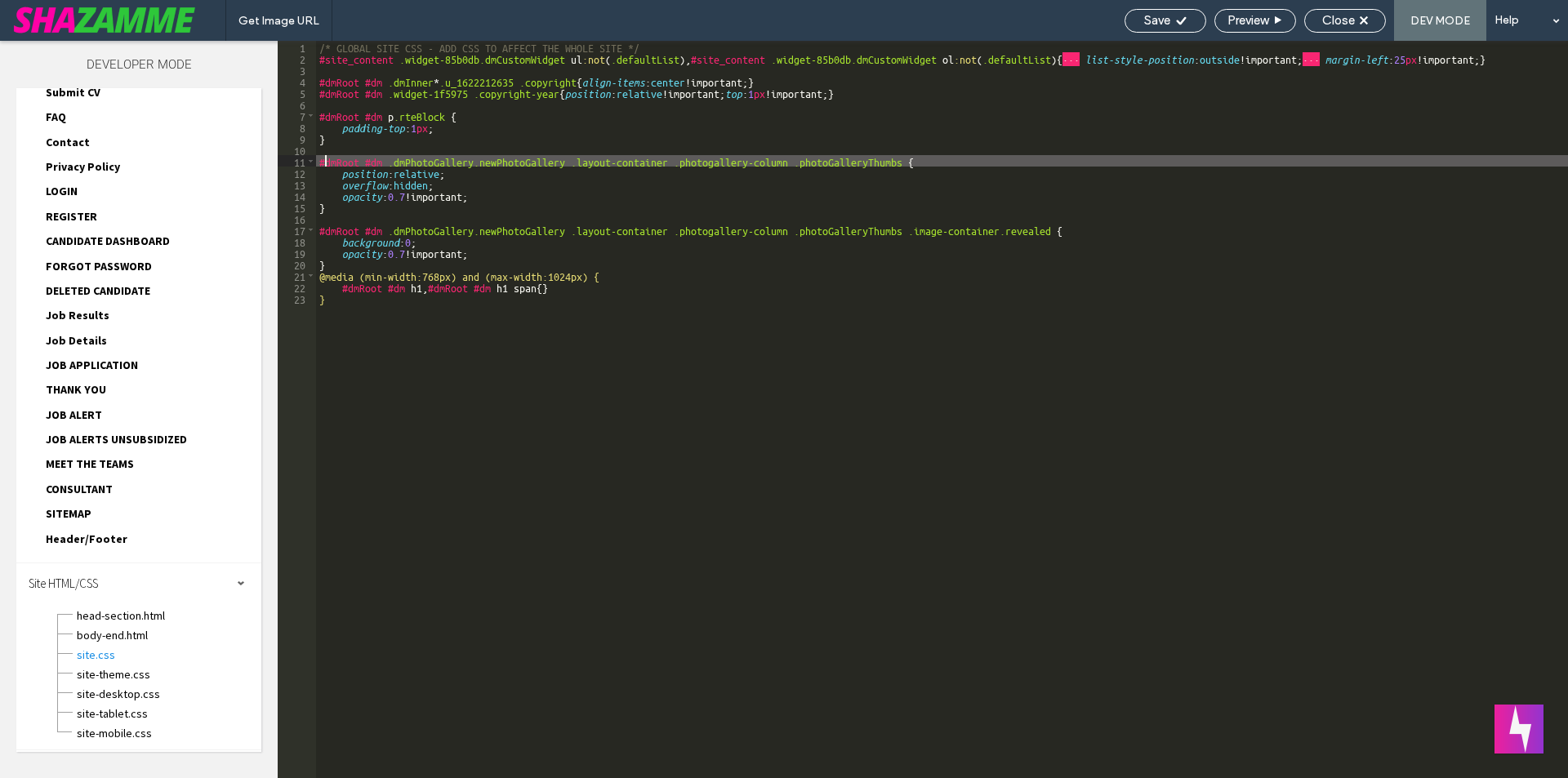
scroll to position [0, 0]
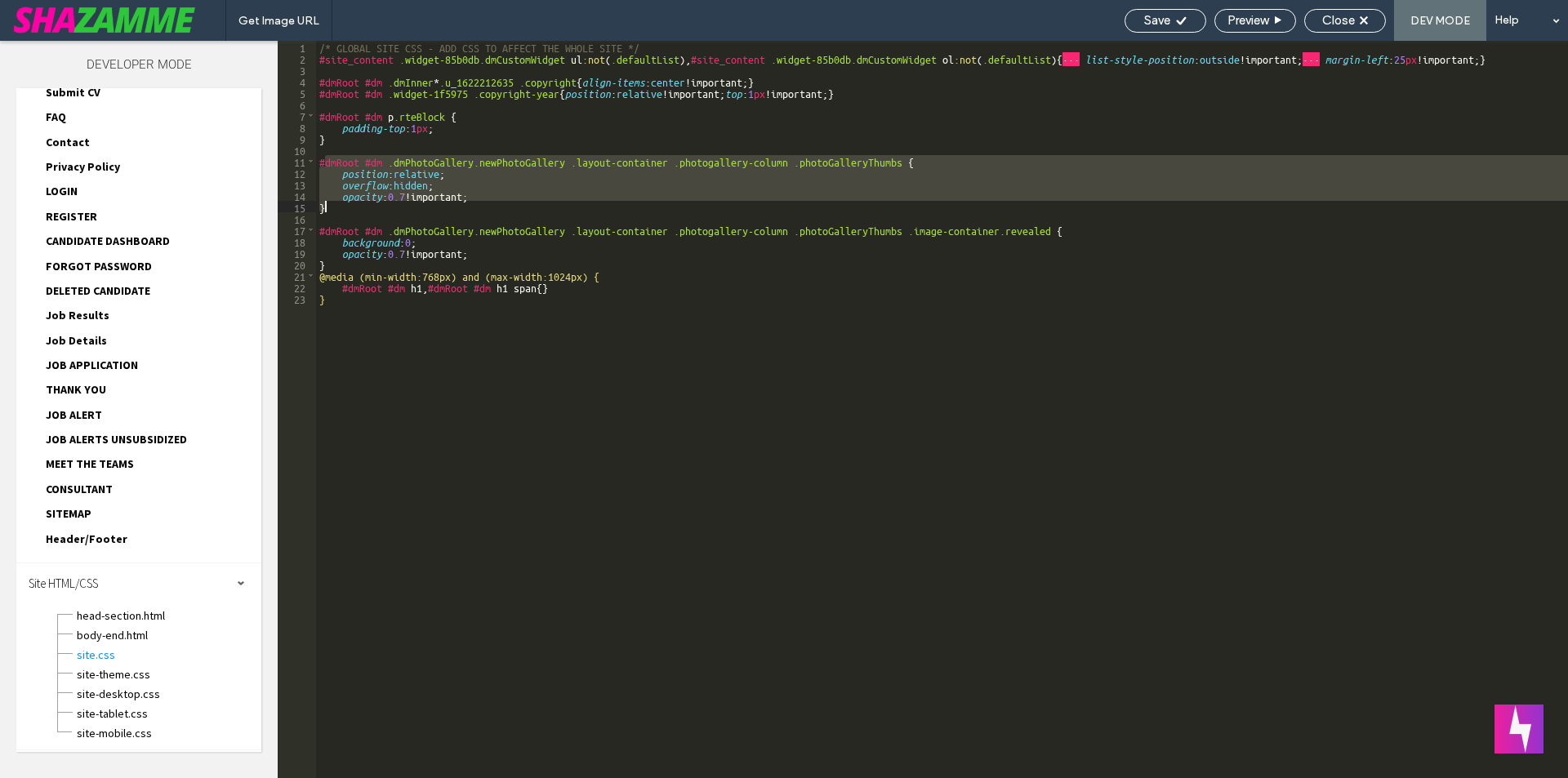
drag, startPoint x: 323, startPoint y: 163, endPoint x: 333, endPoint y: 206, distance: 44.1
click at [333, 206] on div "/* GLOBAL SITE CSS - ADD CSS TO AFFECT THE WHOLE SITE */ #site_content .widget-…" at bounding box center [943, 420] width 1253 height 760
click at [335, 209] on div "/* GLOBAL SITE CSS - ADD CSS TO AFFECT THE WHOLE SITE */ #site_content .widget-…" at bounding box center [943, 409] width 1253 height 738
drag, startPoint x: 346, startPoint y: 210, endPoint x: 301, endPoint y: 163, distance: 65.1
click at [301, 163] on div "** 1 2 3 4 5 6 7 8 9 10 11 12 13 14 15 16 17 18 19 20 21 22 23 /* GLOBAL SITE C…" at bounding box center [923, 409] width 1290 height 738
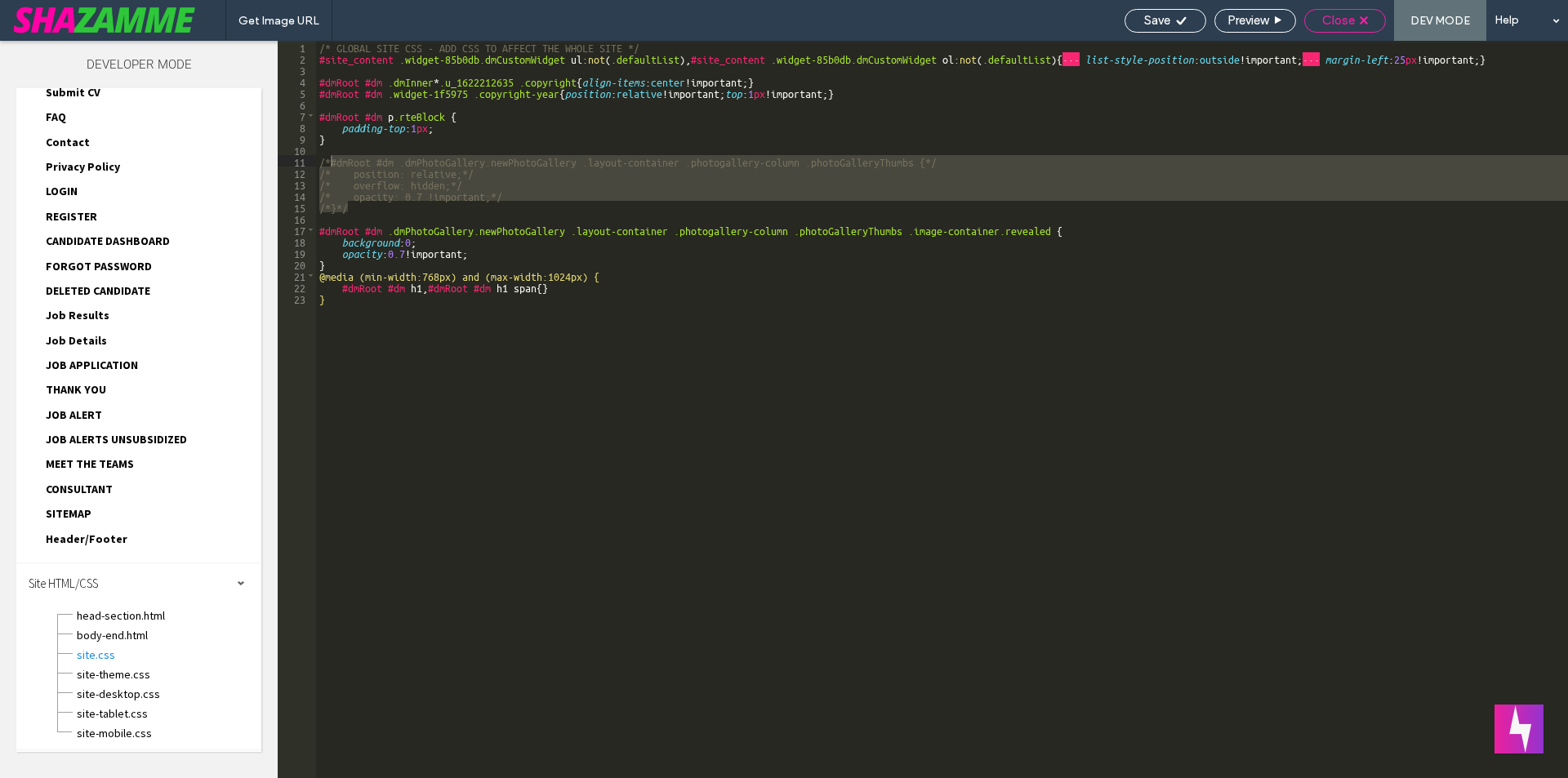
click at [1322, 28] on div "Close" at bounding box center [1345, 21] width 82 height 23
click at [1345, 25] on span "Close" at bounding box center [1338, 21] width 33 height 15
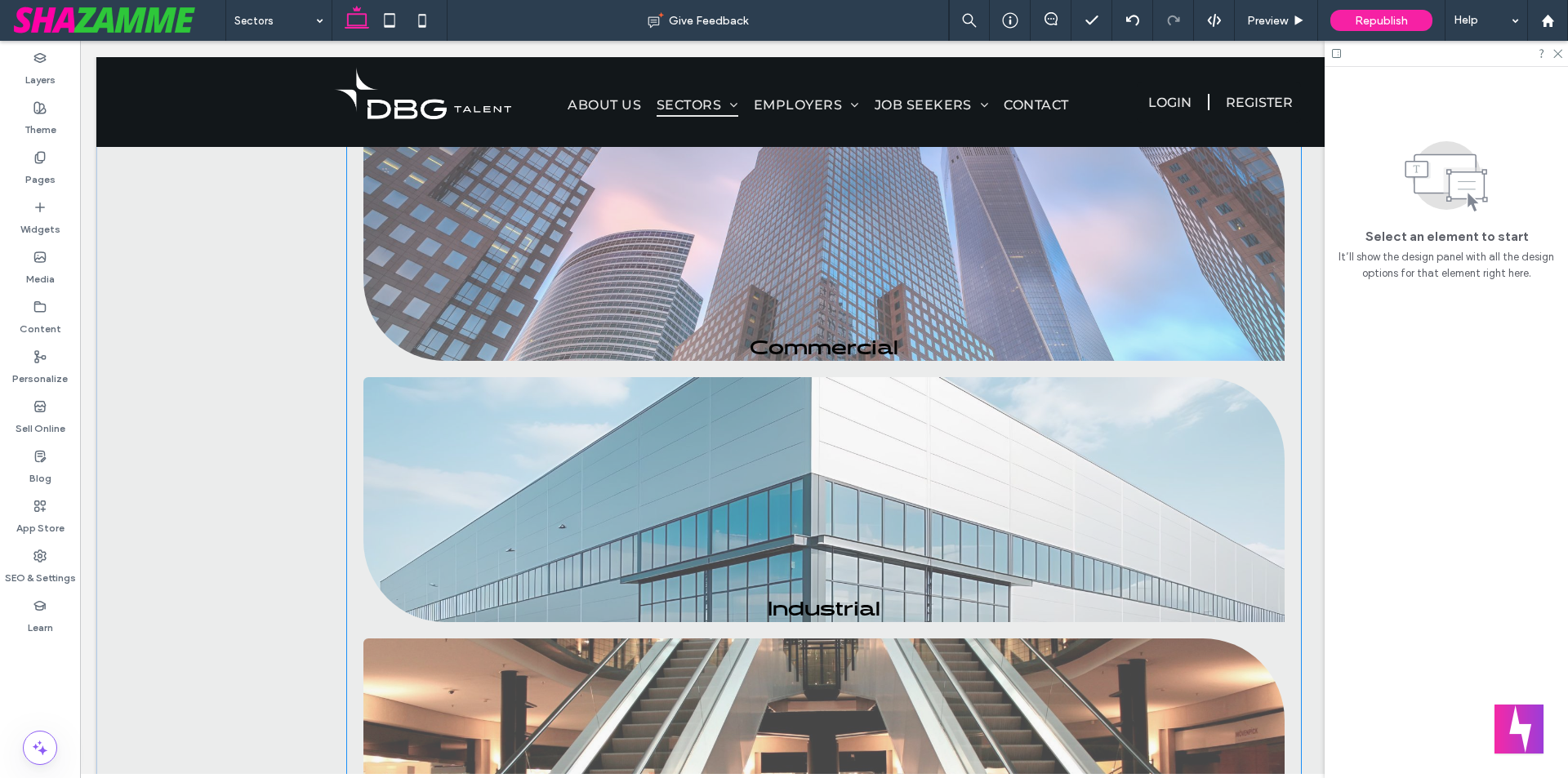
scroll to position [1225, 0]
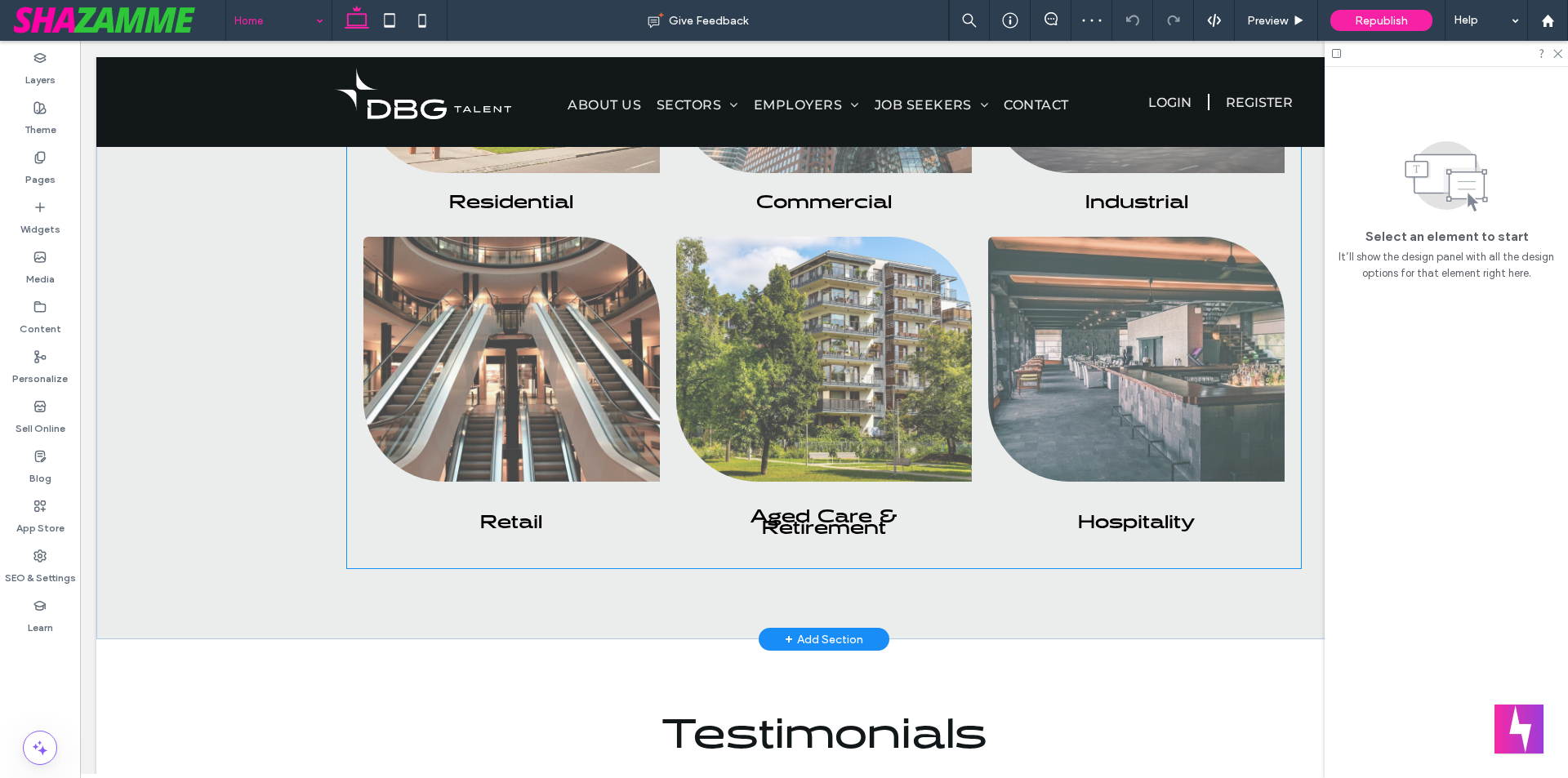
scroll to position [1051, 0]
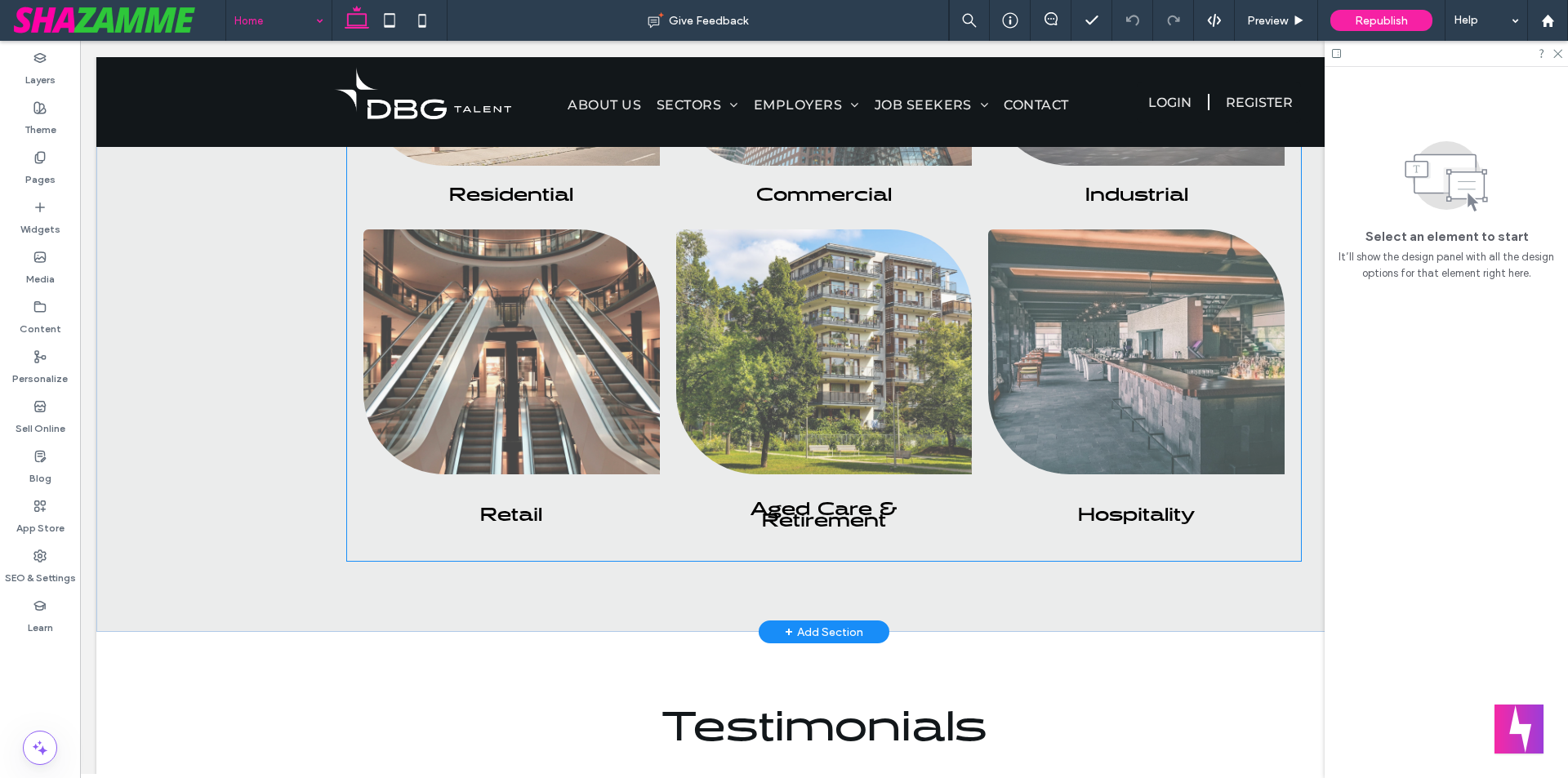
click at [1003, 529] on span "Hospitality Button" at bounding box center [1137, 509] width 297 height 70
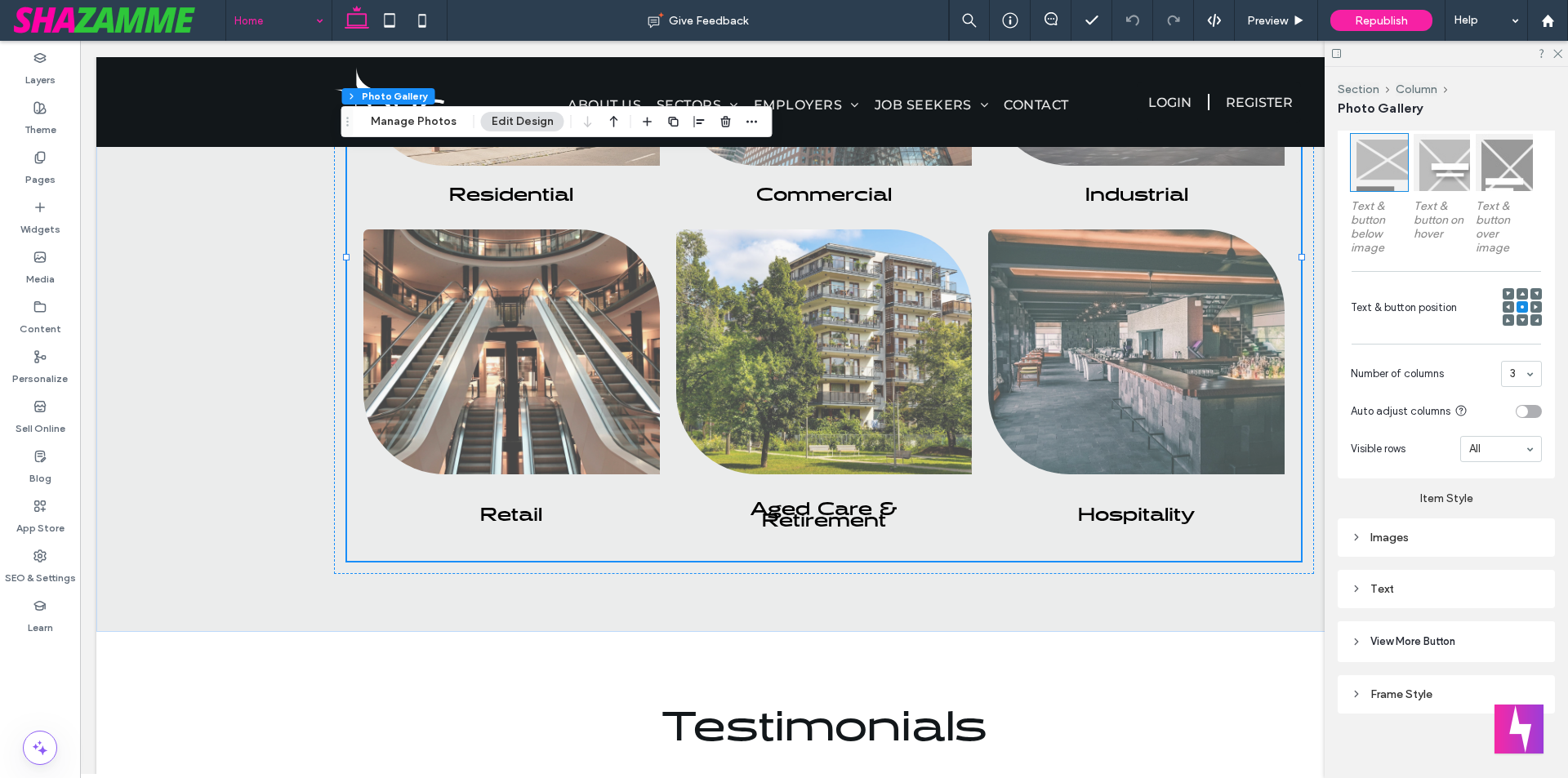
scroll to position [514, 0]
click at [1466, 581] on div "Text" at bounding box center [1447, 584] width 192 height 14
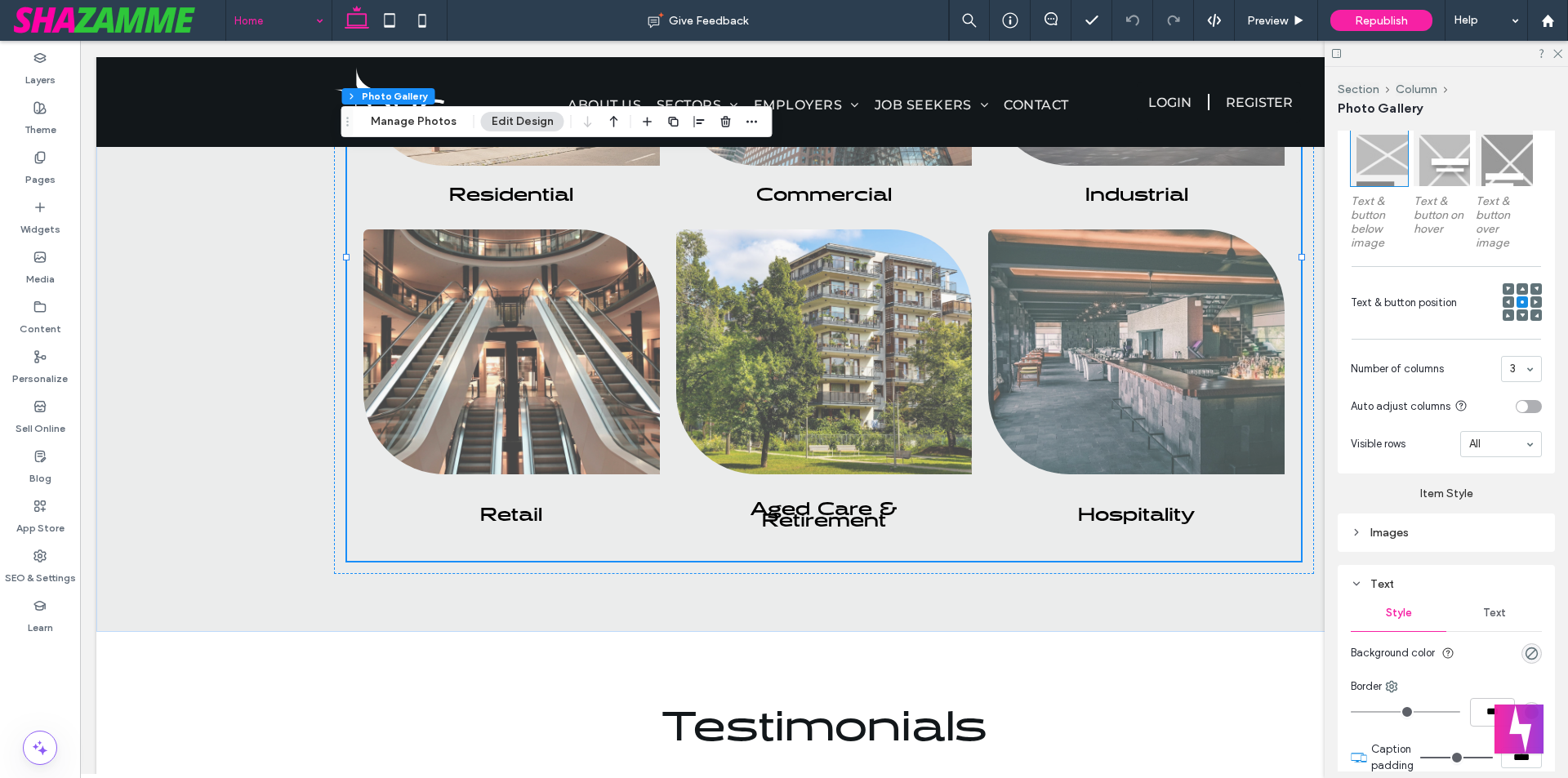
click at [1485, 609] on span "Text" at bounding box center [1495, 613] width 23 height 13
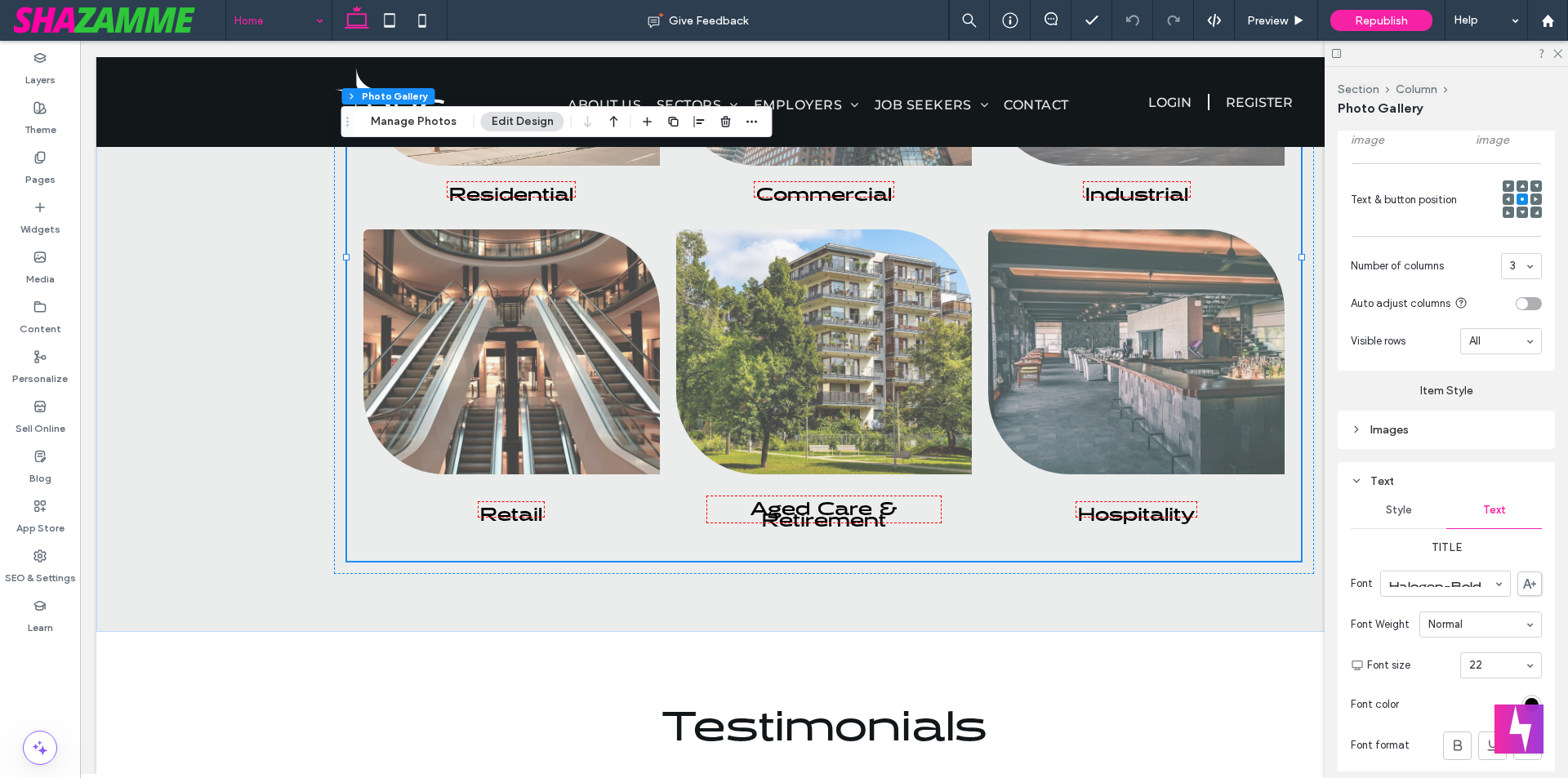
scroll to position [841, 0]
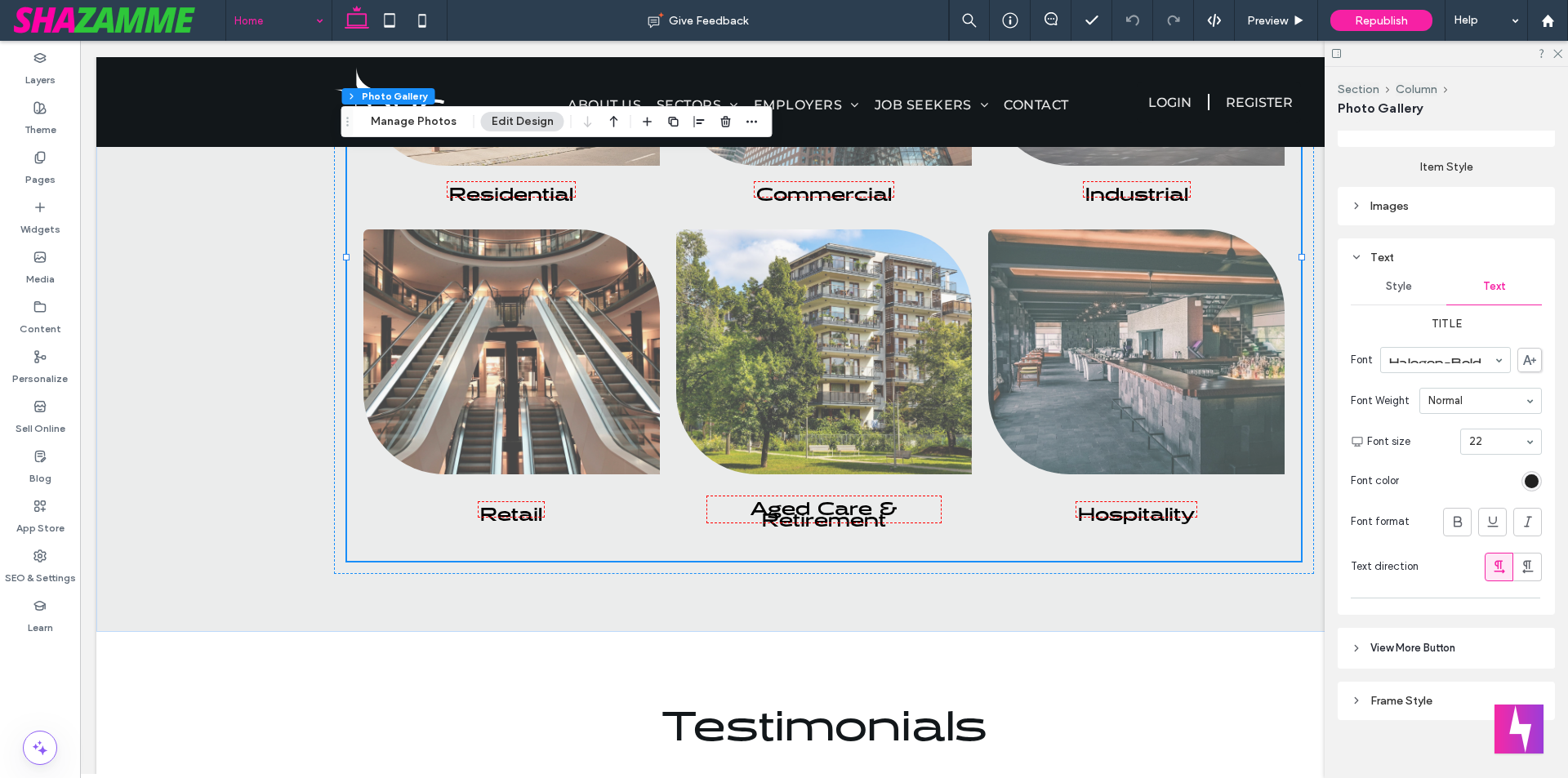
click at [1525, 481] on div "rgb(0, 0, 0)" at bounding box center [1531, 481] width 14 height 14
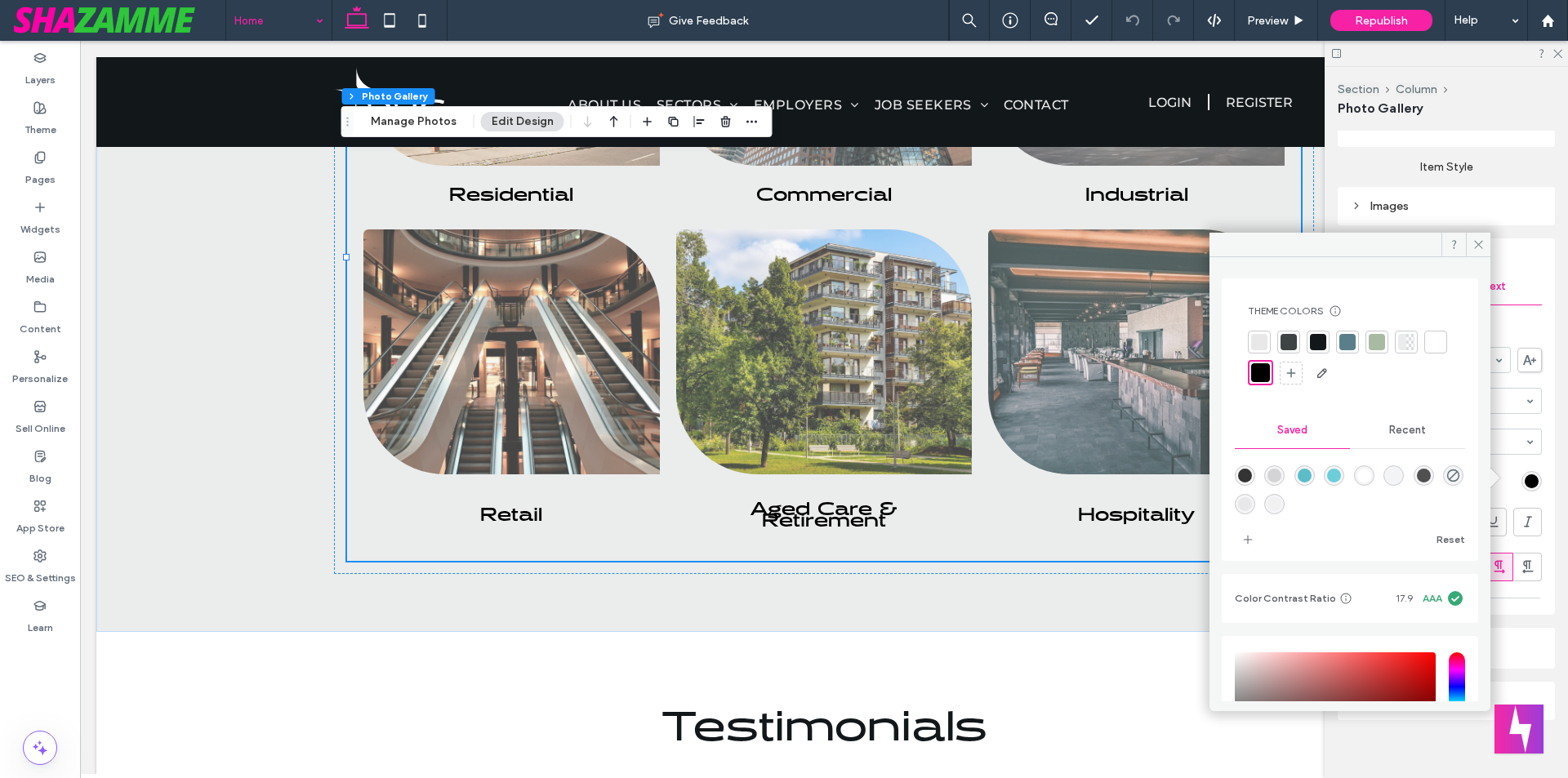
click at [1431, 474] on div "rgba(80,80,80,1)" at bounding box center [1423, 475] width 14 height 14
type input "*******"
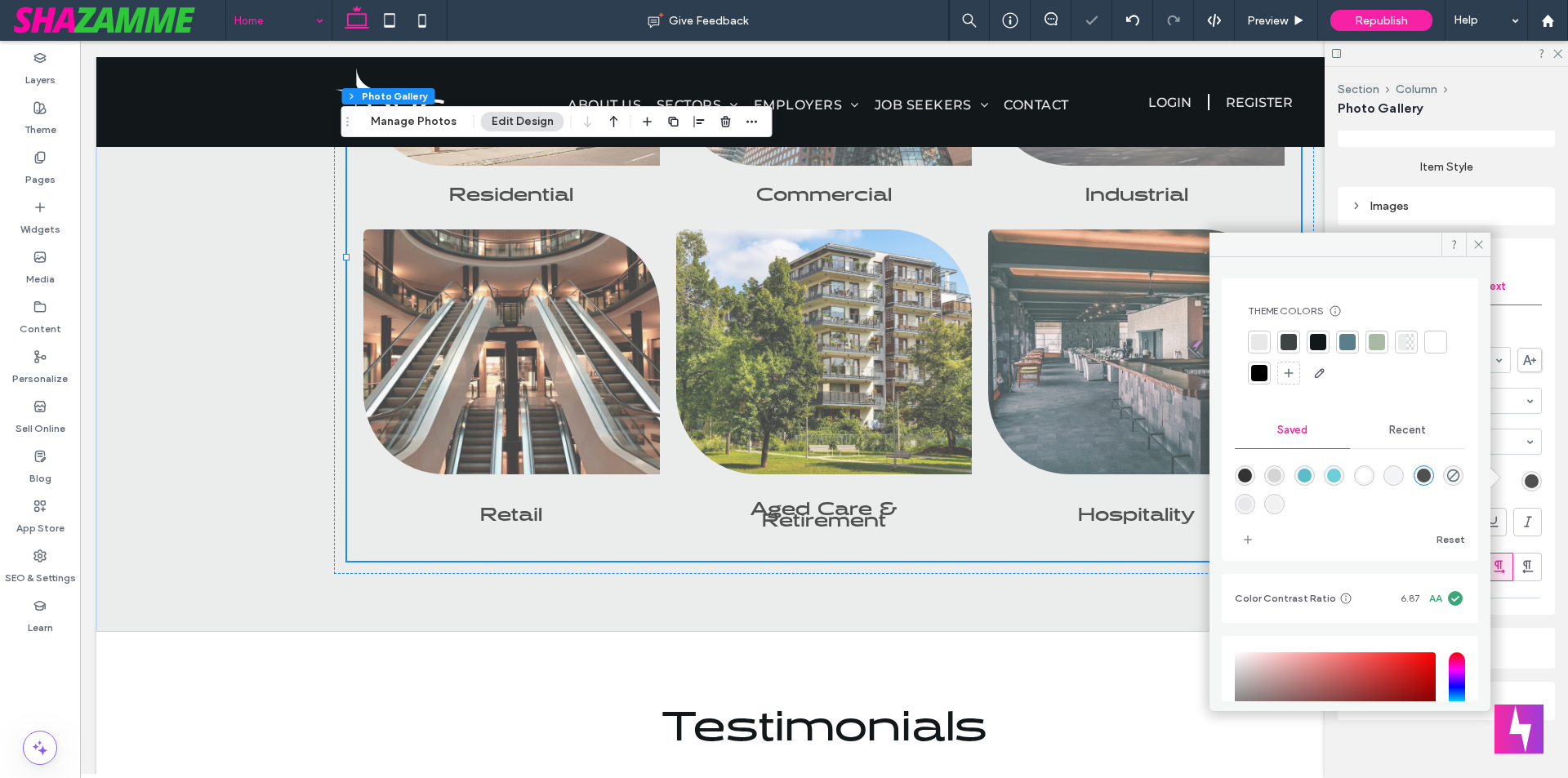
click at [1268, 374] on div at bounding box center [1259, 373] width 16 height 16
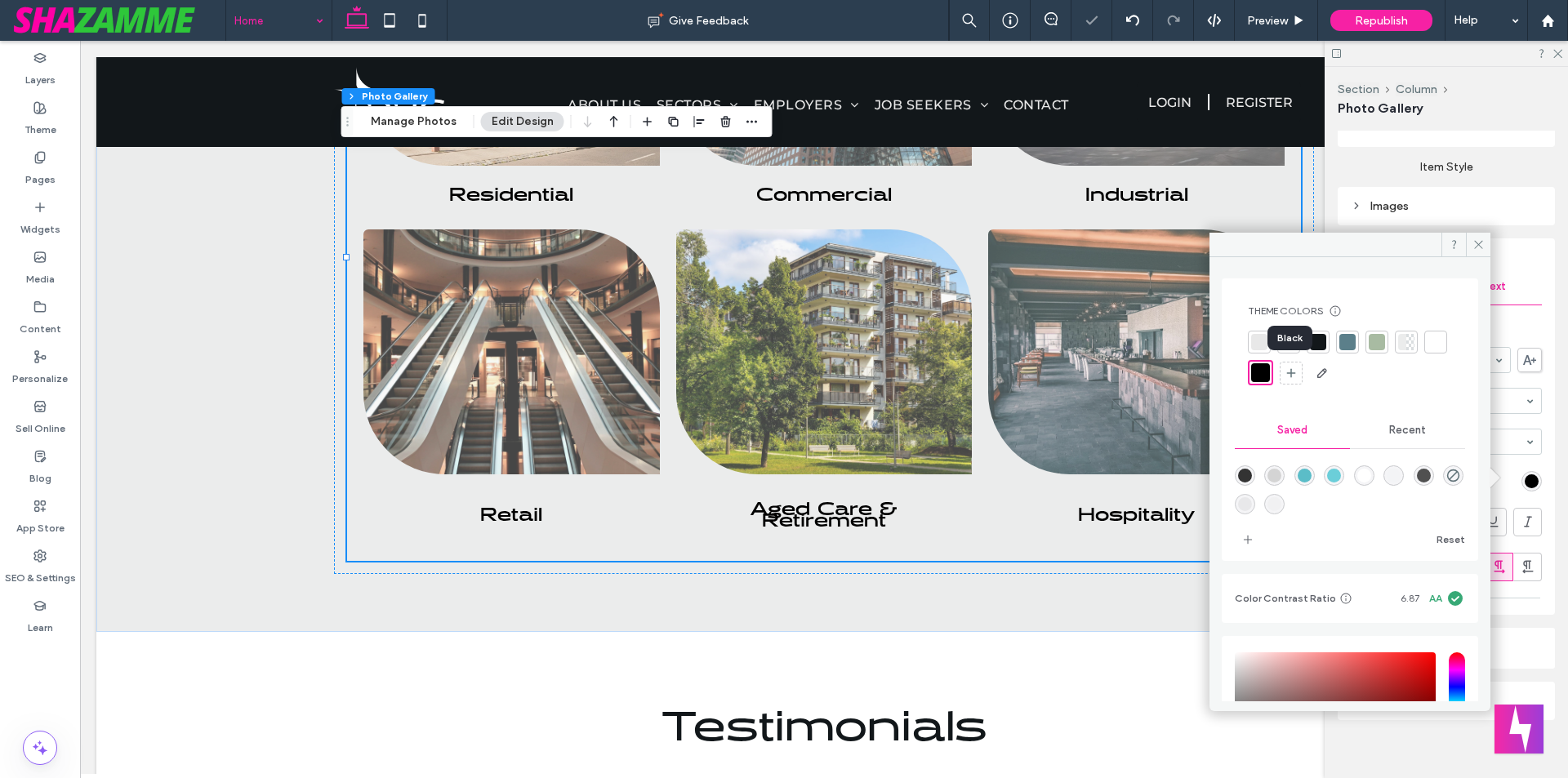
click at [1311, 339] on div "Black" at bounding box center [1290, 338] width 45 height 24
click at [1314, 339] on div at bounding box center [1317, 342] width 16 height 16
click at [1268, 377] on div at bounding box center [1259, 374] width 16 height 16
click at [1479, 248] on icon at bounding box center [1478, 244] width 12 height 12
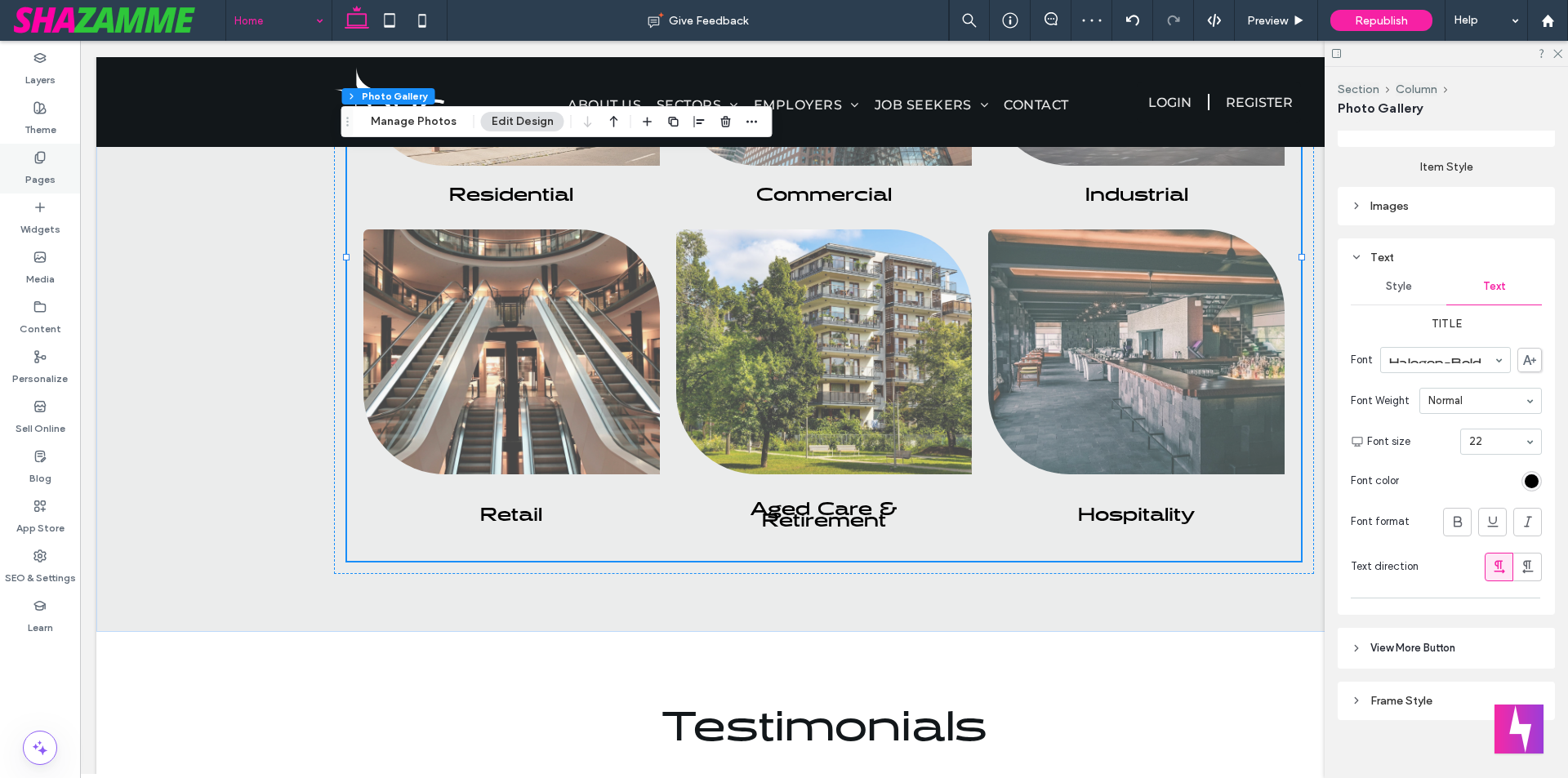
click at [49, 179] on label "Pages" at bounding box center [40, 175] width 30 height 23
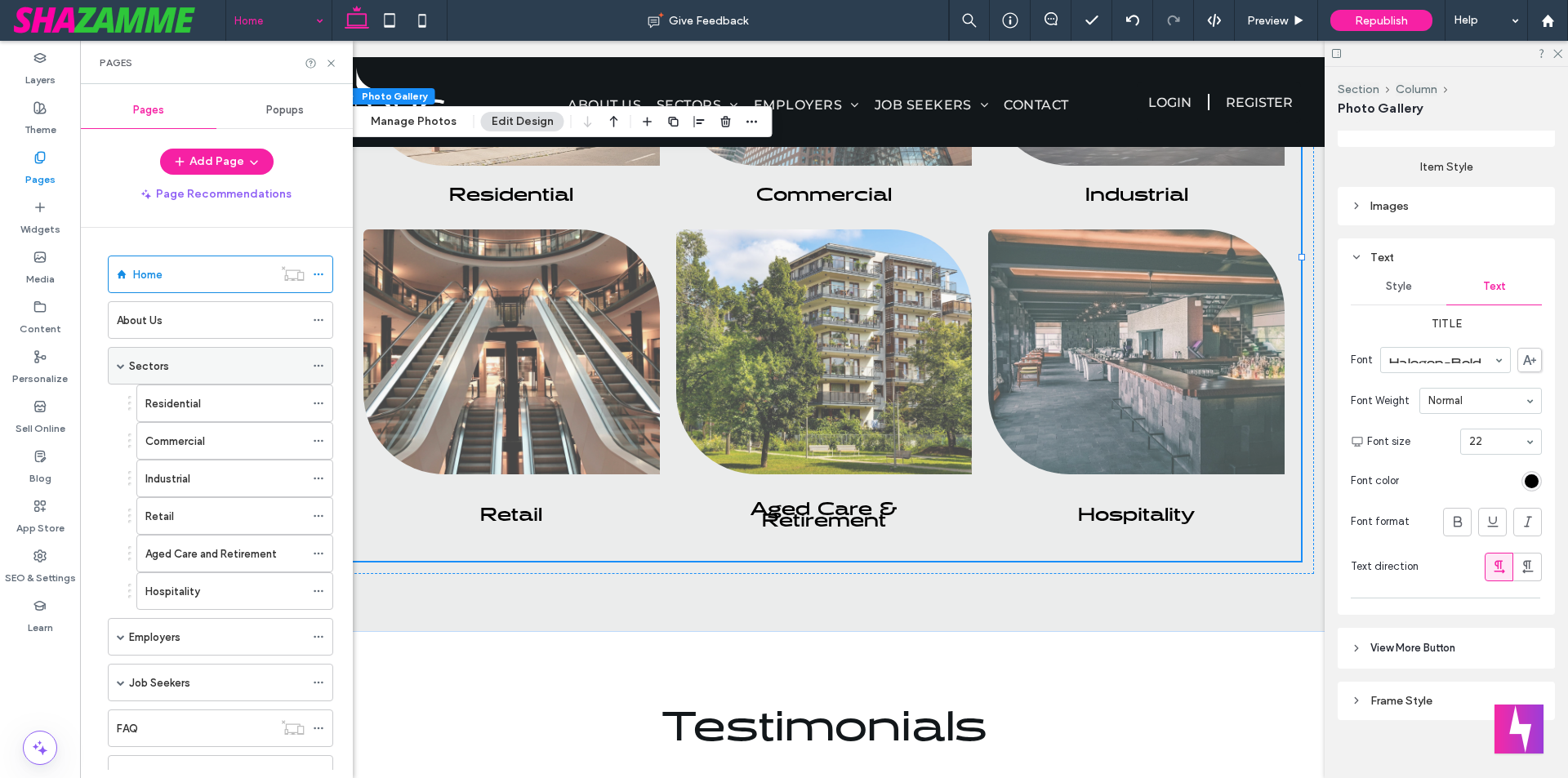
click at [179, 375] on div "Sectors" at bounding box center [216, 366] width 176 height 36
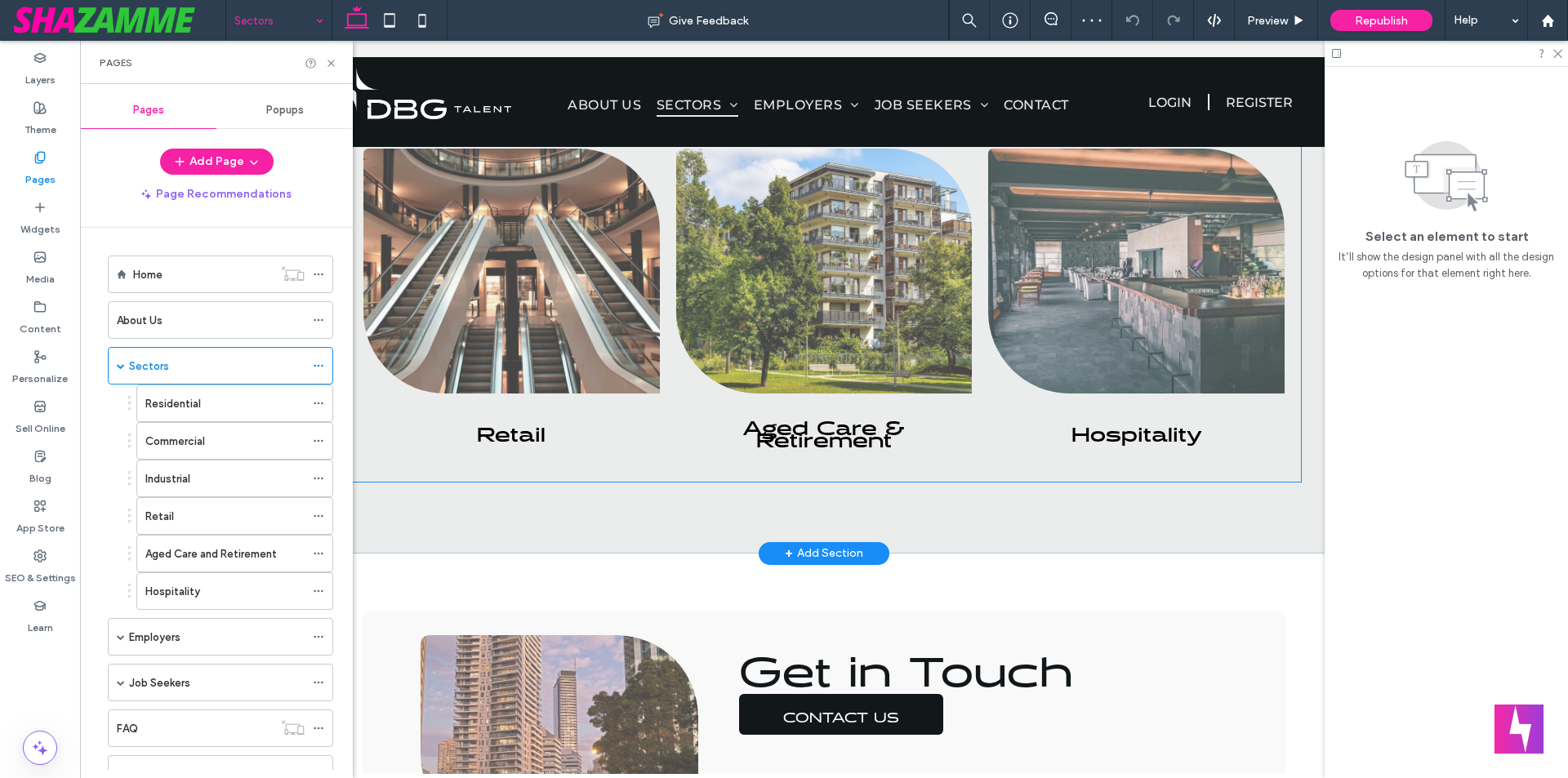
scroll to position [1225, 0]
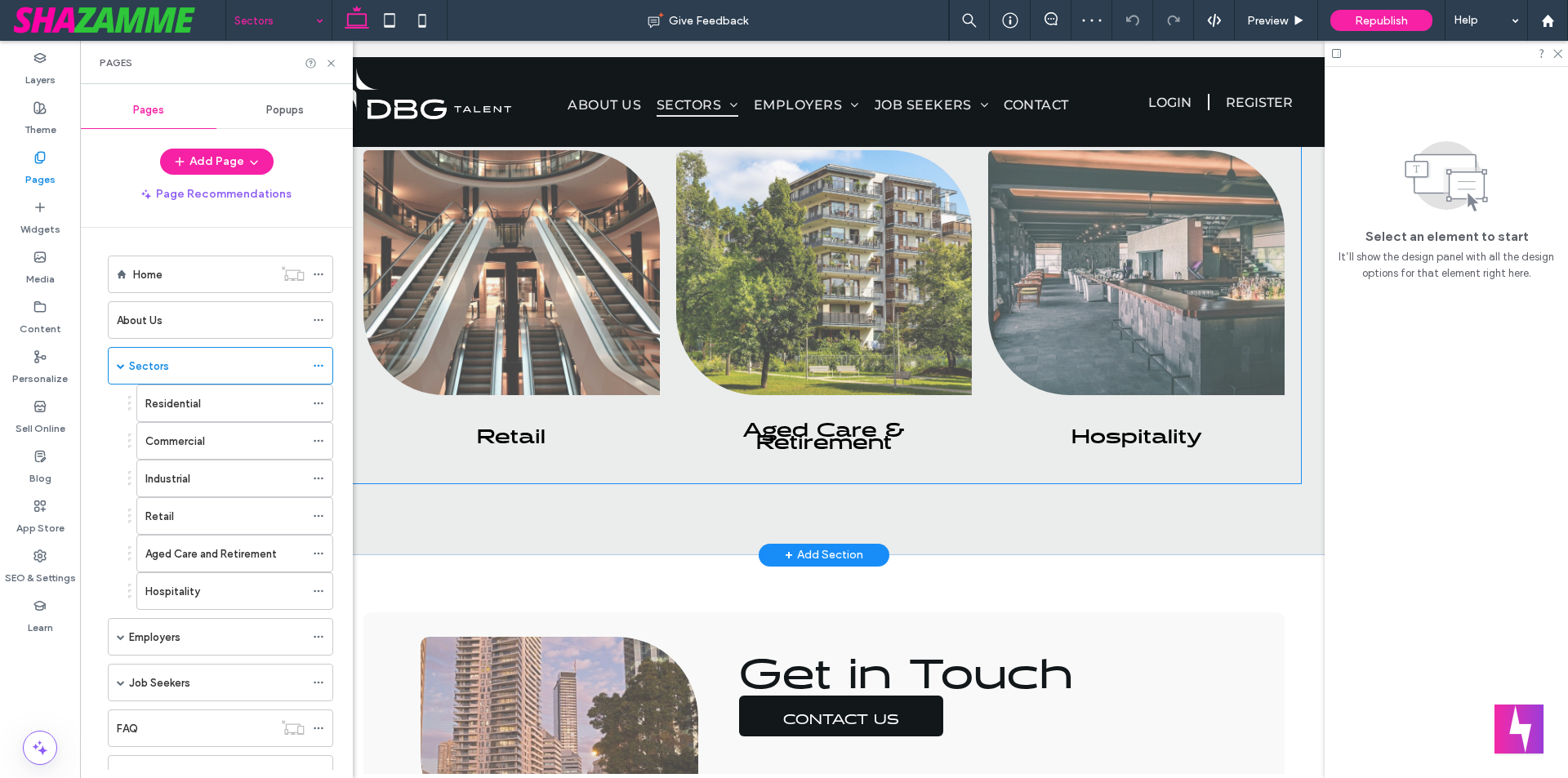
click at [640, 456] on span "Retail Visual odyssey across continents Button" at bounding box center [512, 431] width 297 height 72
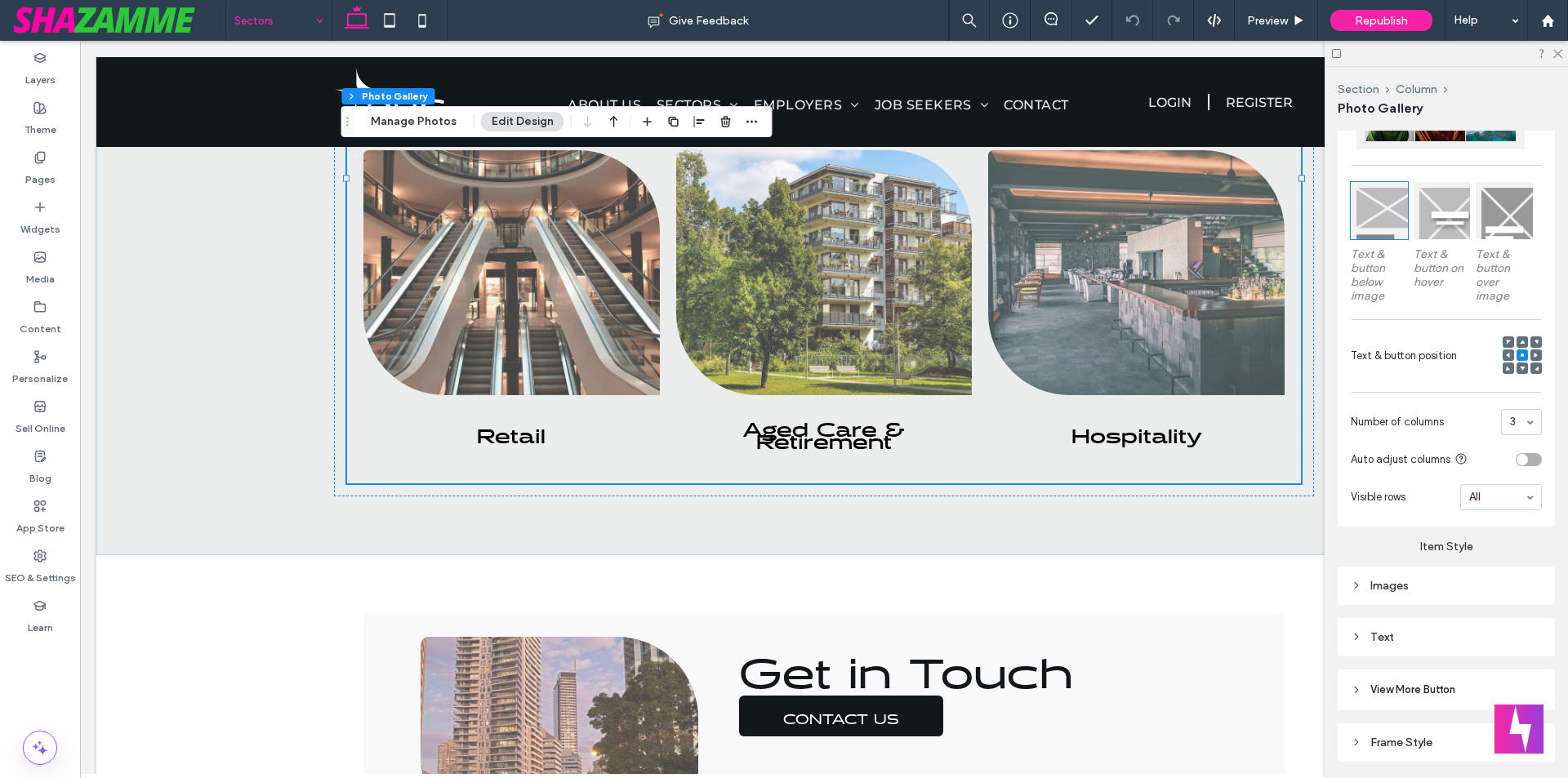
click at [1483, 554] on label "Item Style" at bounding box center [1446, 540] width 217 height 27
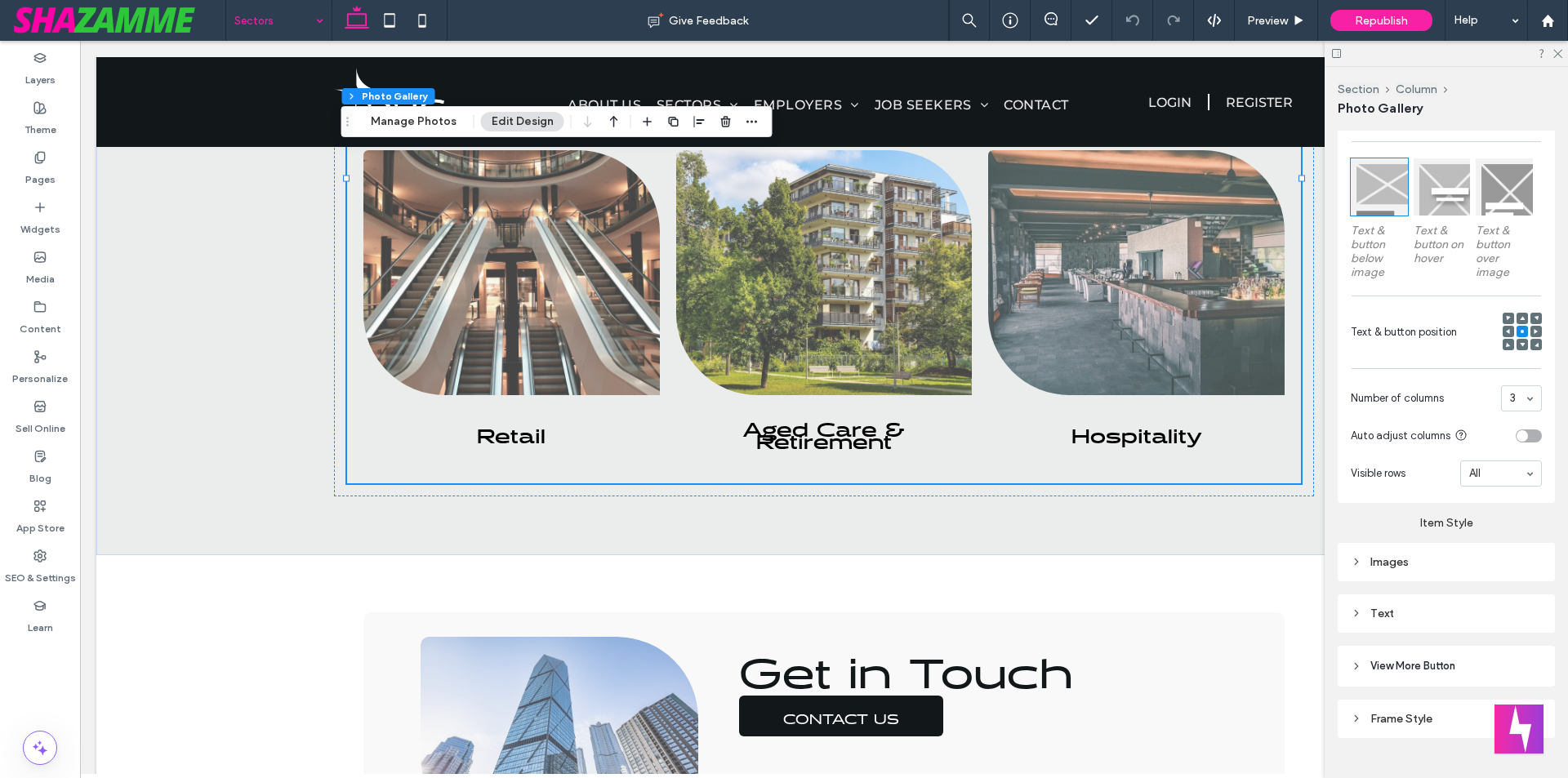
scroll to position [514, 0]
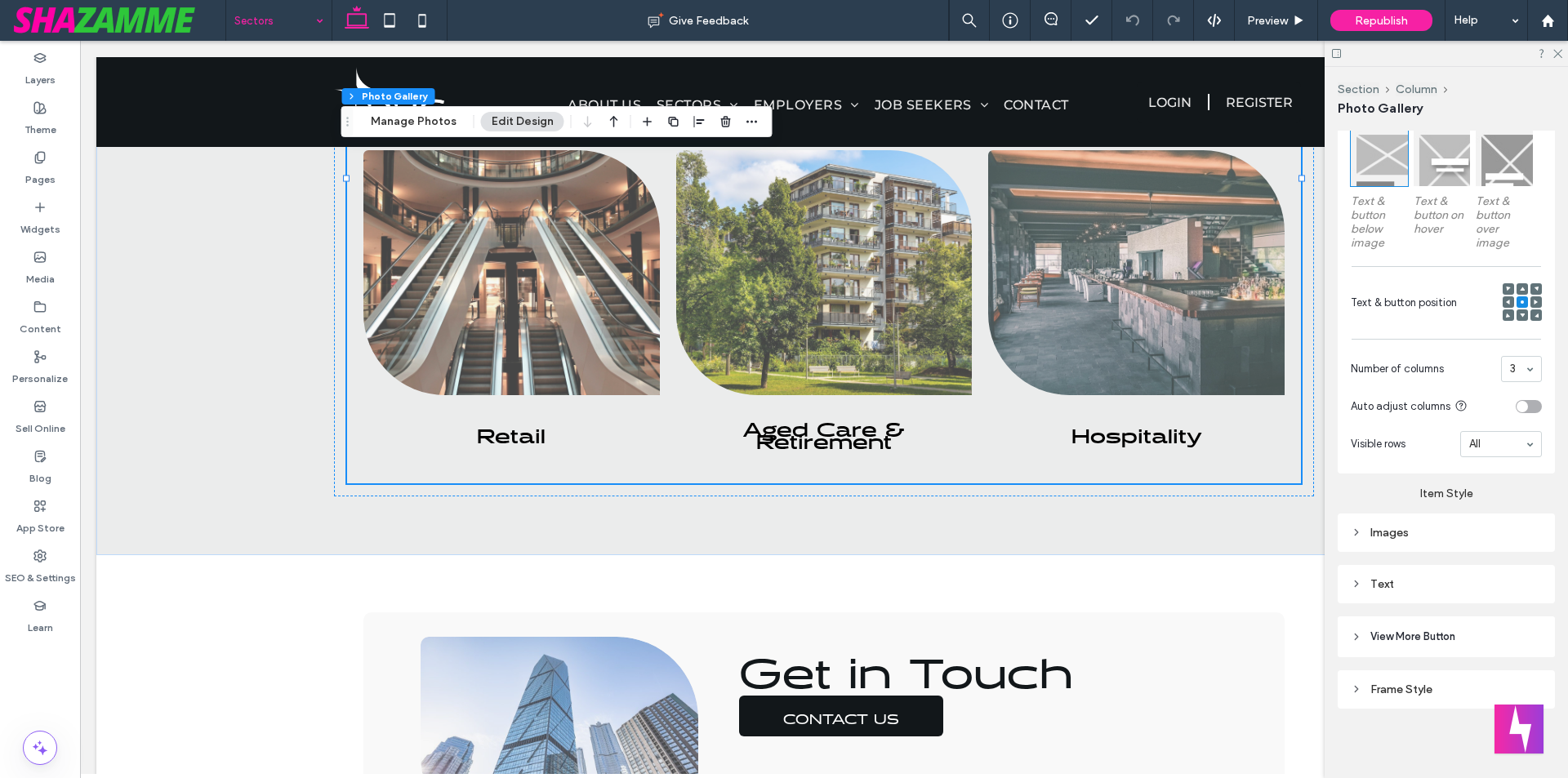
click at [1482, 577] on div "Text" at bounding box center [1447, 584] width 192 height 14
click at [1497, 612] on span "Text" at bounding box center [1495, 613] width 23 height 13
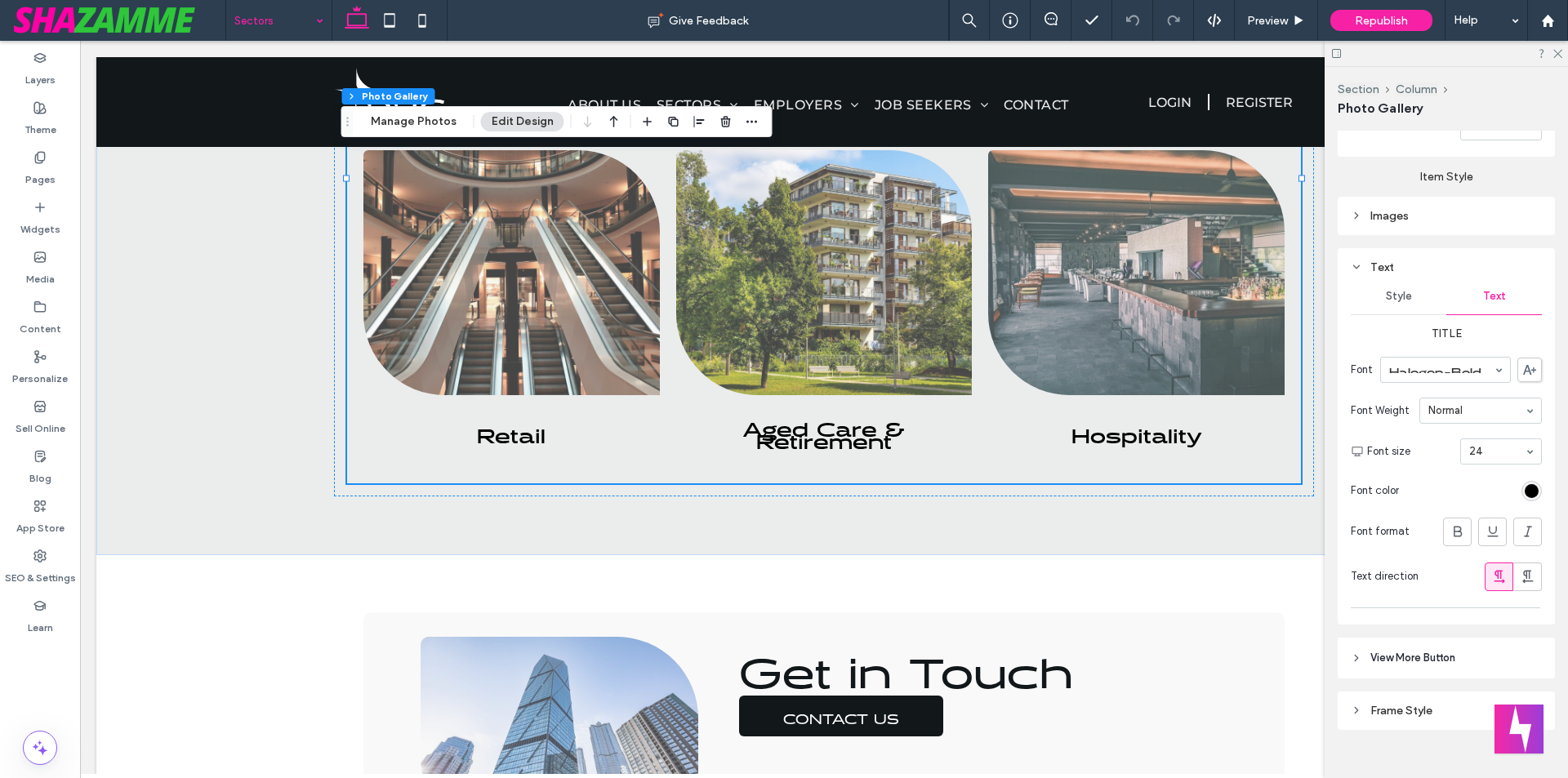
scroll to position [841, 0]
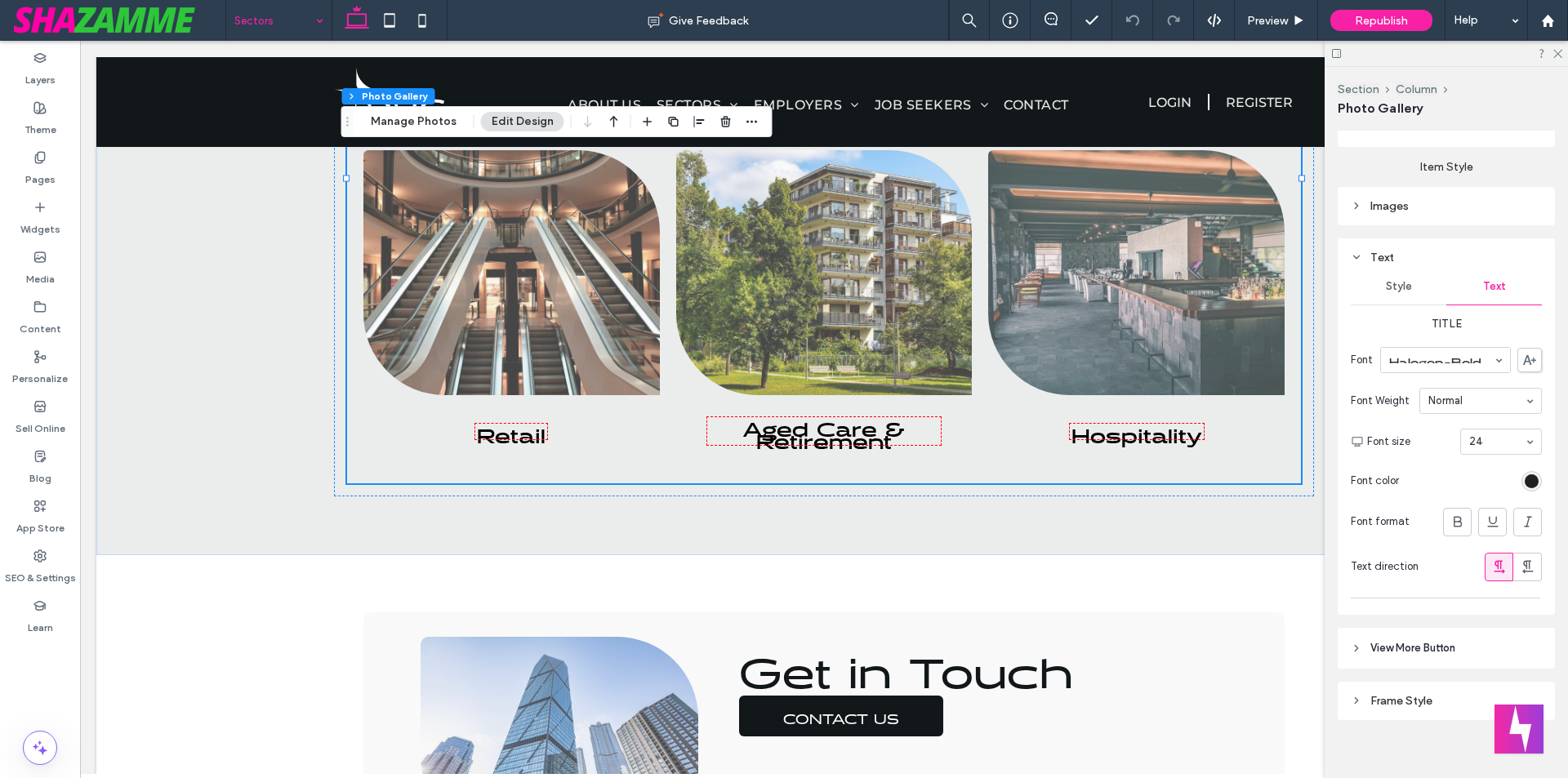
click at [1525, 478] on div "rgb(0, 0, 0)" at bounding box center [1531, 481] width 14 height 14
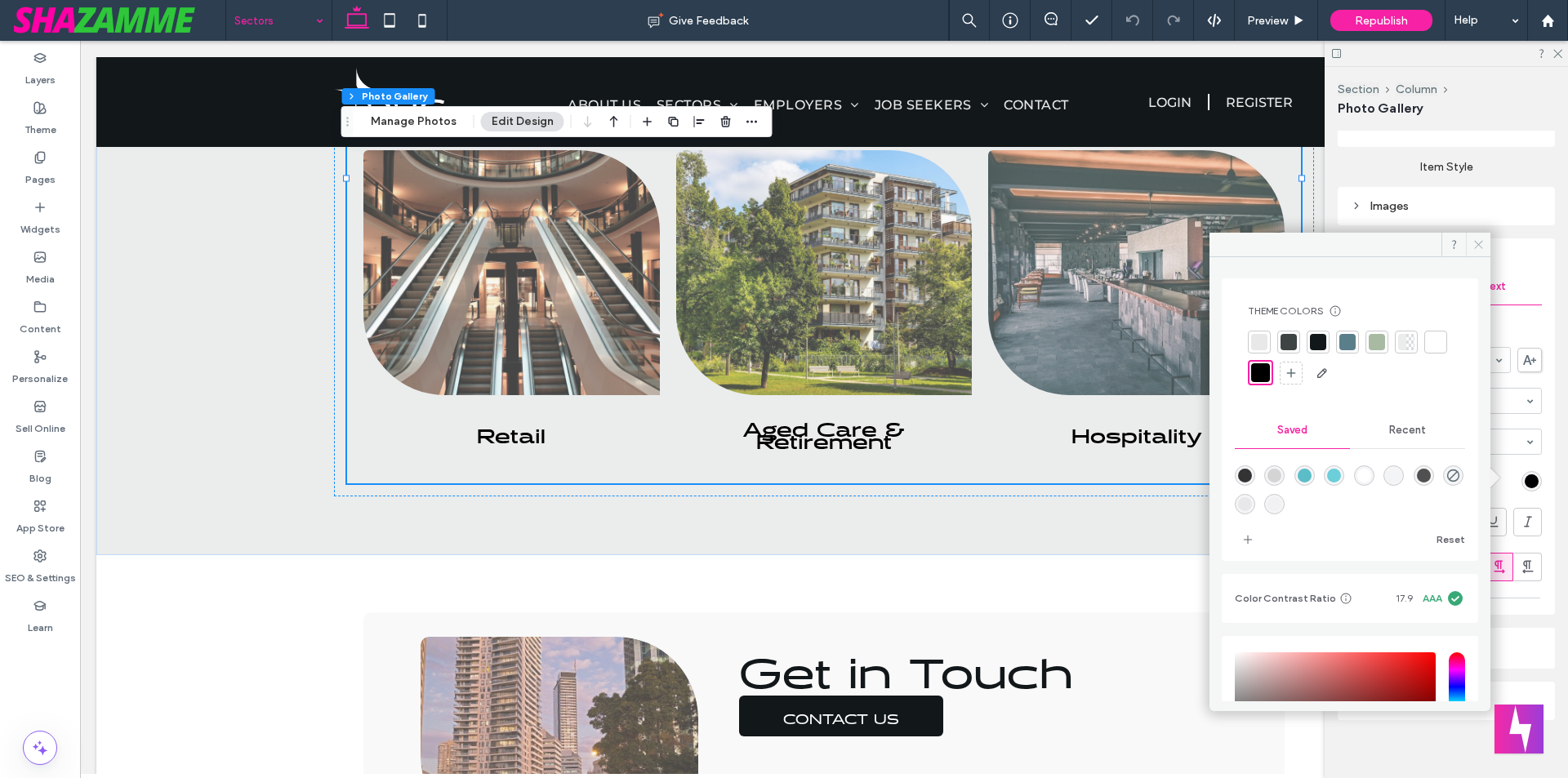
click at [1480, 247] on use at bounding box center [1478, 245] width 8 height 8
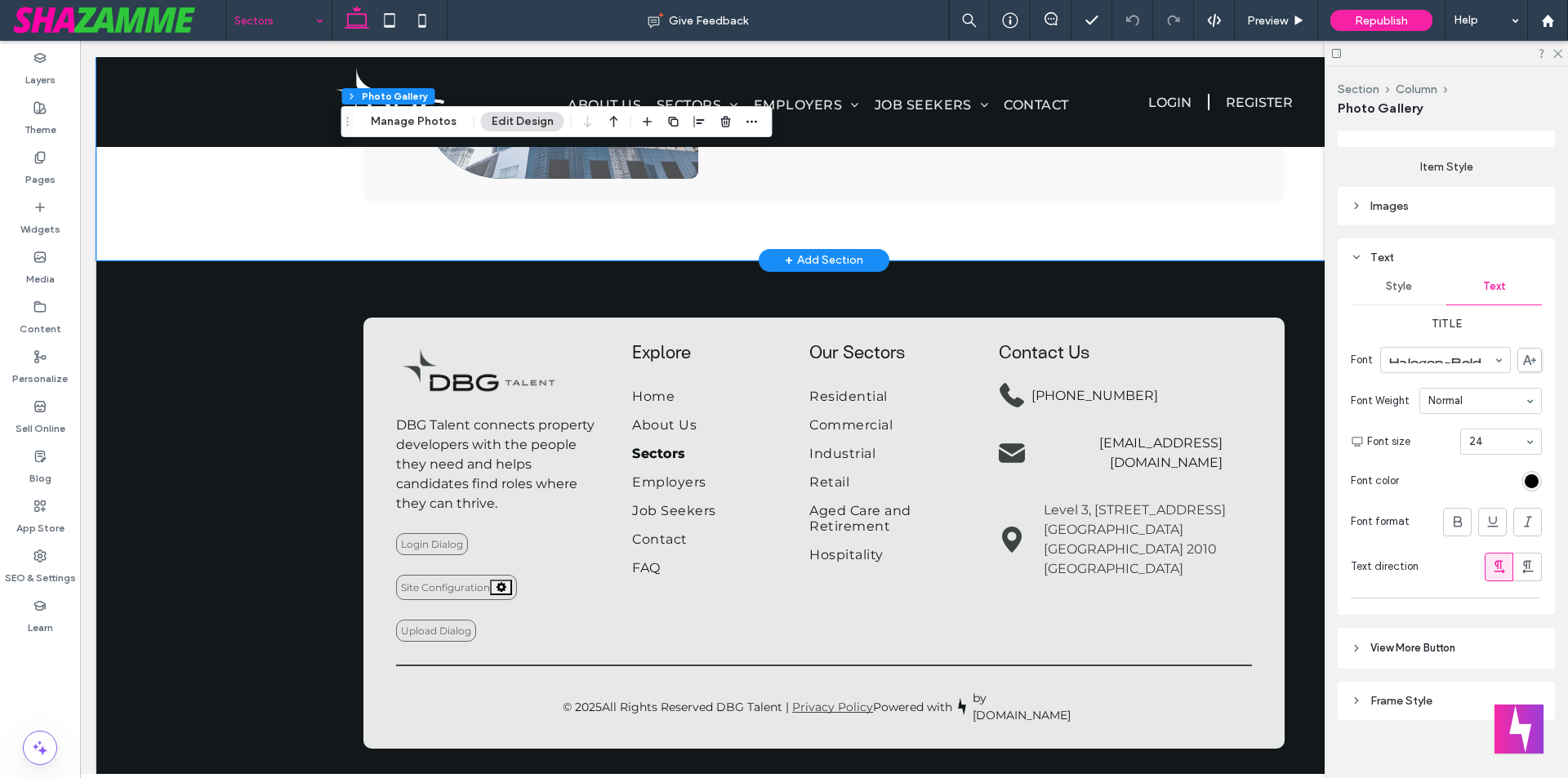
scroll to position [1969, 0]
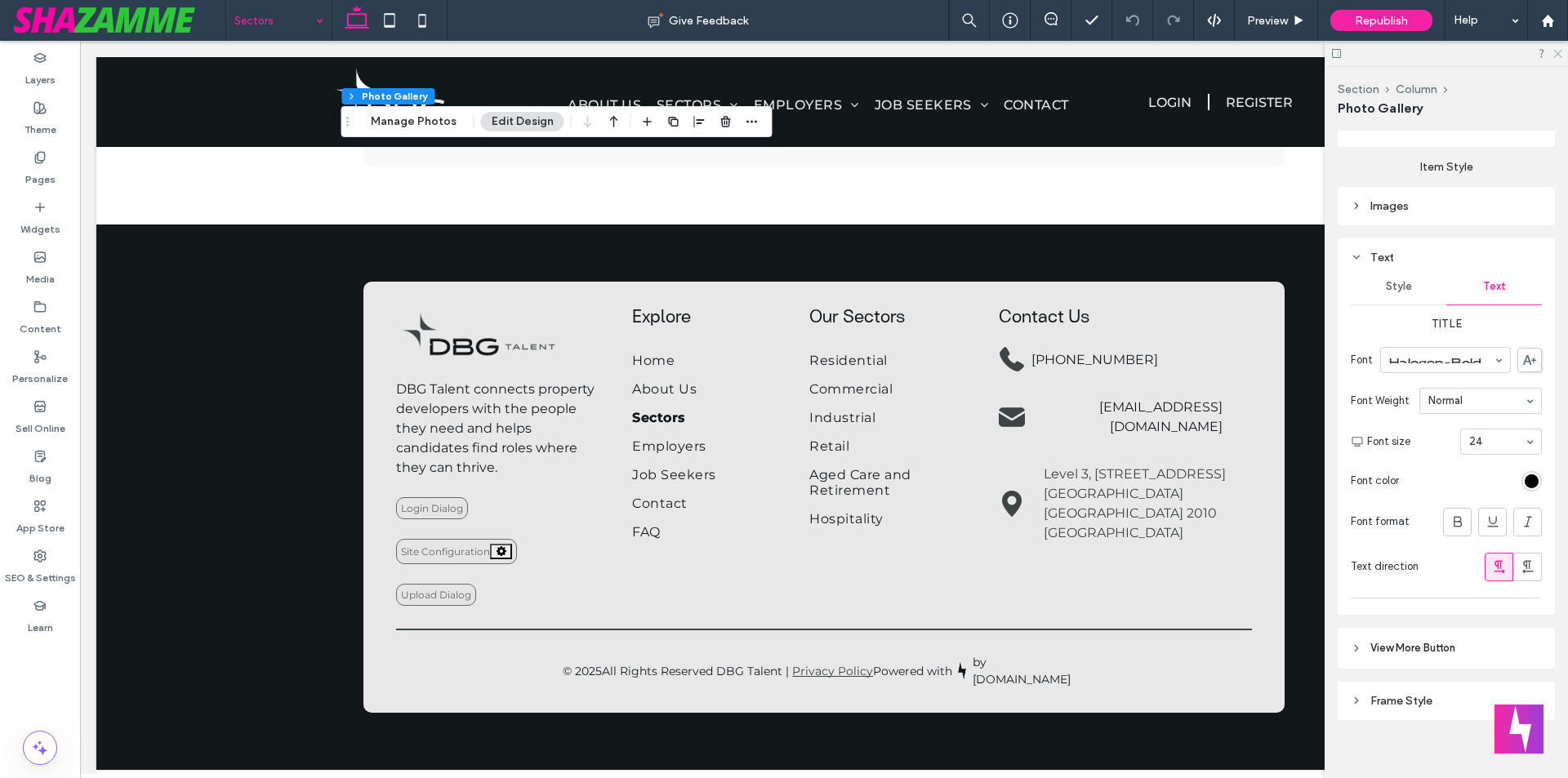
click at [1559, 53] on use at bounding box center [1559, 54] width 9 height 9
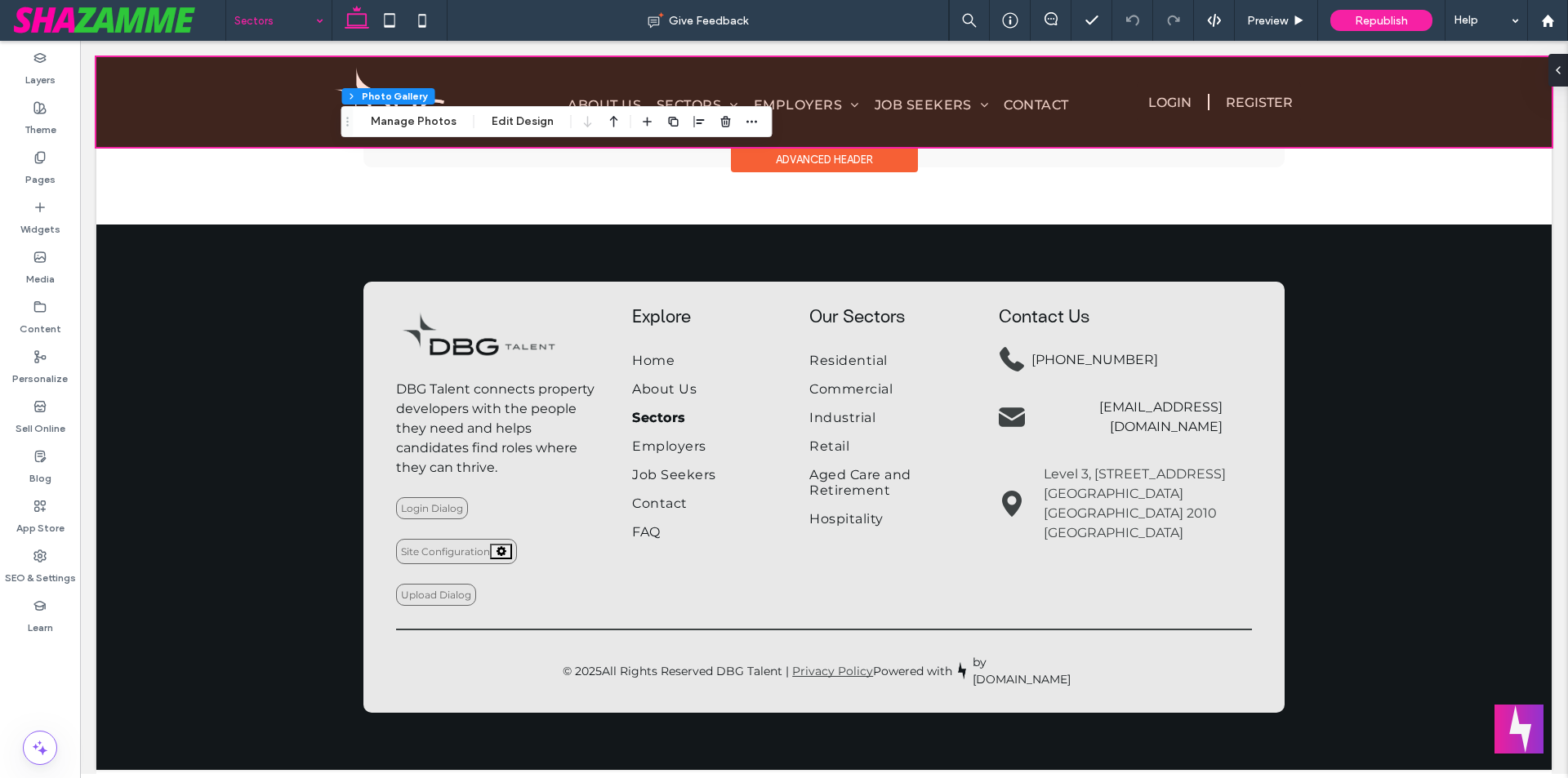
click at [1189, 103] on div at bounding box center [824, 102] width 1455 height 90
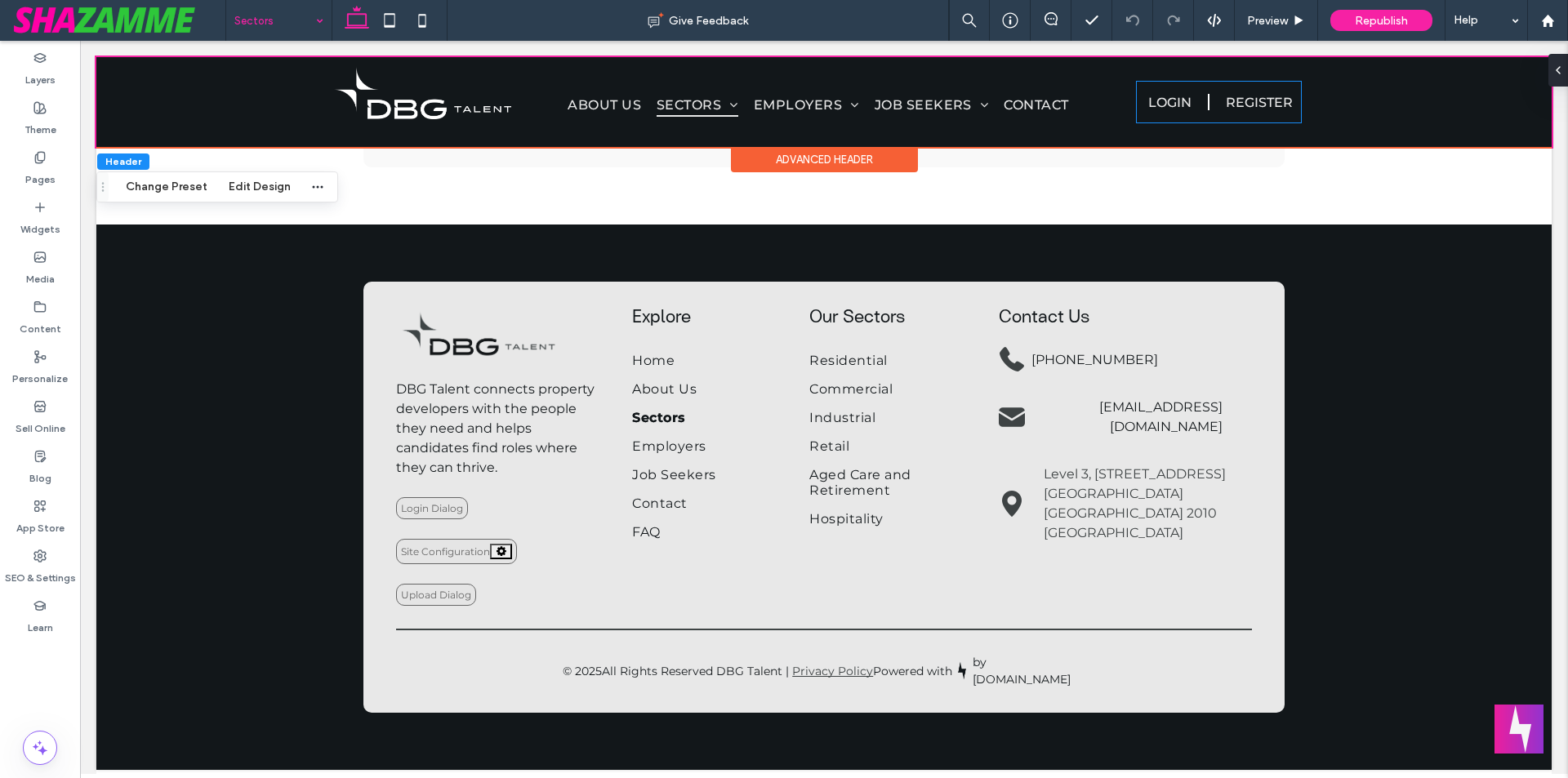
click at [1189, 103] on link "LOGIN" at bounding box center [1168, 101] width 63 height 40
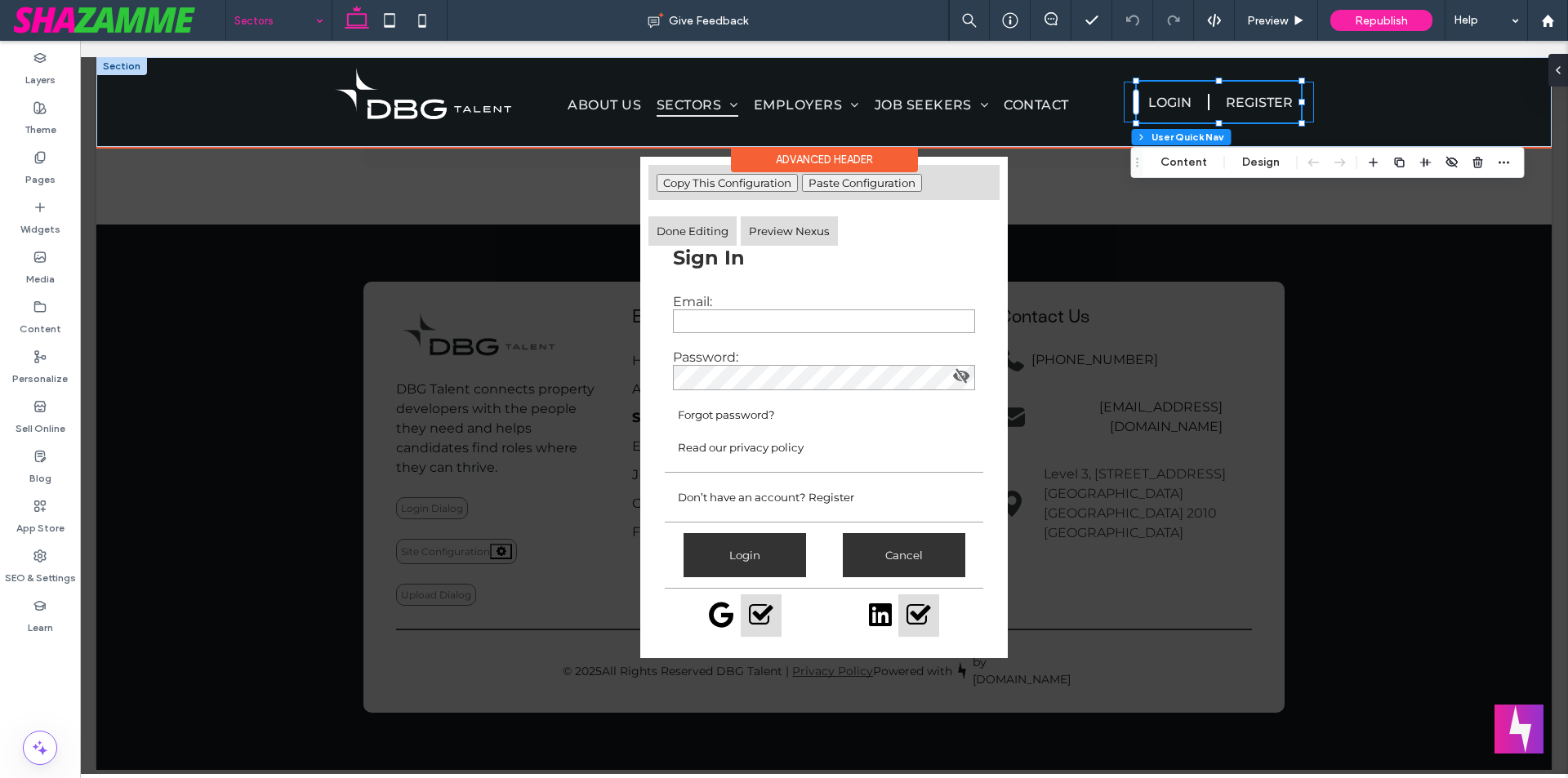
click at [1124, 107] on div "LOGIN REGISTER User Dashboard Client Portal Signout" at bounding box center [1219, 101] width 191 height 40
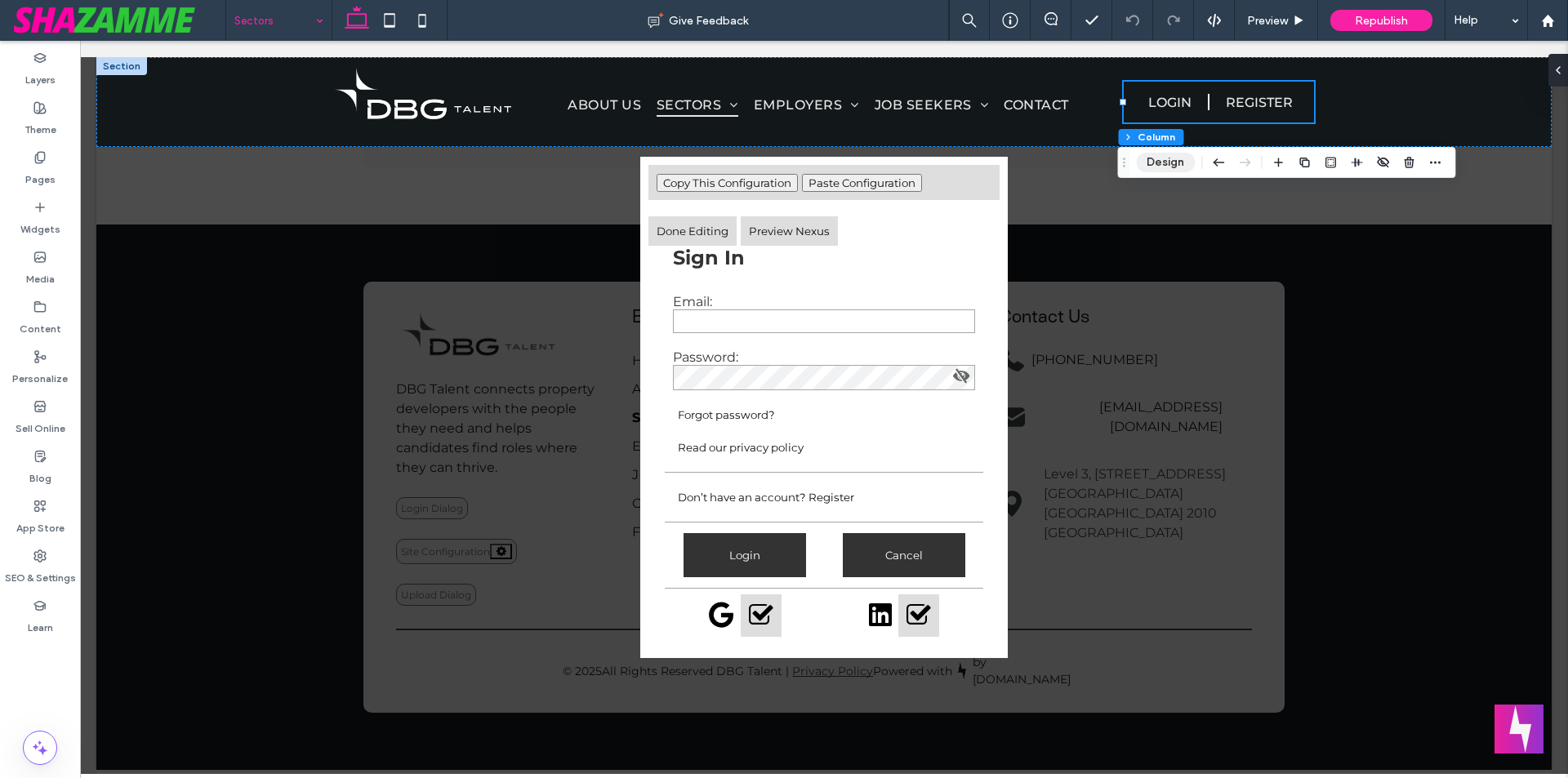
click at [1158, 161] on button "Design" at bounding box center [1165, 162] width 59 height 20
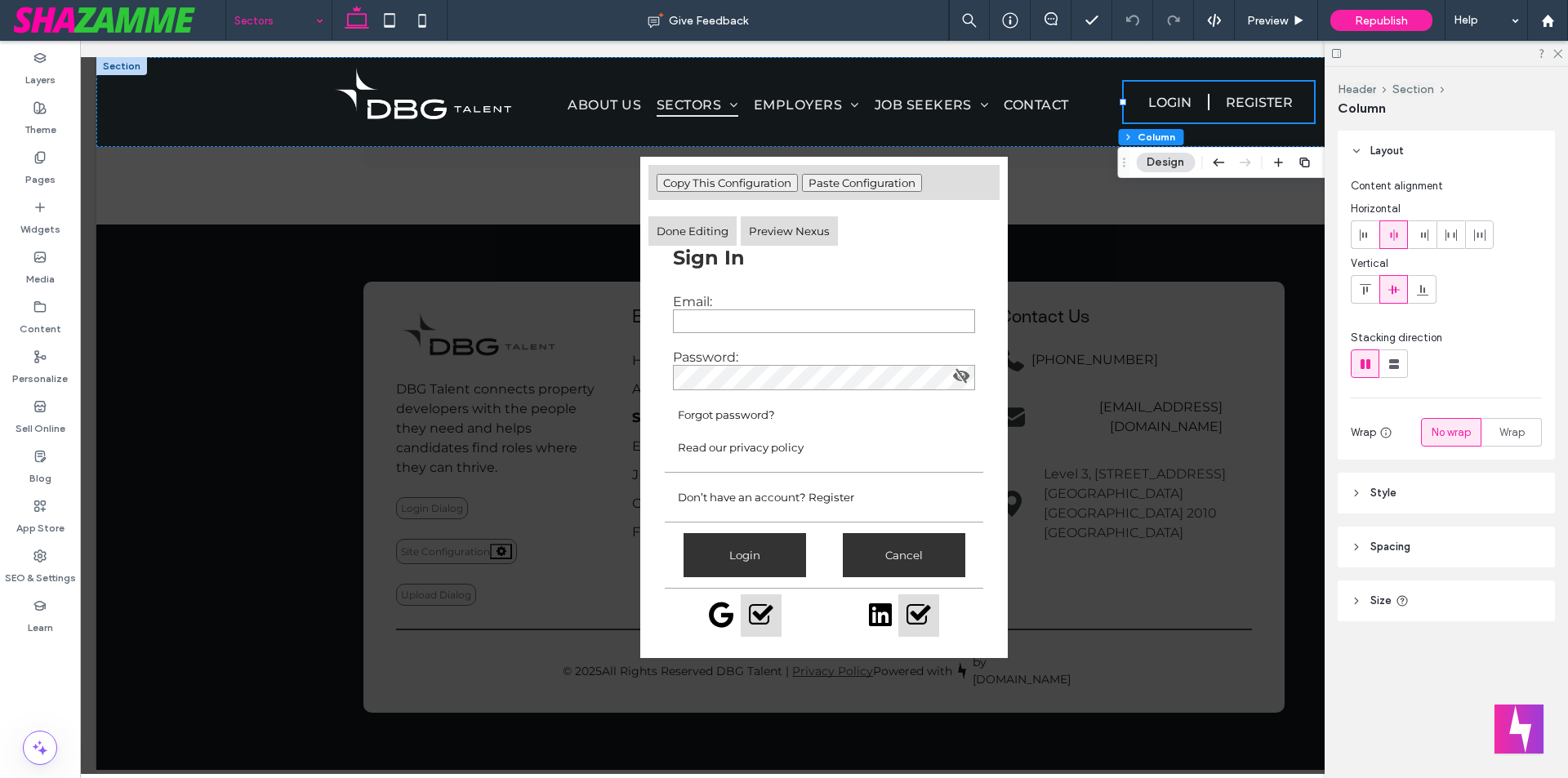
click at [1445, 550] on header "Spacing" at bounding box center [1446, 546] width 217 height 40
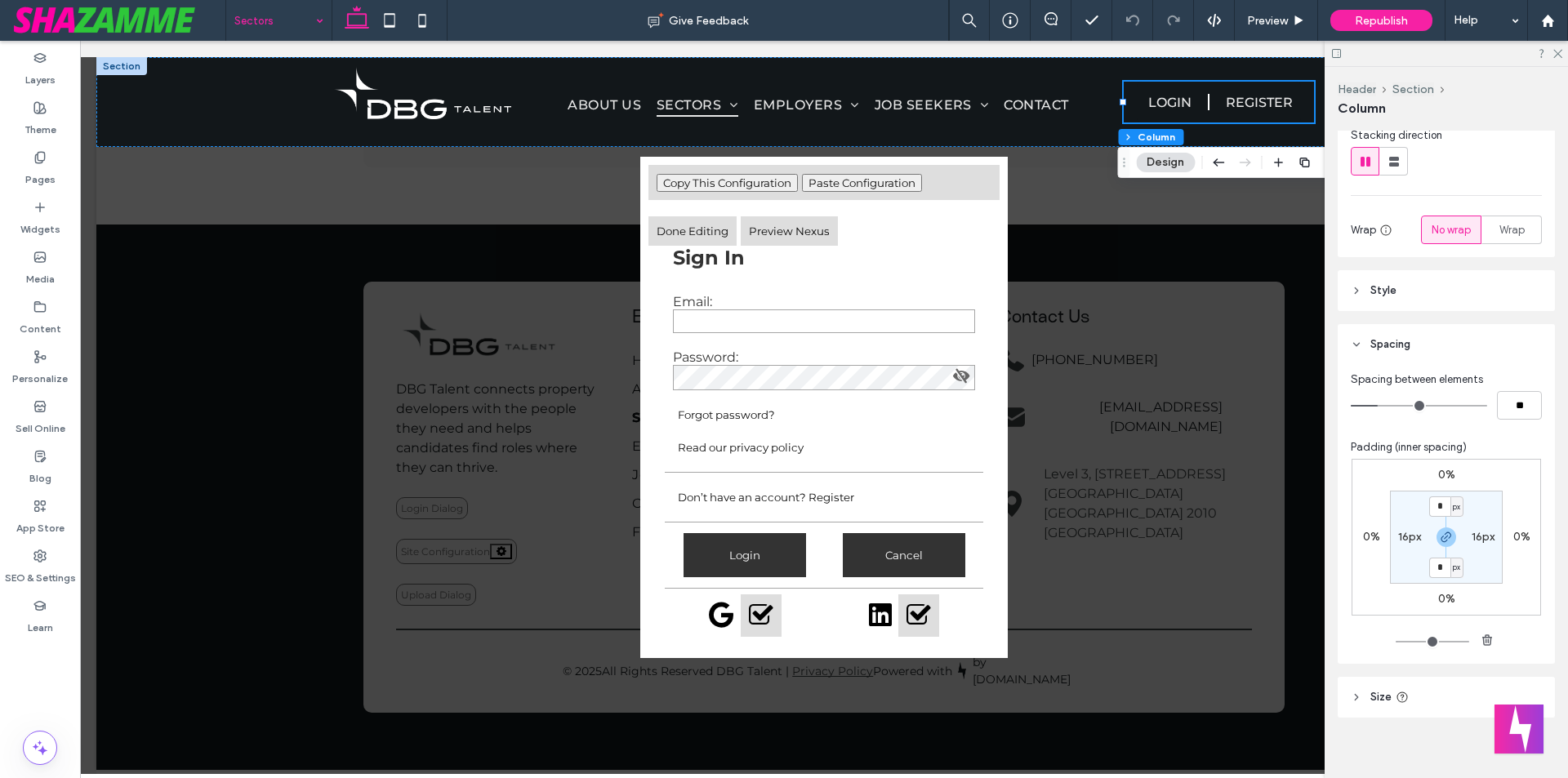
scroll to position [214, 0]
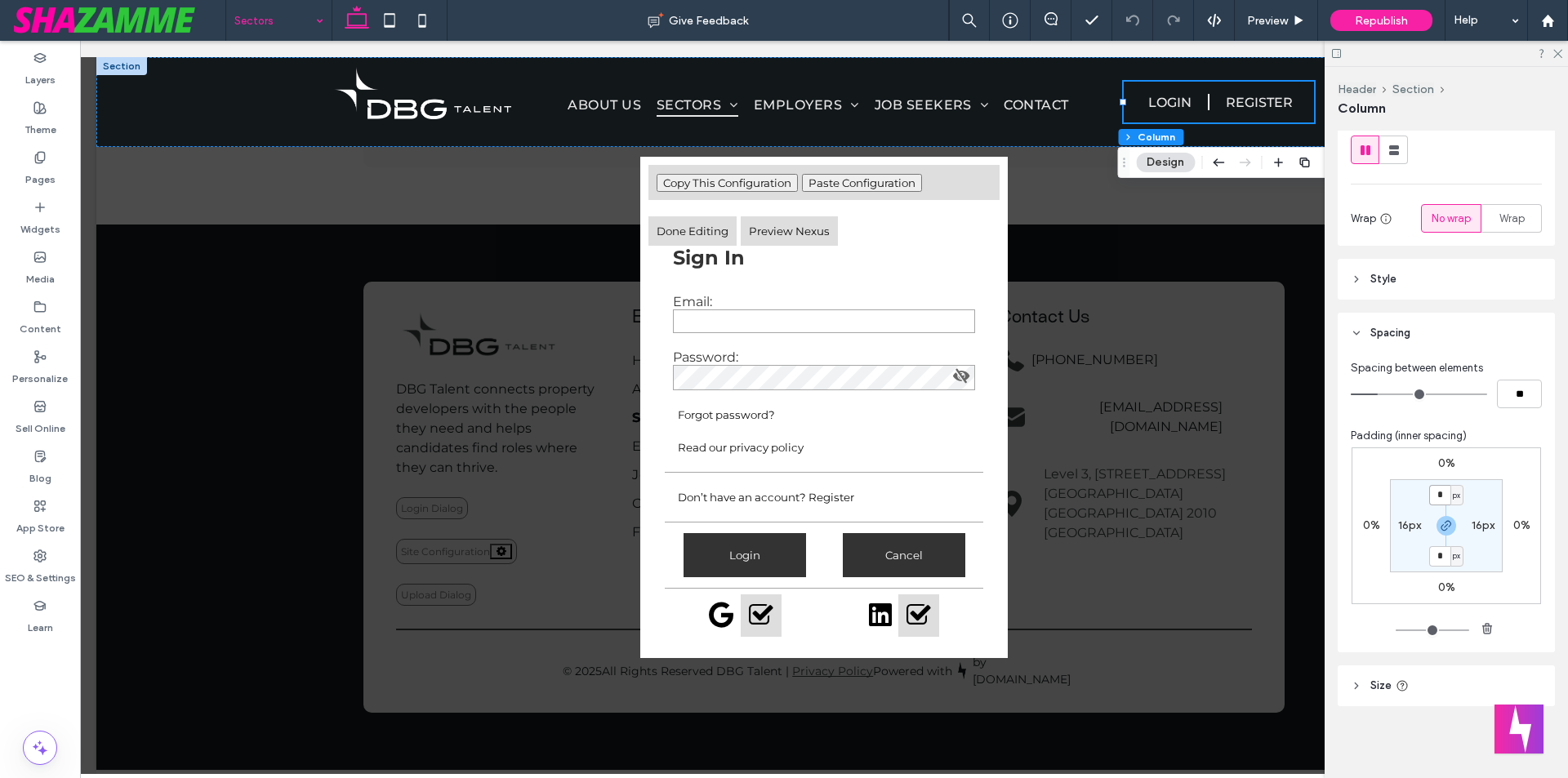
click at [1438, 500] on input "*" at bounding box center [1439, 496] width 22 height 21
click at [1448, 526] on icon "button" at bounding box center [1447, 526] width 13 height 13
click at [1435, 502] on input "*" at bounding box center [1439, 496] width 22 height 21
type input "*"
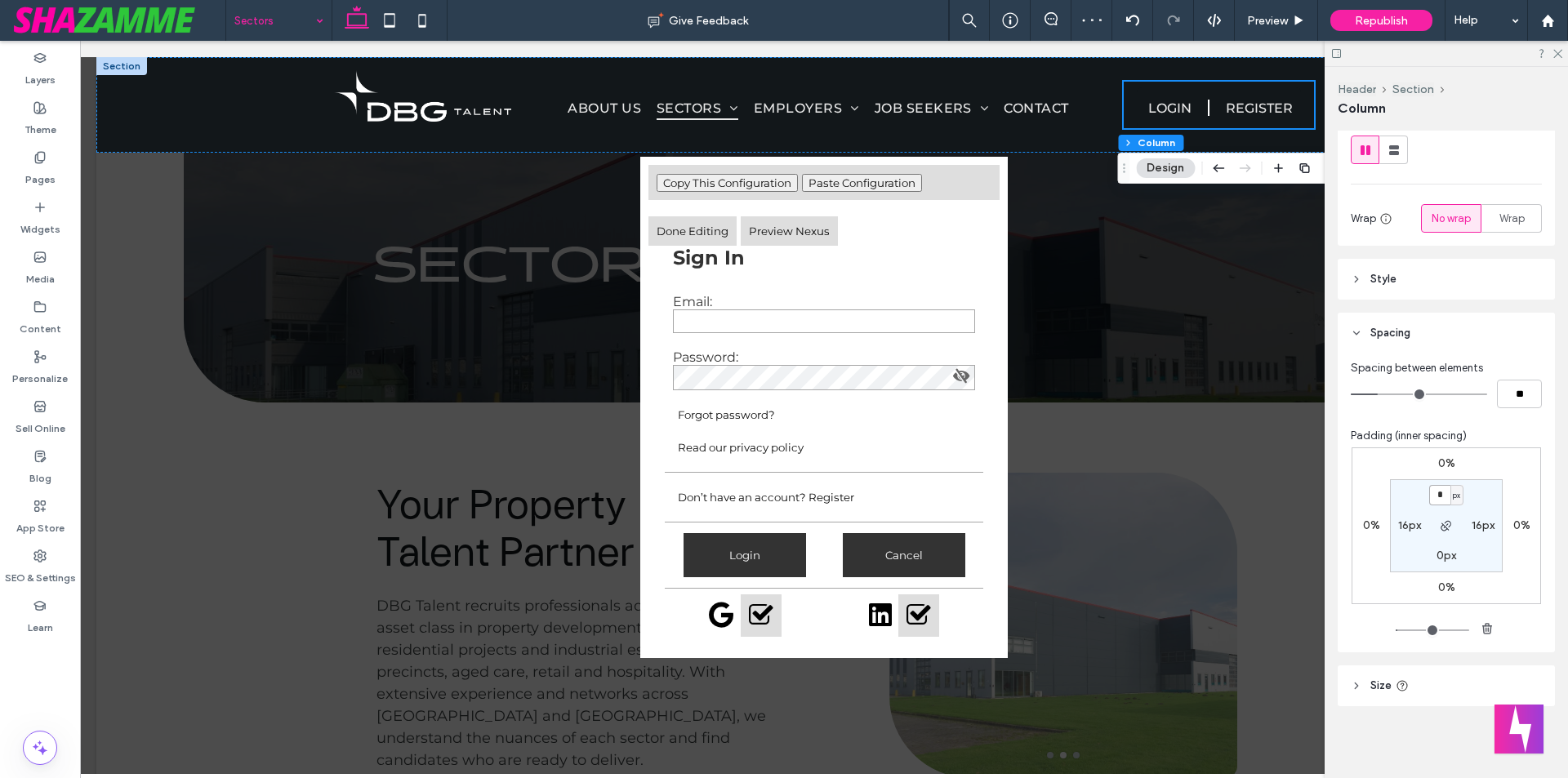
scroll to position [0, 0]
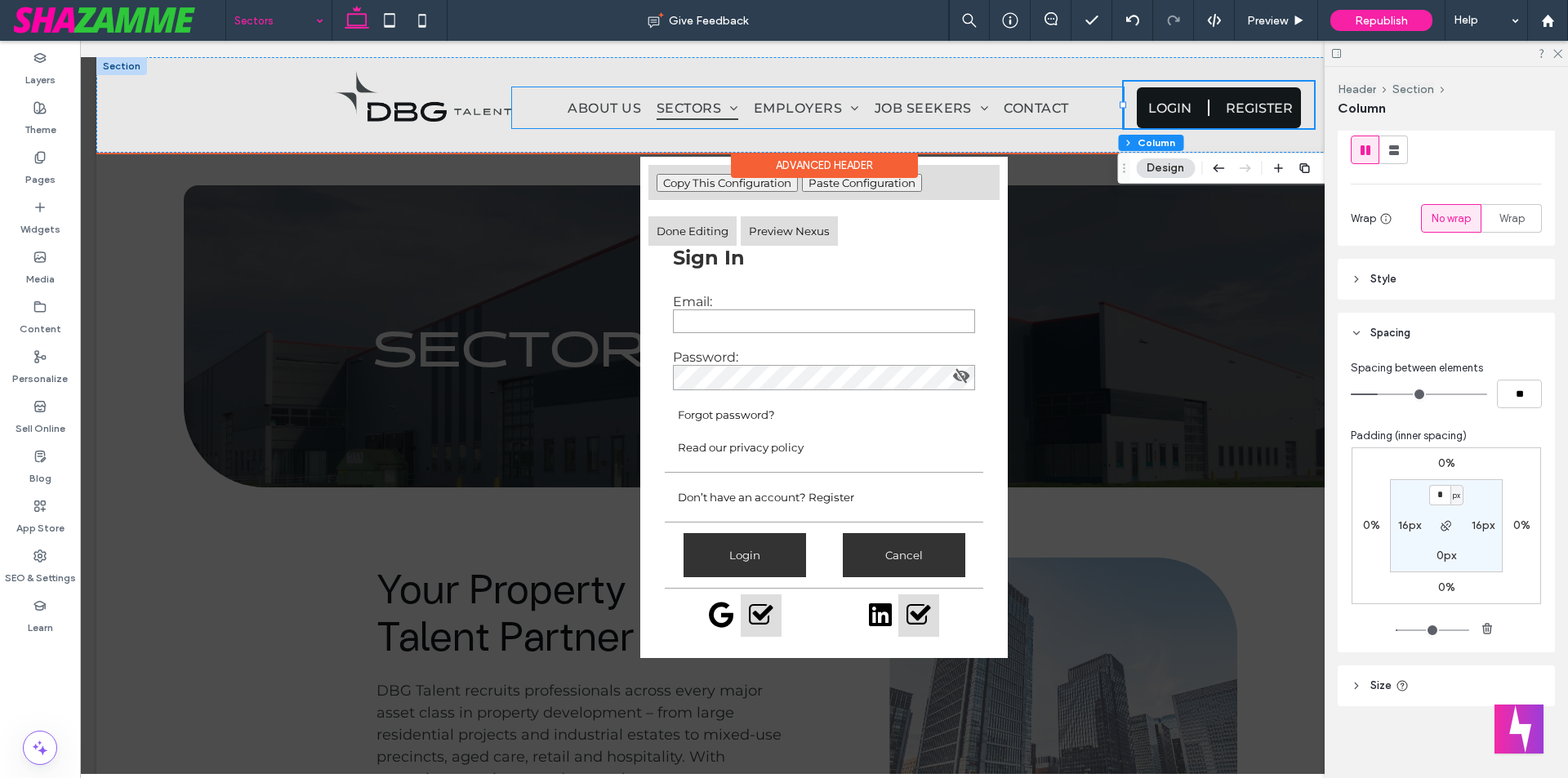
click at [876, 88] on div "About Us Sectors Residential Commercial Industrial Retail Aged Care and Retirem…" at bounding box center [818, 107] width 612 height 40
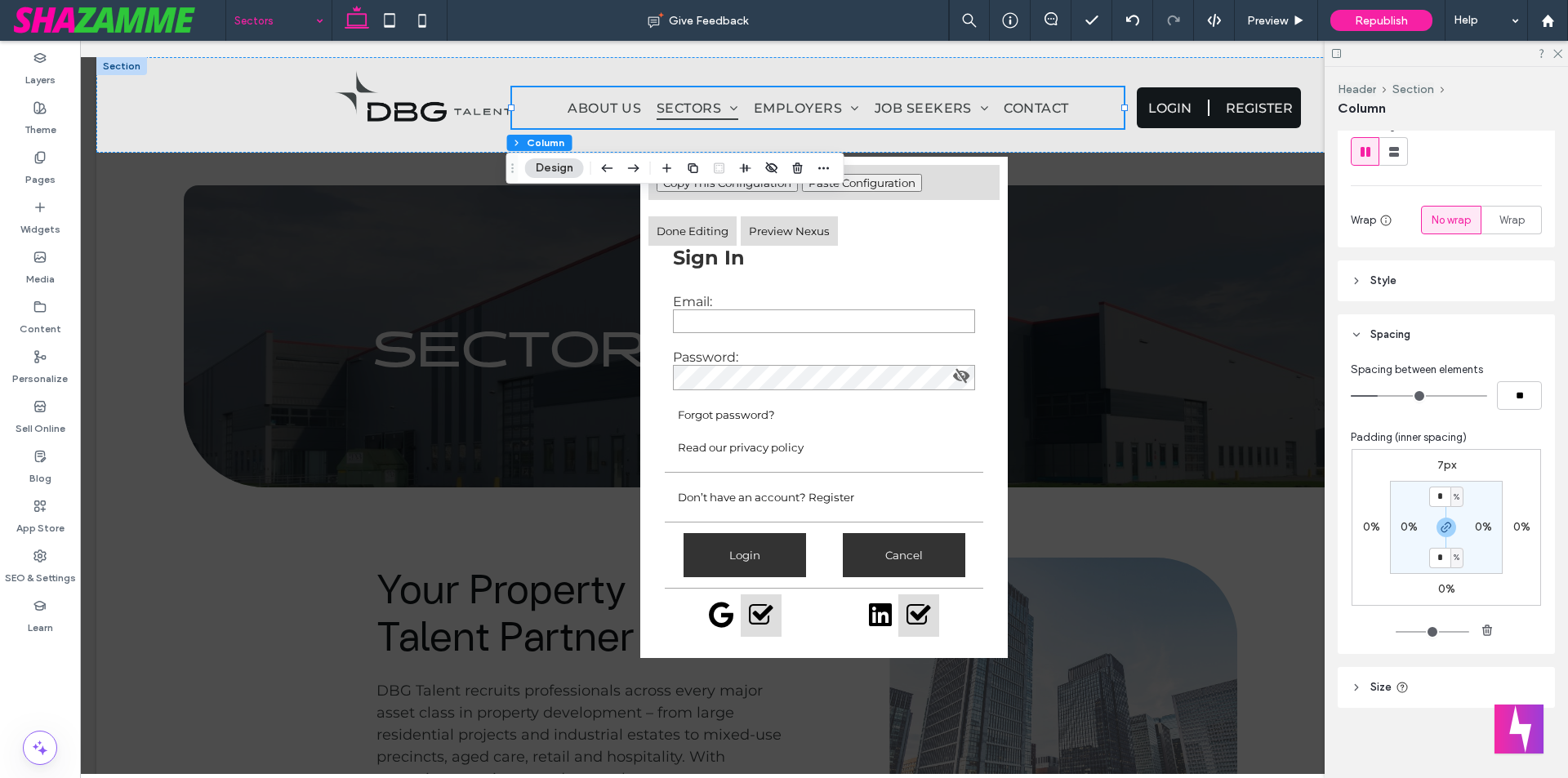
scroll to position [214, 0]
click at [1437, 462] on label "7px" at bounding box center [1447, 463] width 19 height 14
type input "*"
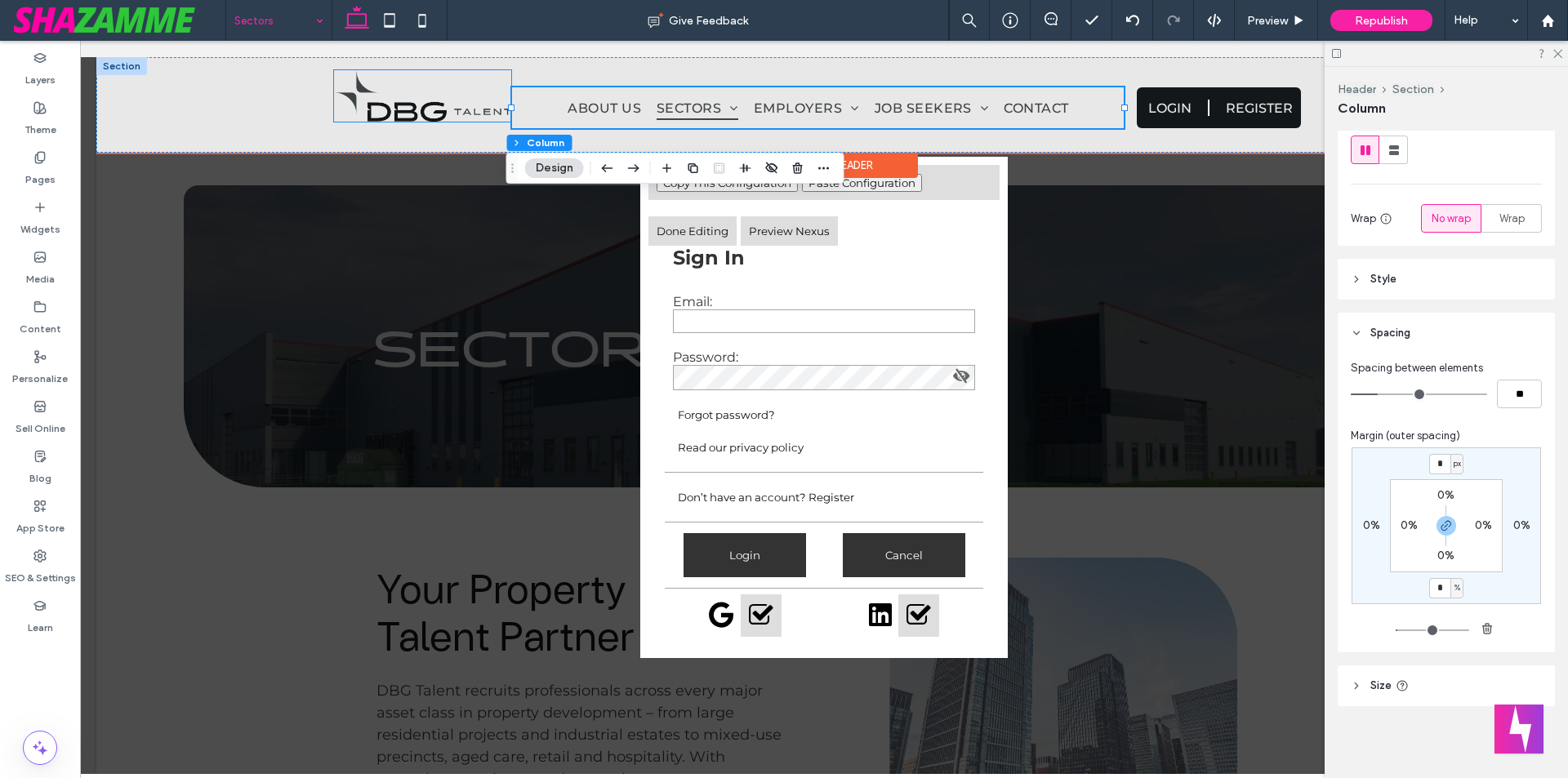
click at [479, 91] on img at bounding box center [423, 96] width 177 height 52
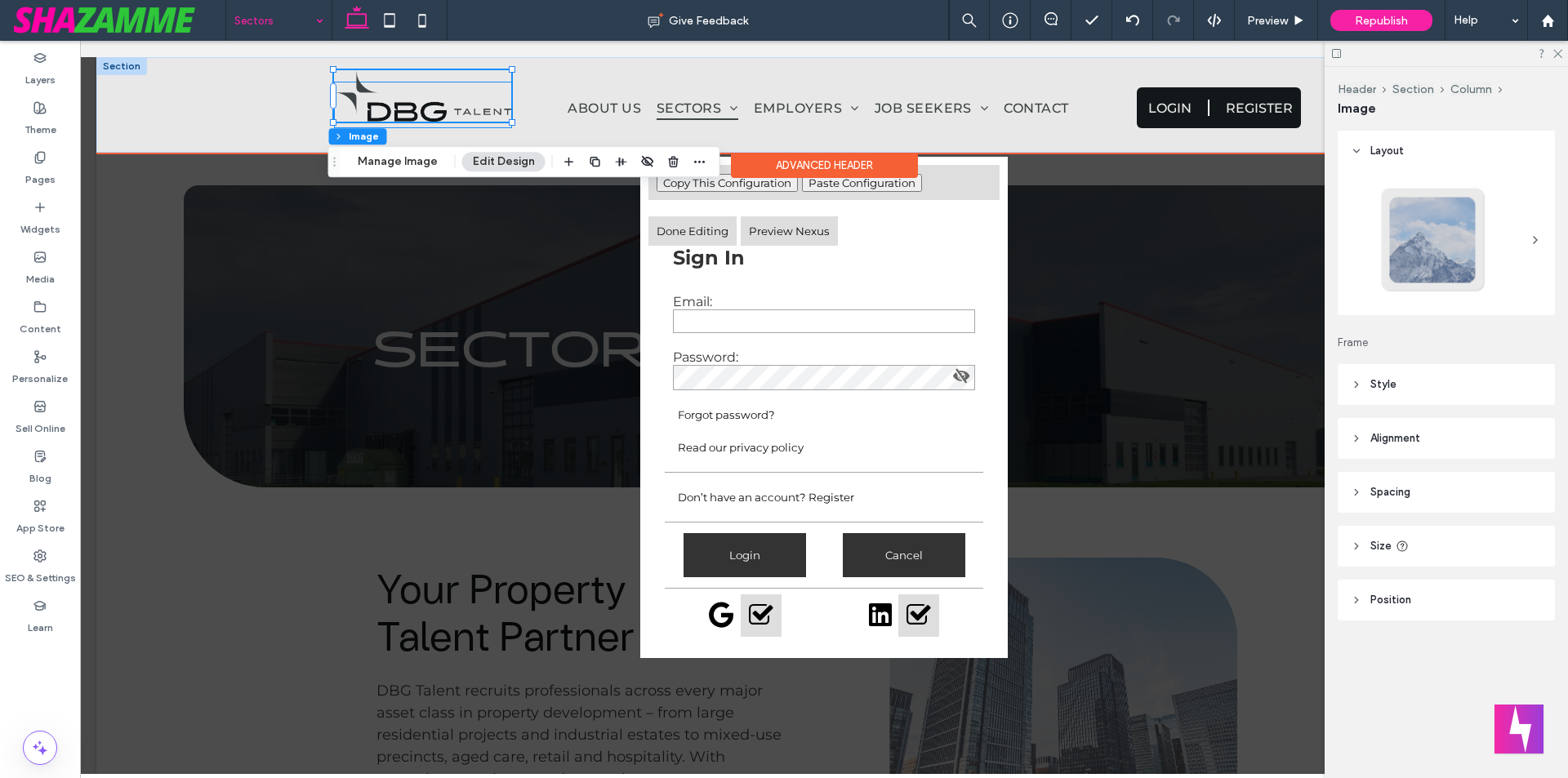
click at [476, 126] on div at bounding box center [423, 105] width 178 height 47
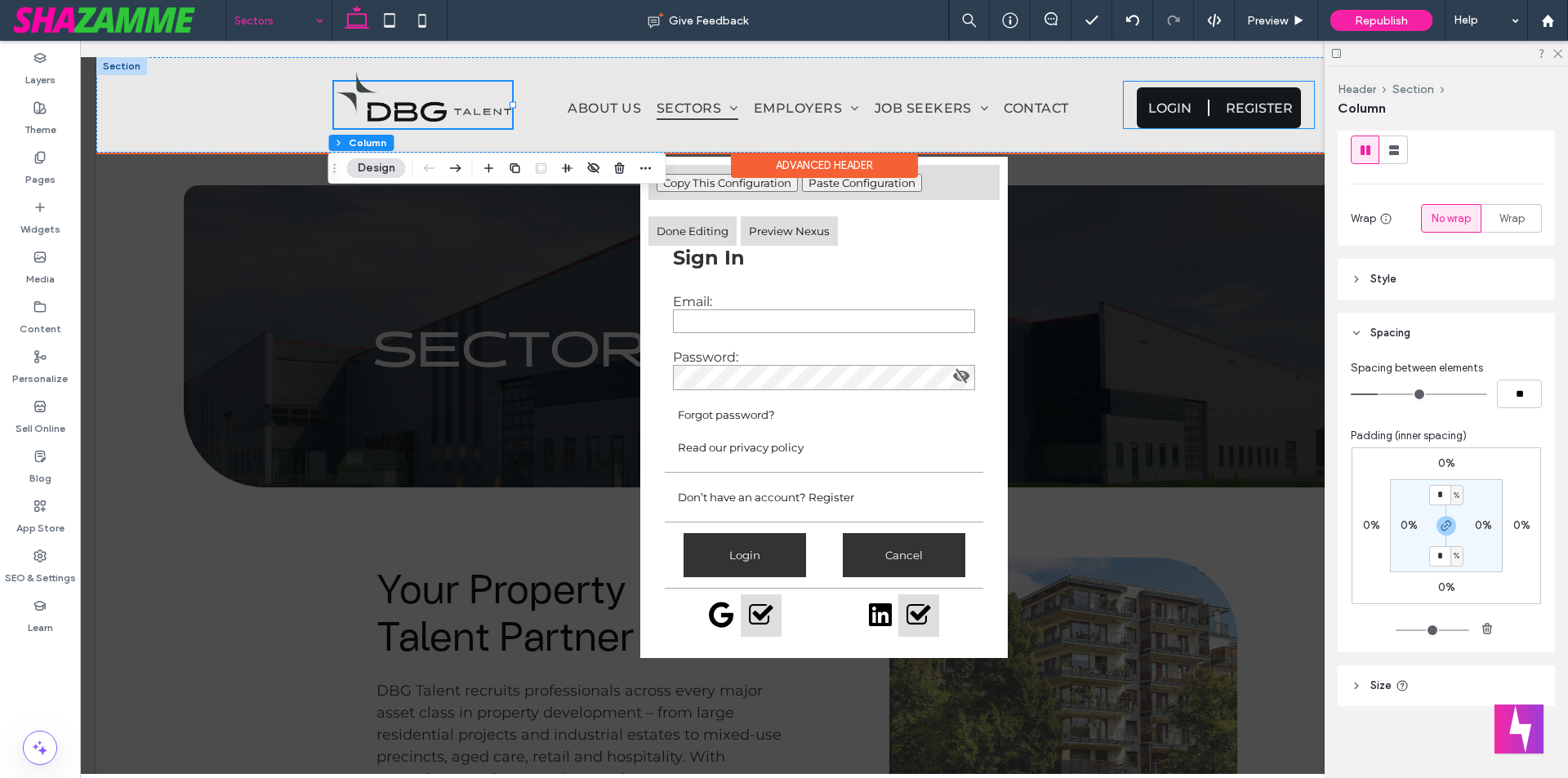
click at [1127, 109] on div "LOGIN REGISTER User Dashboard Client Portal Signout" at bounding box center [1219, 105] width 191 height 47
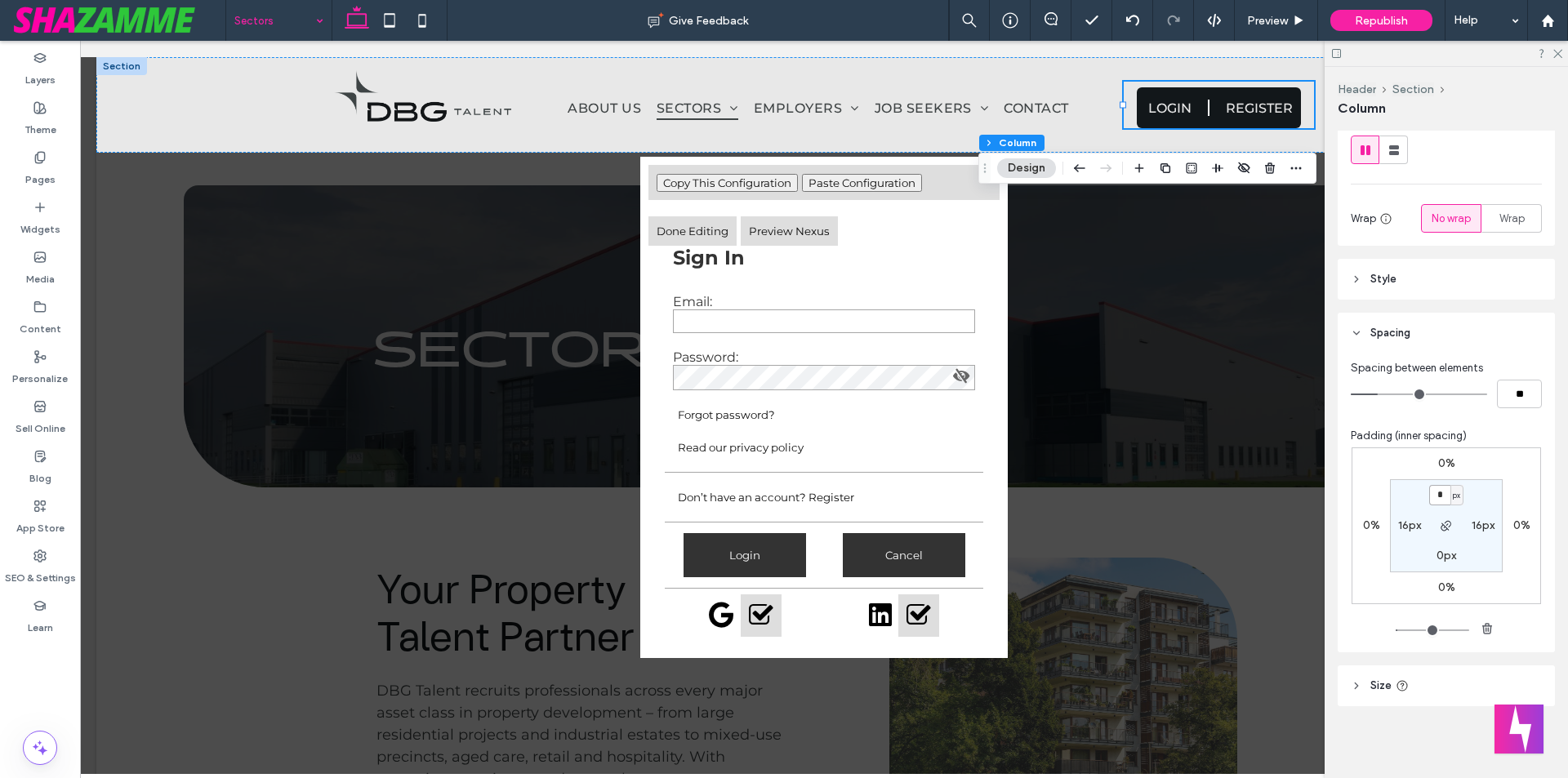
click at [1437, 500] on input "*" at bounding box center [1439, 496] width 22 height 21
type input "*"
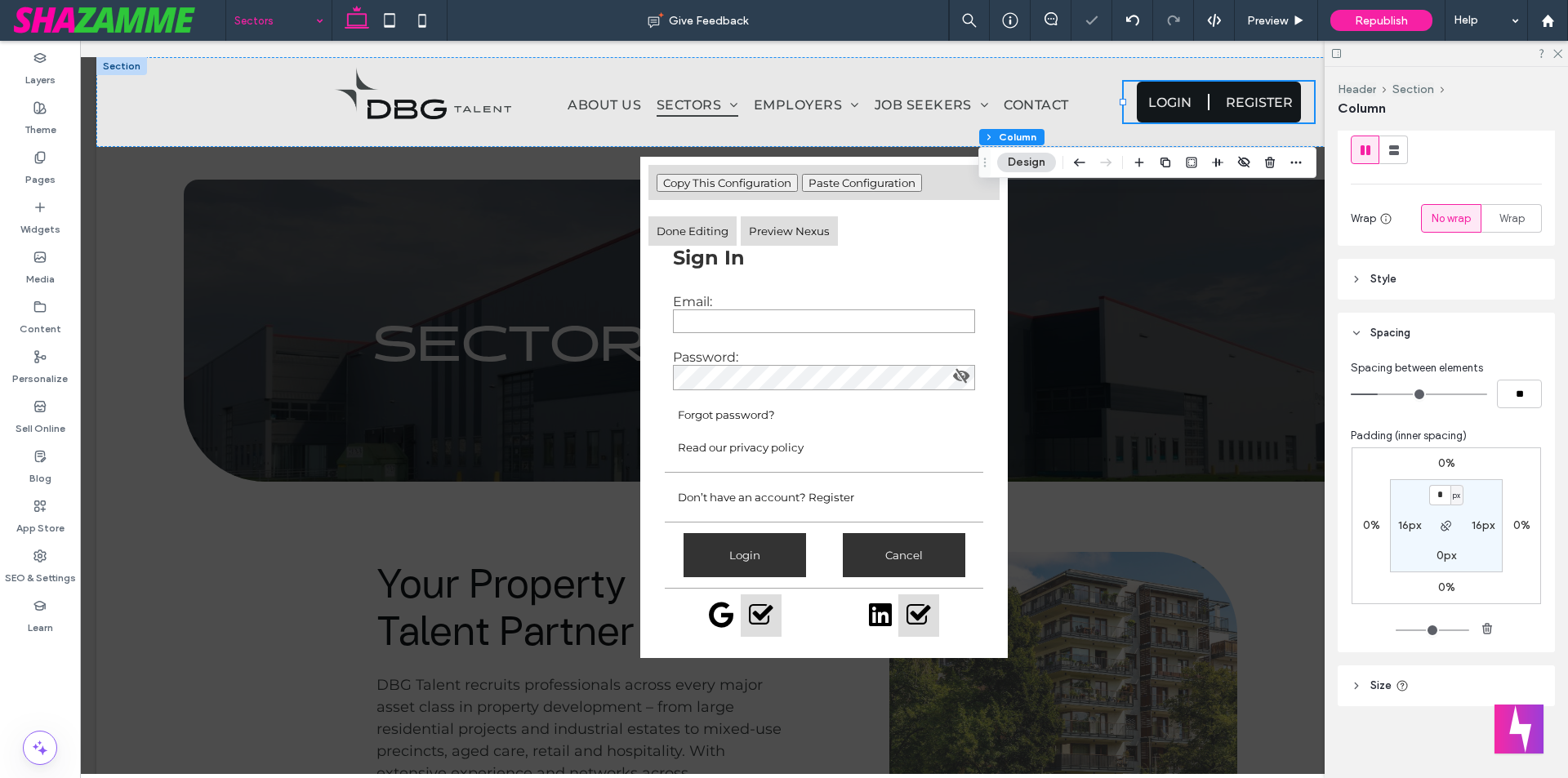
click at [1438, 466] on label "0%" at bounding box center [1447, 463] width 17 height 14
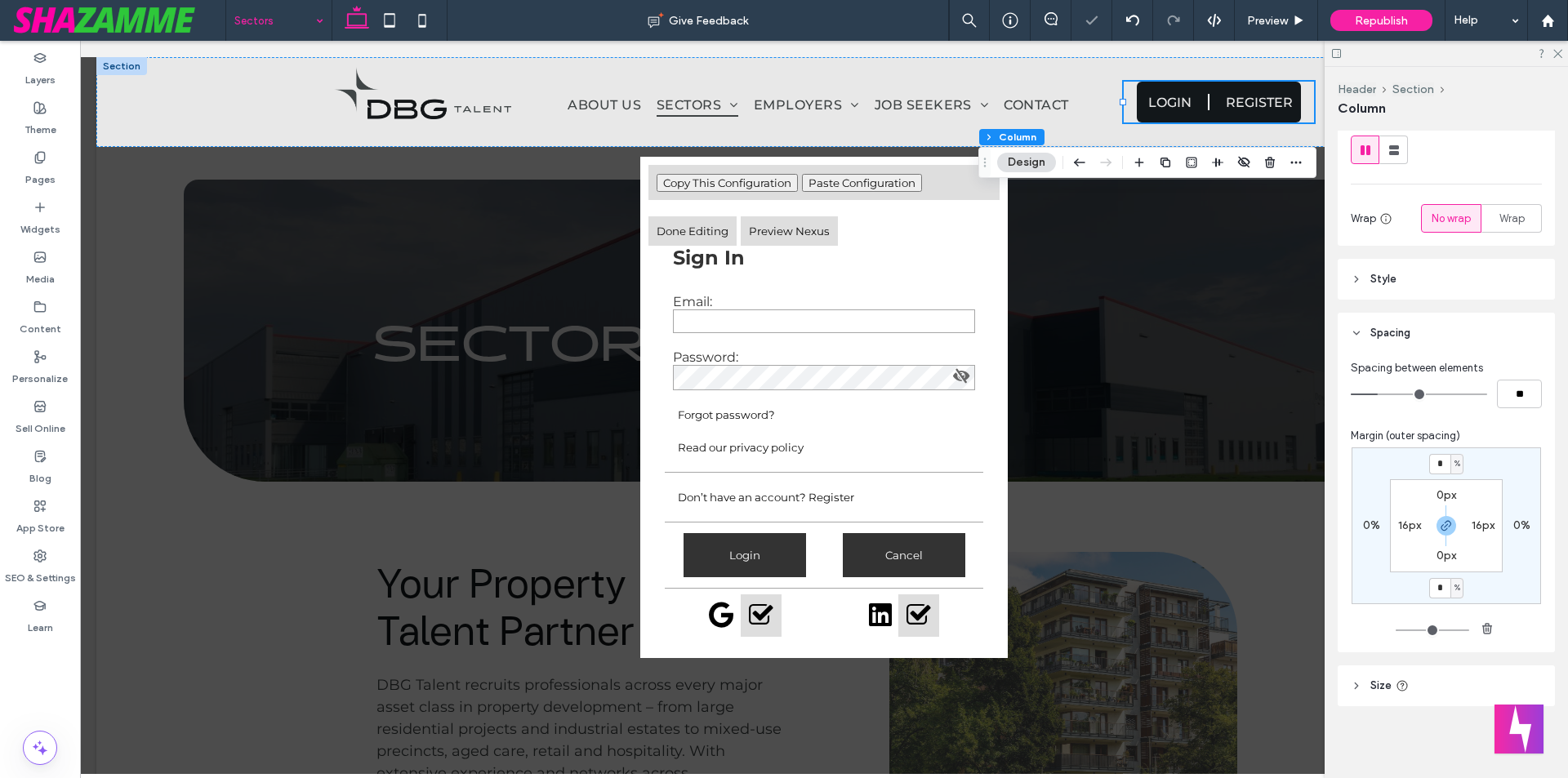
click at [1454, 461] on span "%" at bounding box center [1457, 463] width 6 height 16
click at [1446, 487] on span "px" at bounding box center [1447, 488] width 11 height 16
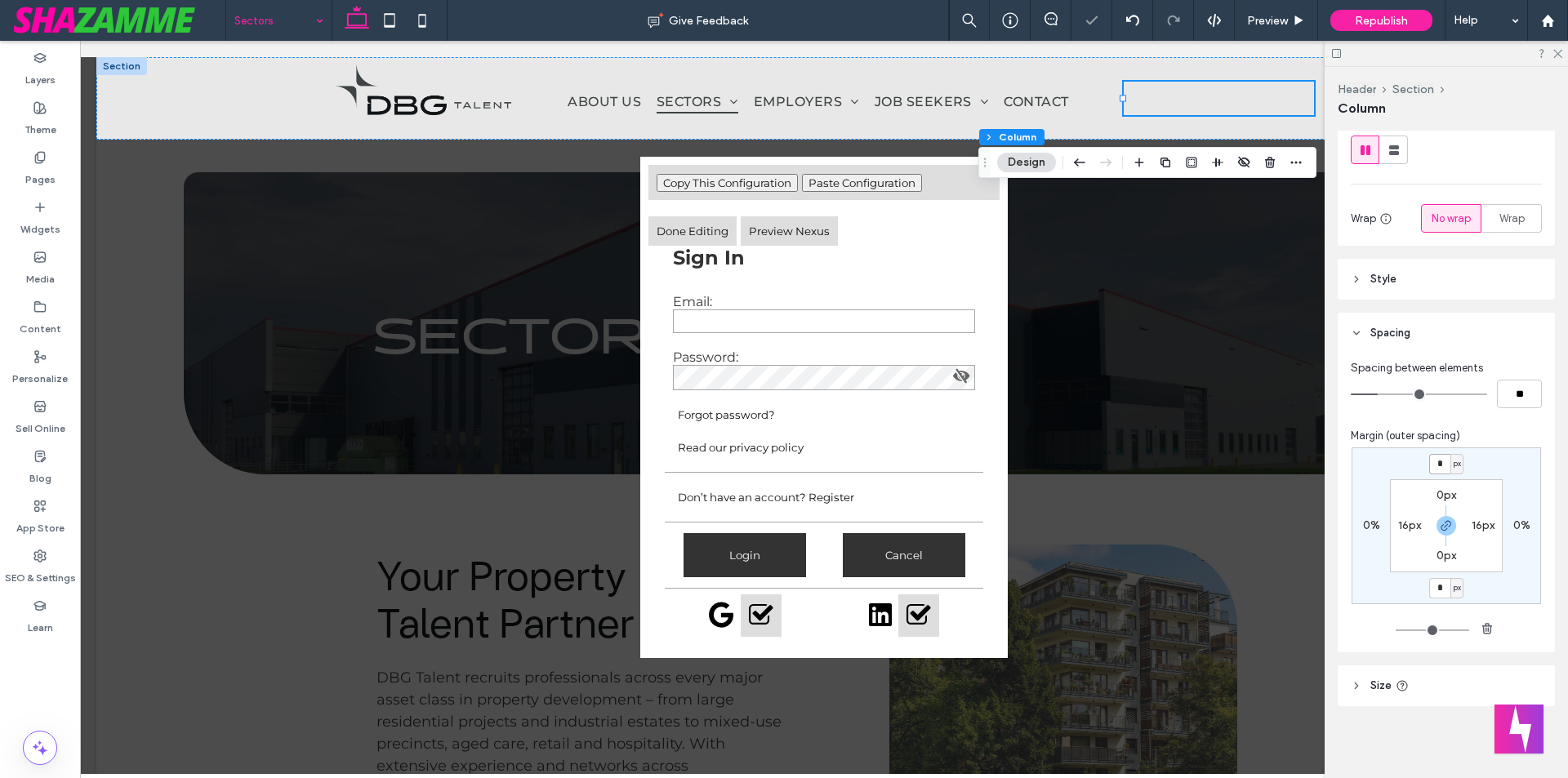
click at [1441, 471] on input "*" at bounding box center [1439, 465] width 22 height 21
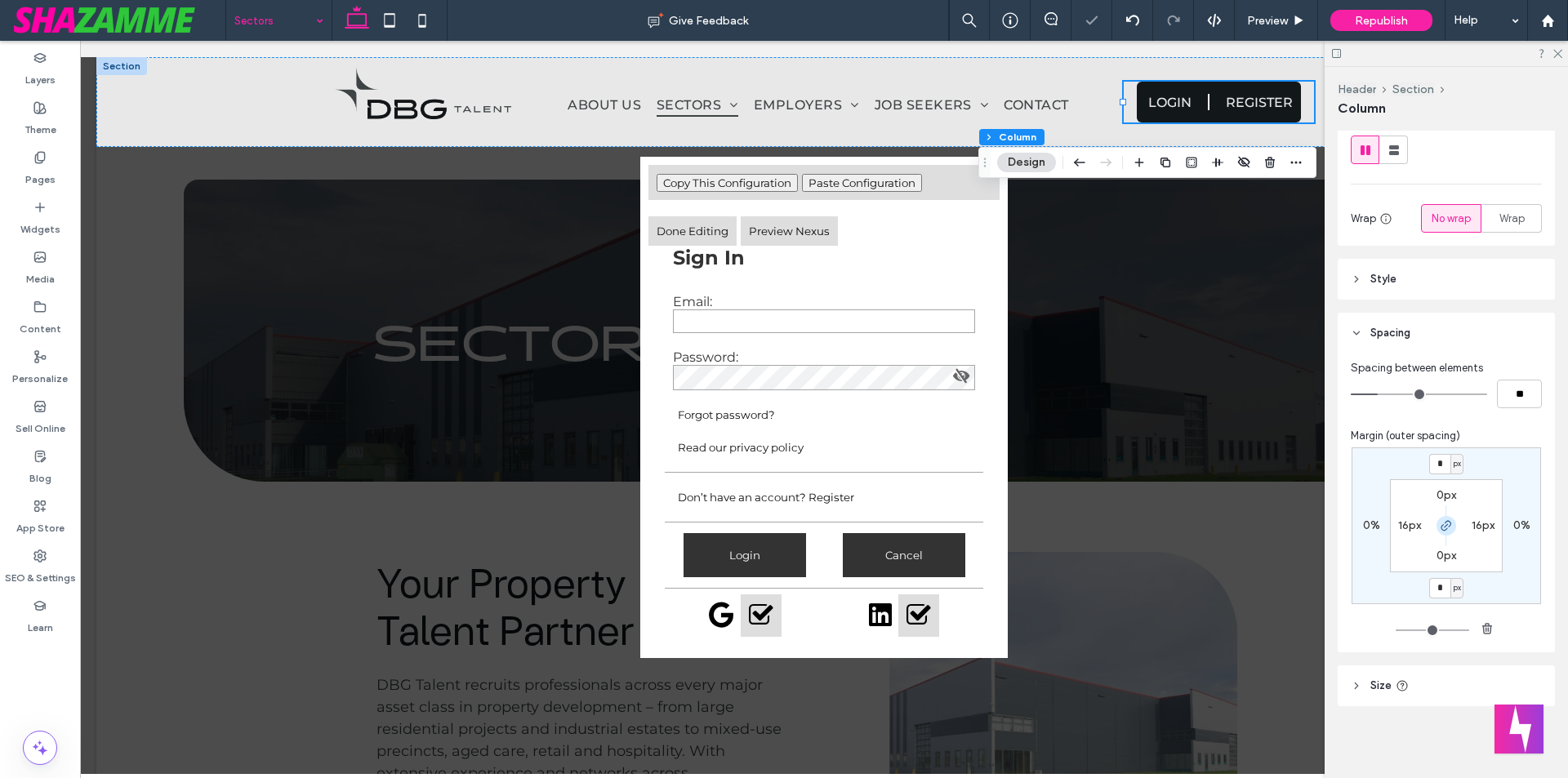
click at [1440, 529] on icon "button" at bounding box center [1447, 526] width 13 height 13
click at [1432, 467] on input "*" at bounding box center [1439, 465] width 22 height 21
type input "*"
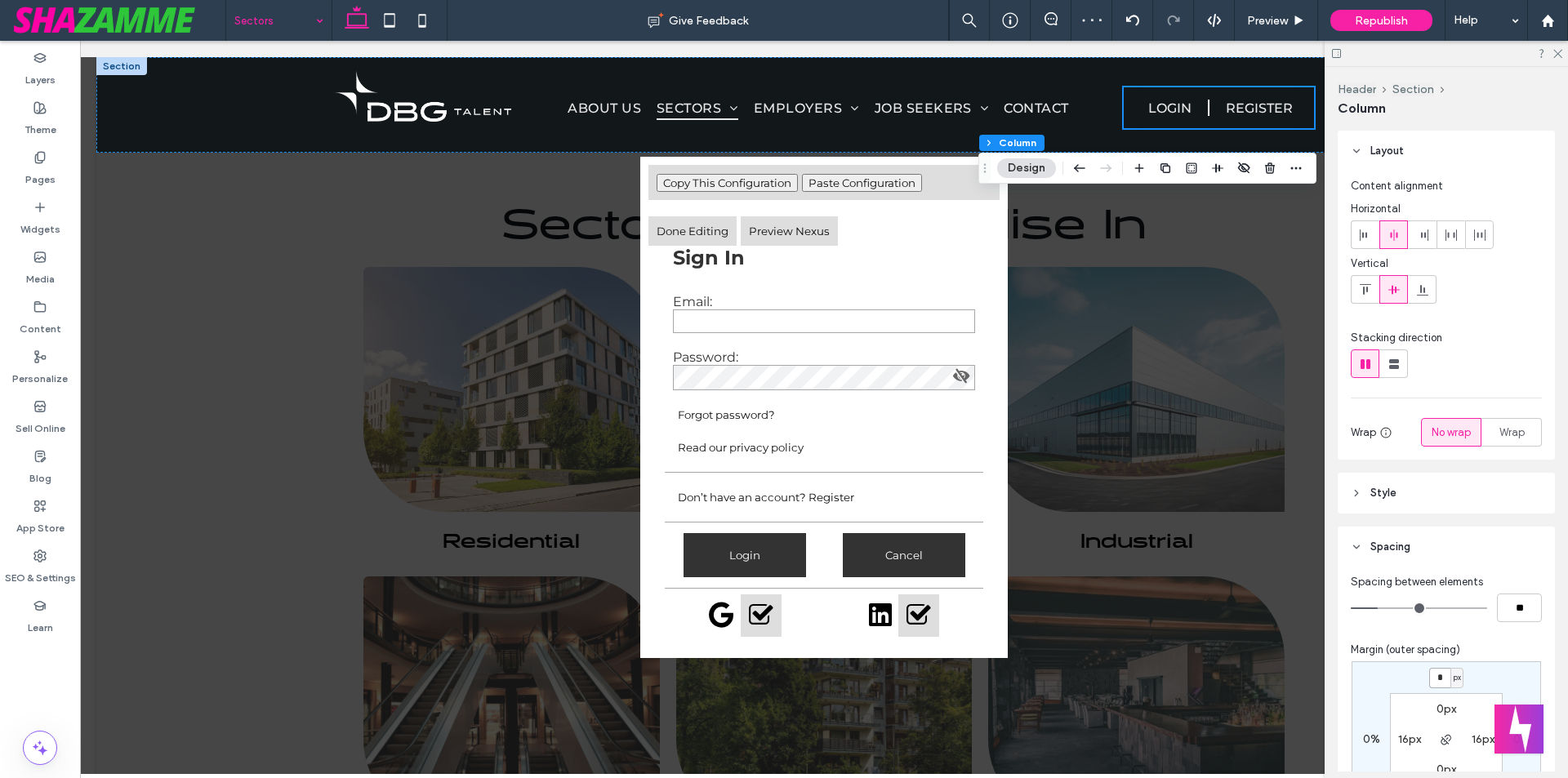
scroll to position [898, 0]
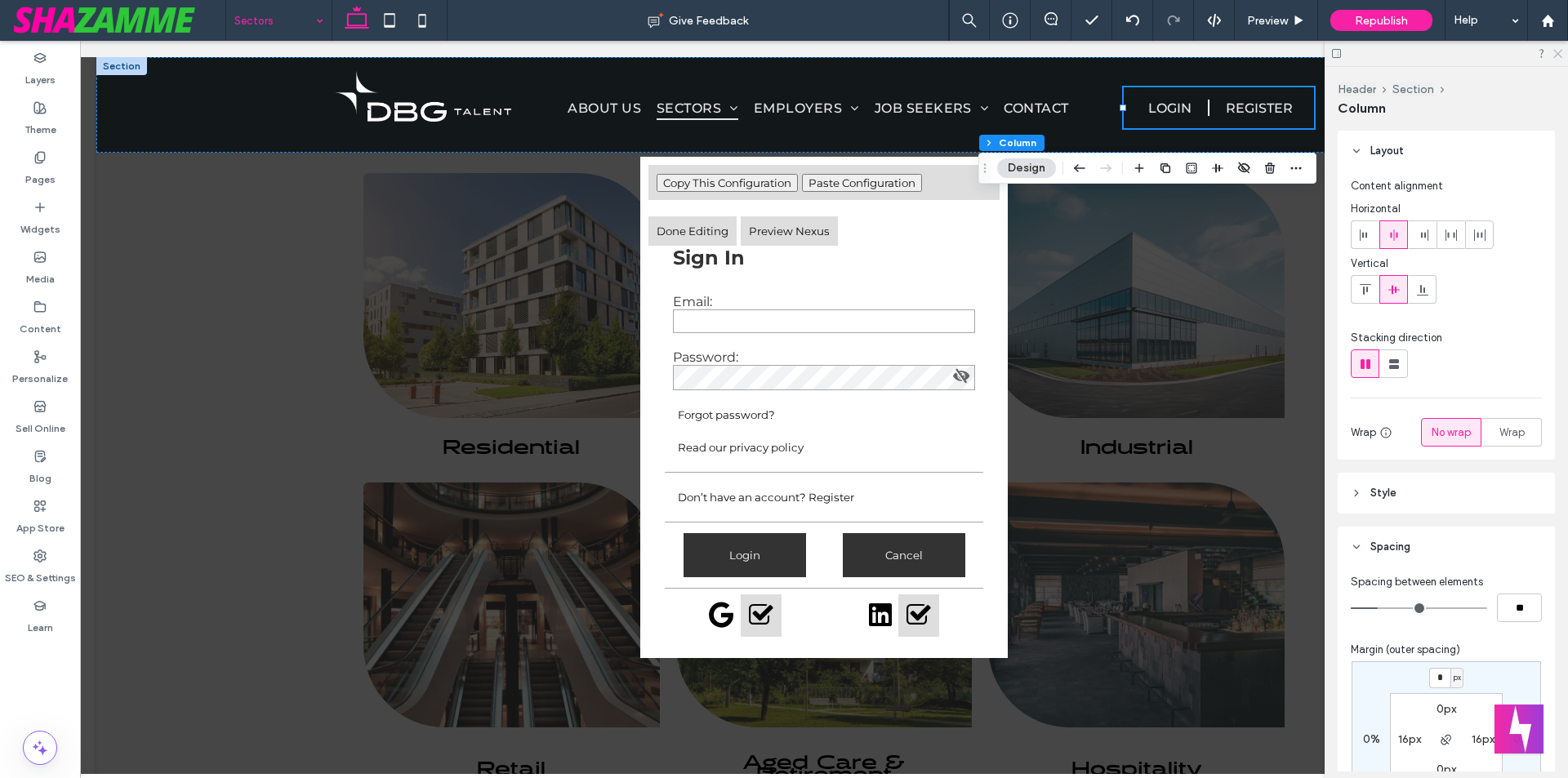
click at [1556, 54] on icon at bounding box center [1557, 52] width 10 height 10
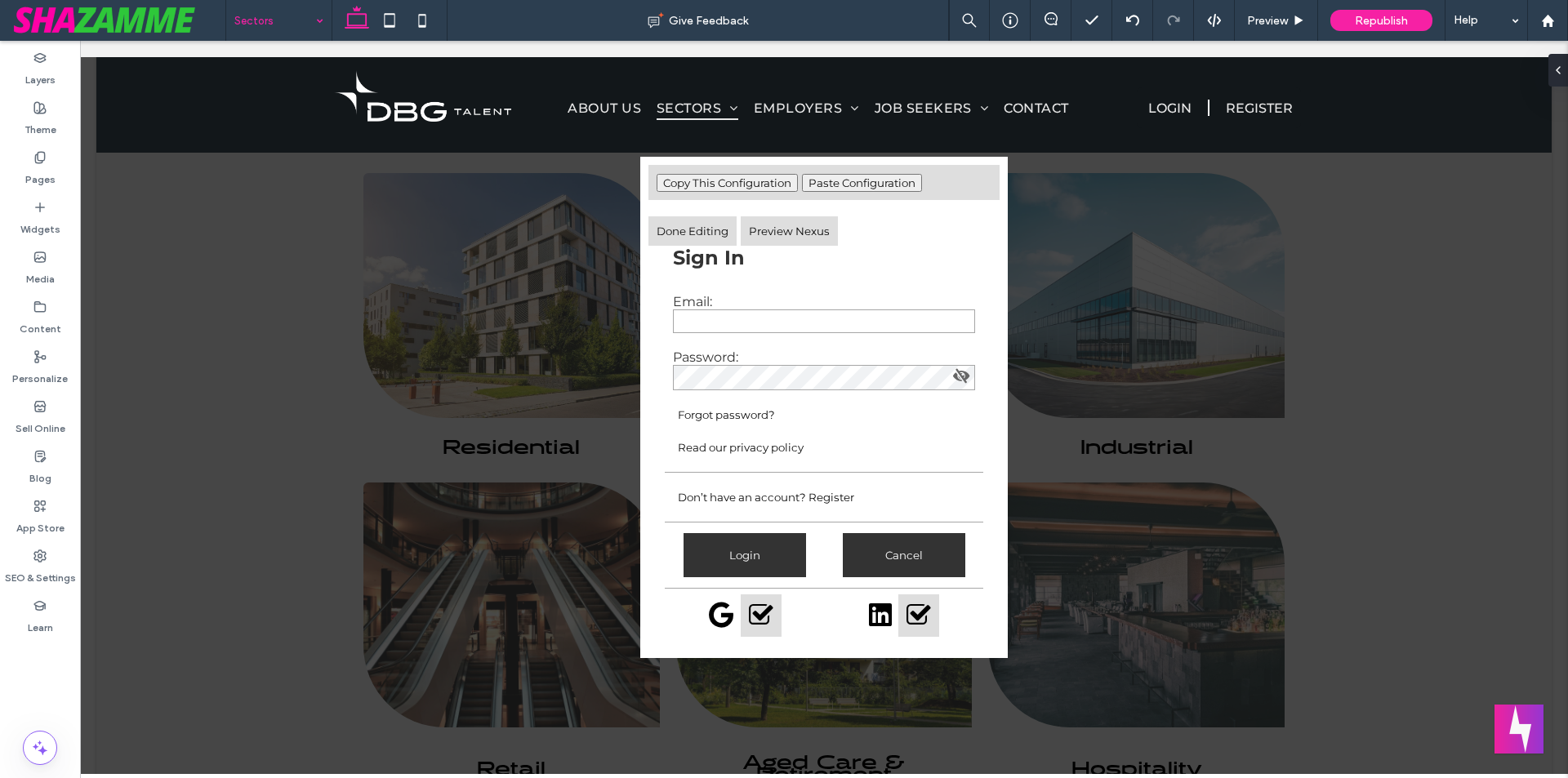
click at [888, 547] on button "Cancel" at bounding box center [904, 555] width 122 height 44
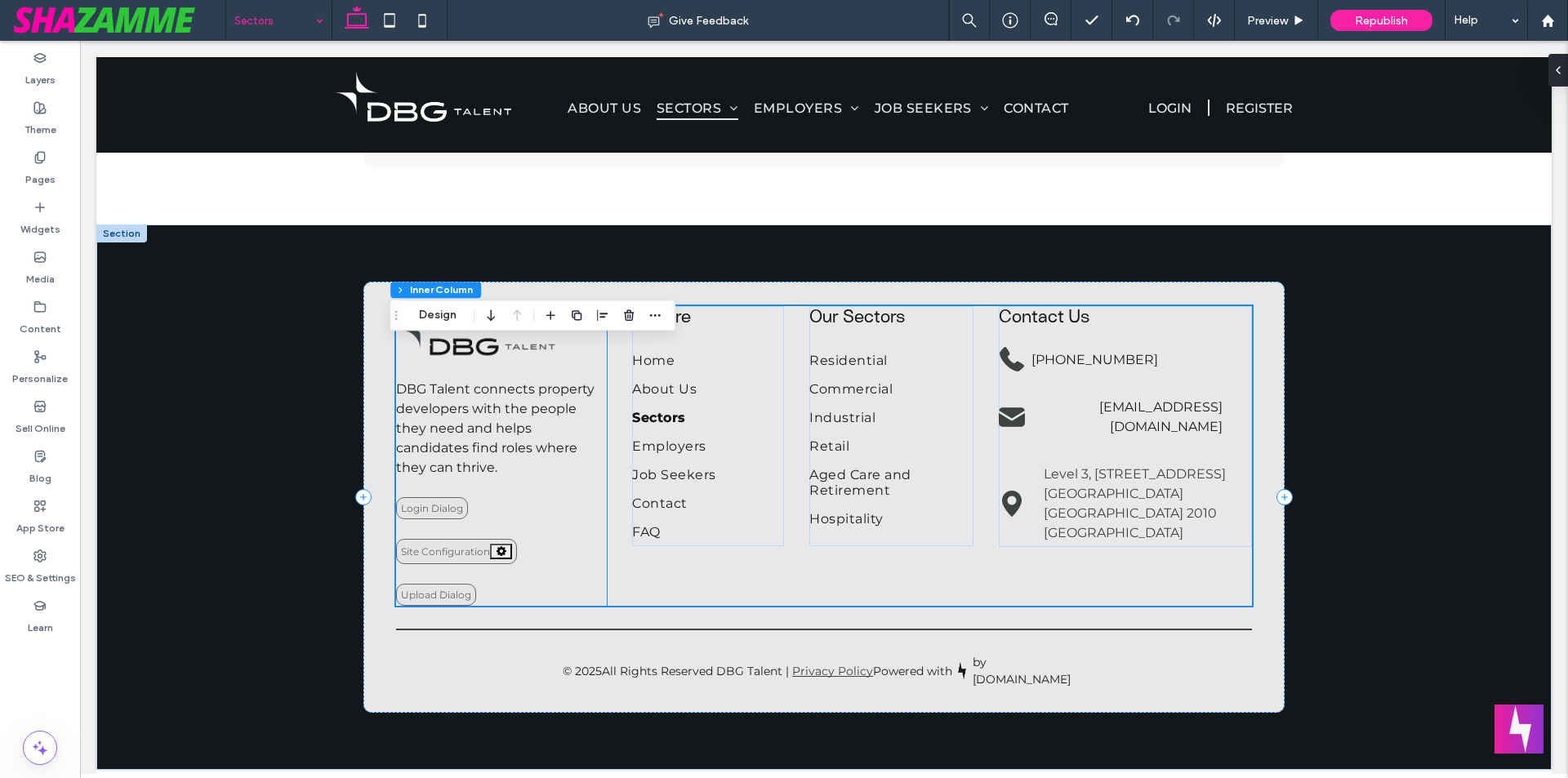
scroll to position [1962, 0]
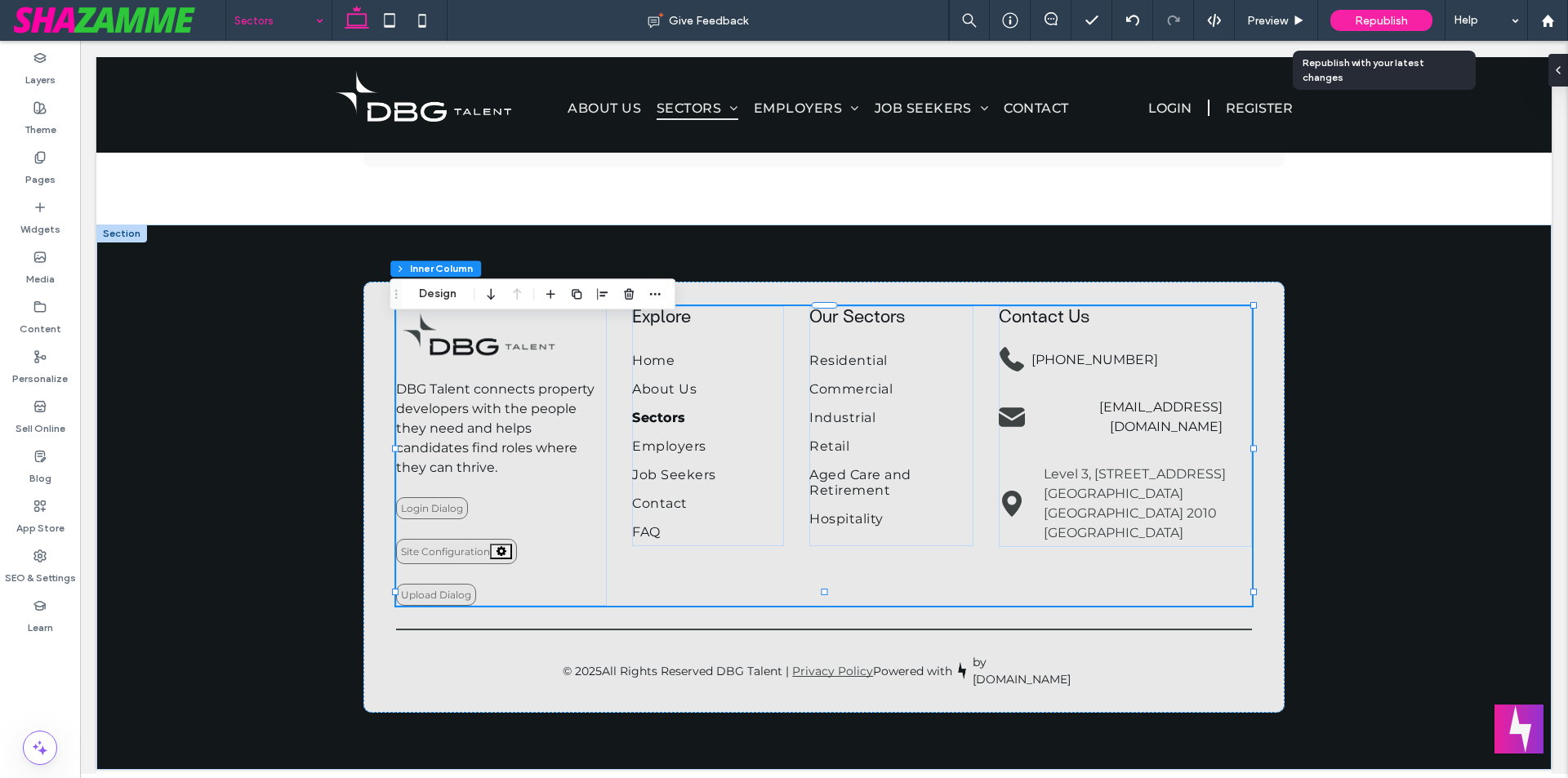
click at [1407, 18] on span "Republish" at bounding box center [1381, 21] width 54 height 14
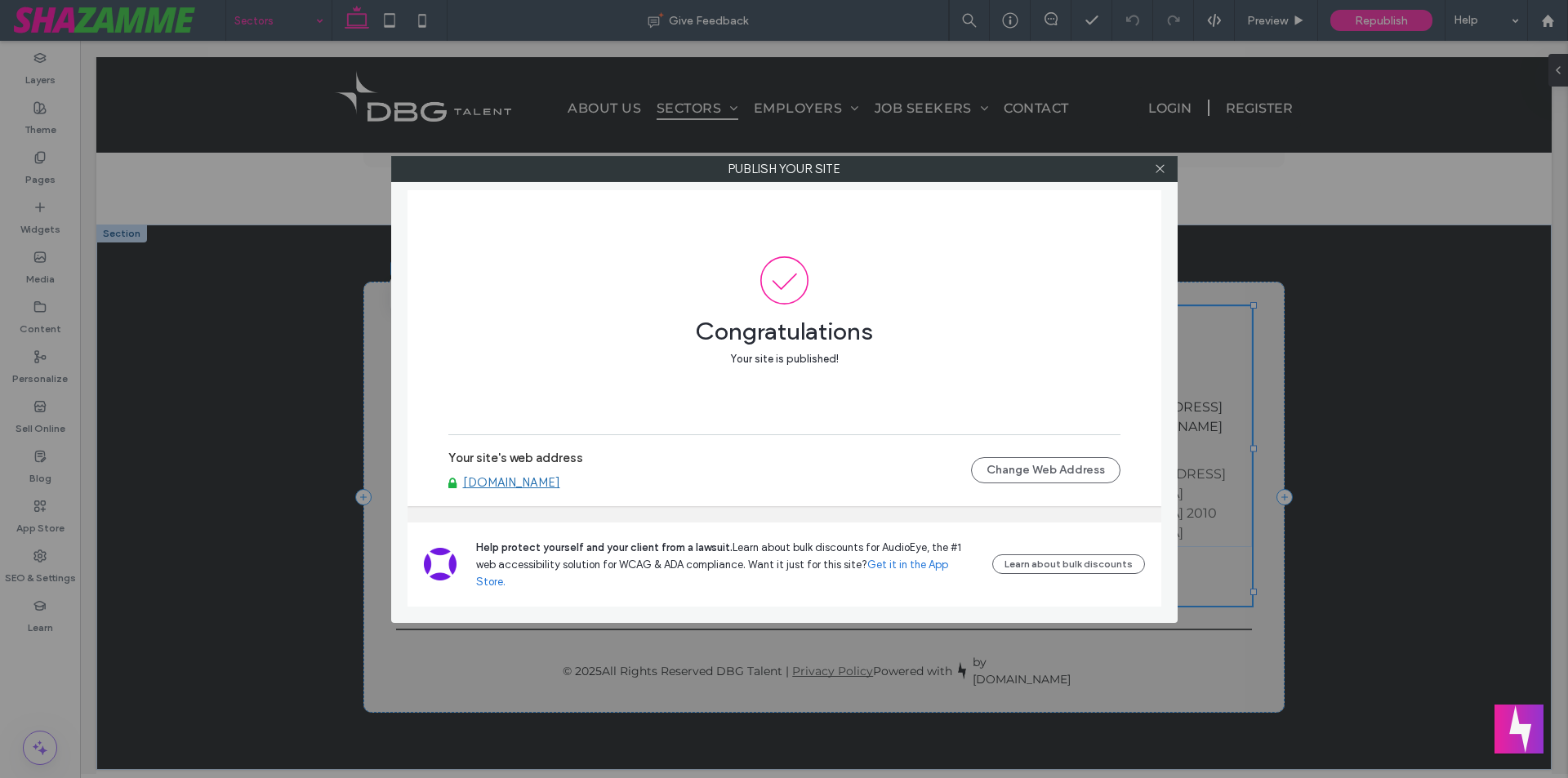
click at [498, 490] on link "[DOMAIN_NAME]" at bounding box center [512, 482] width 98 height 15
